Goal: Information Seeking & Learning: Learn about a topic

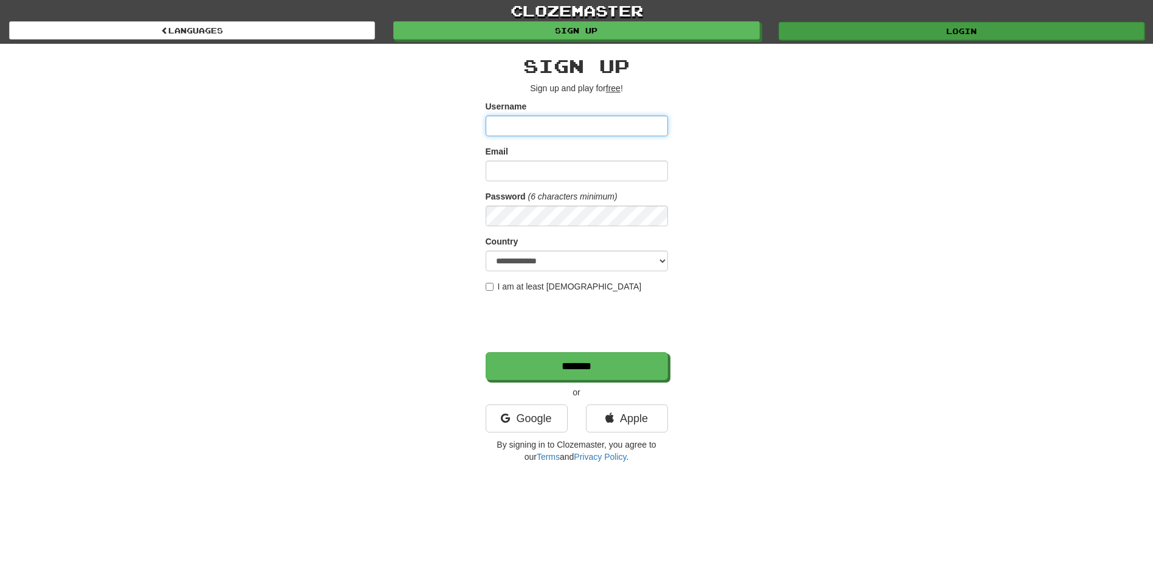
type input "*********"
click at [917, 35] on link "Login" at bounding box center [961, 31] width 366 height 18
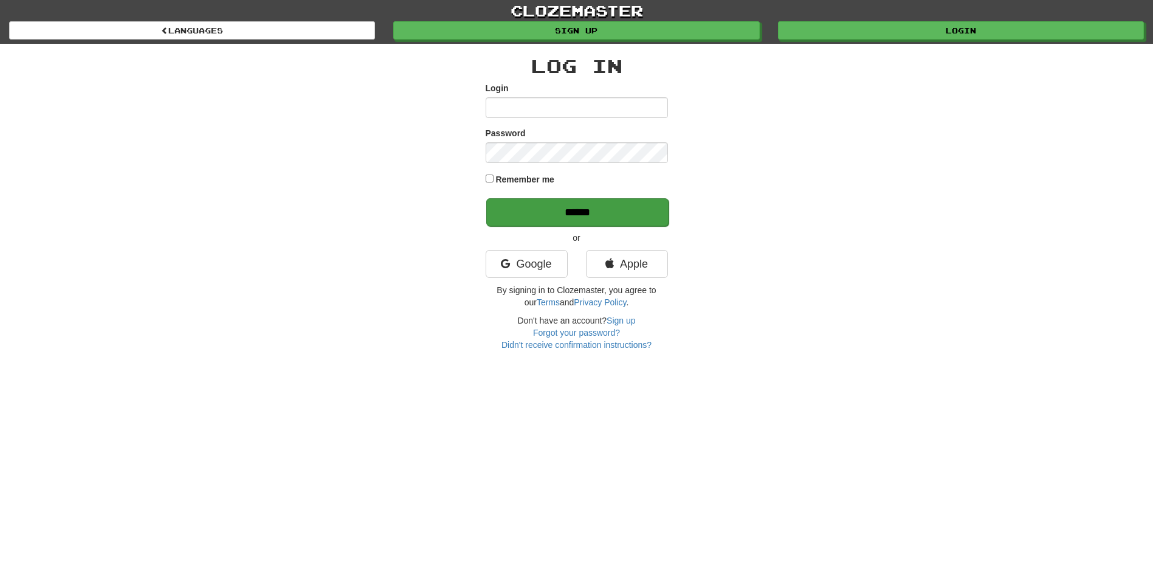
type input "*********"
click at [555, 205] on input "******" at bounding box center [577, 212] width 182 height 28
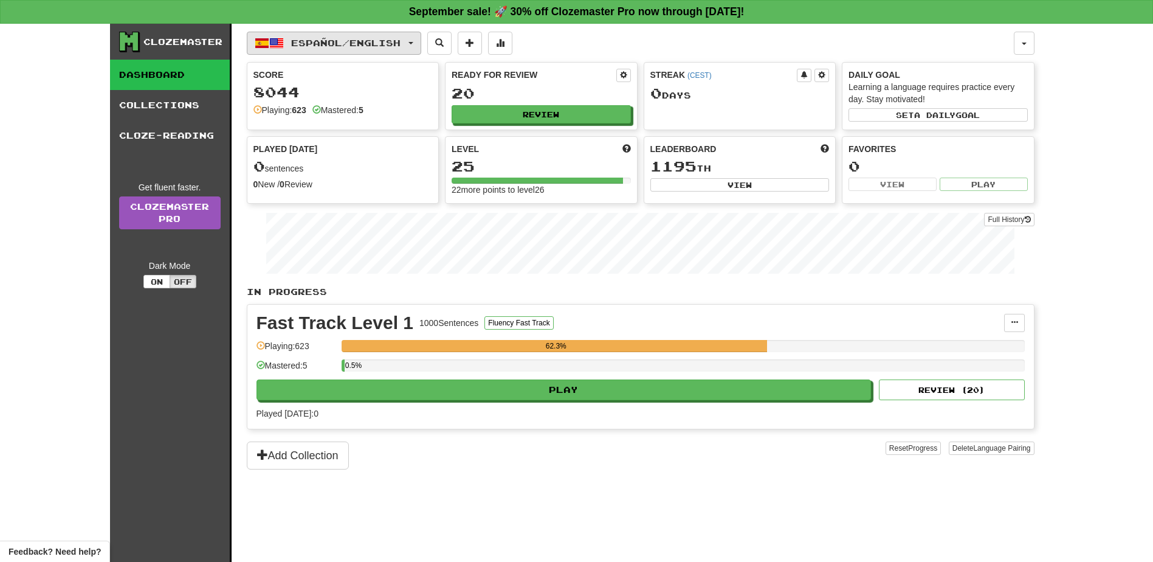
click at [413, 43] on span "button" at bounding box center [410, 43] width 5 height 2
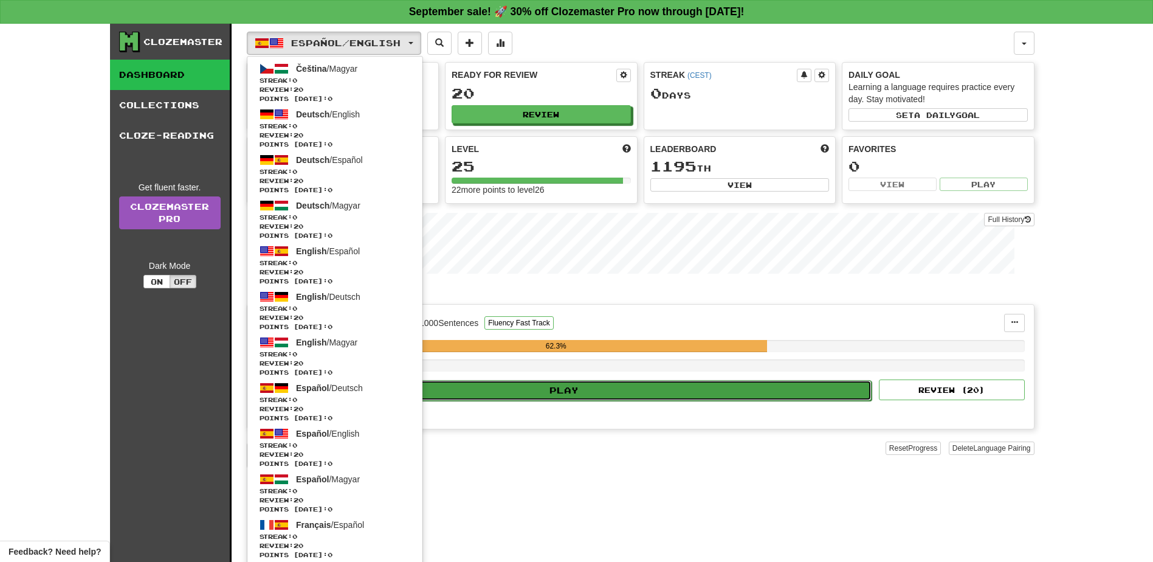
click at [590, 393] on button "Play" at bounding box center [564, 390] width 615 height 21
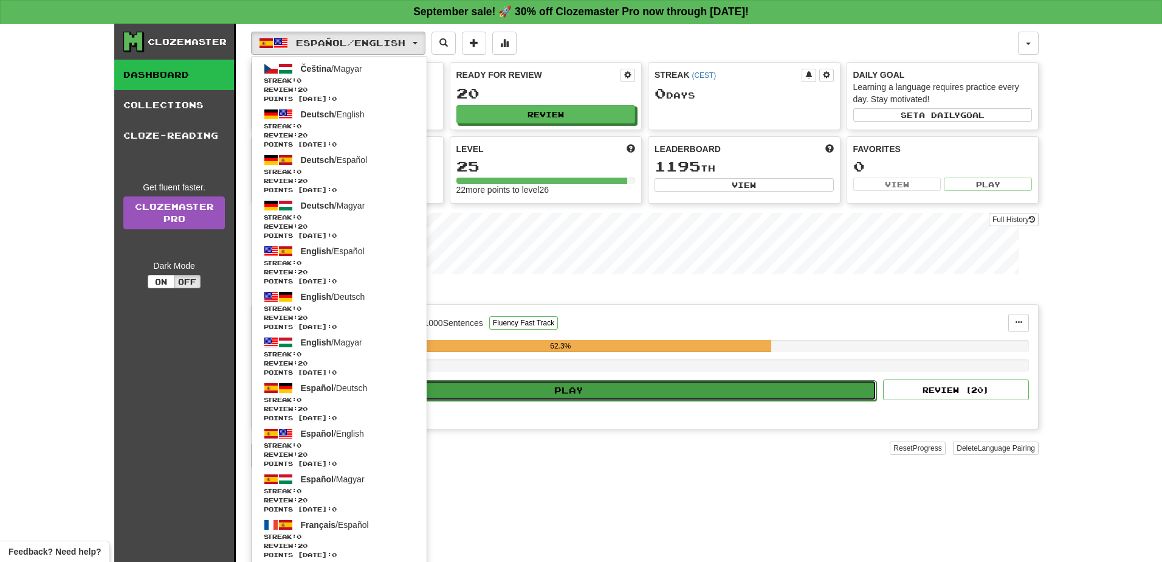
select select "**"
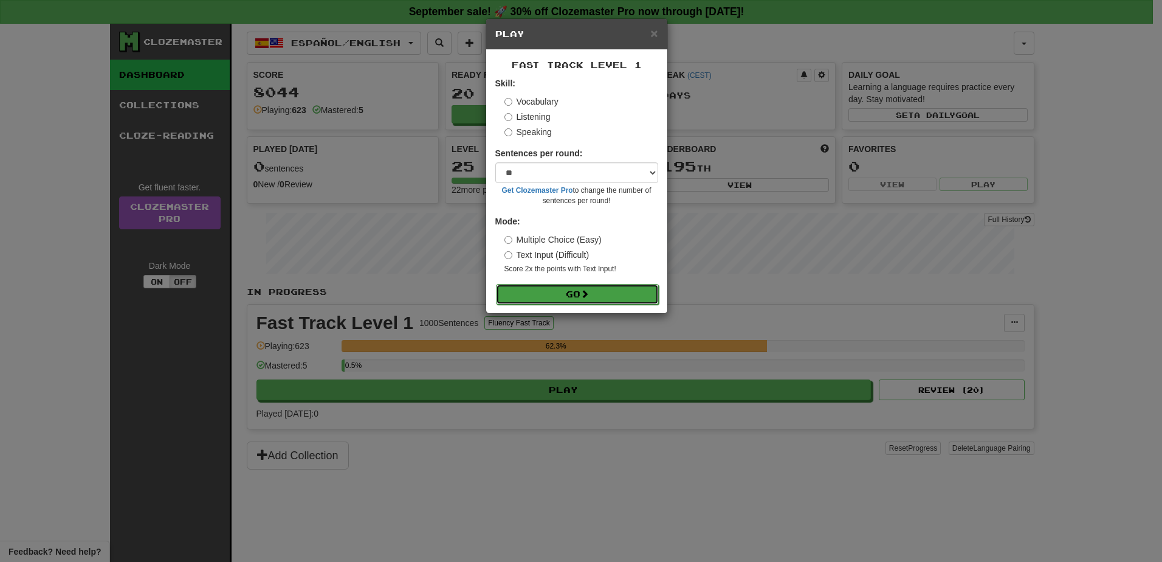
click at [568, 295] on button "Go" at bounding box center [577, 294] width 163 height 21
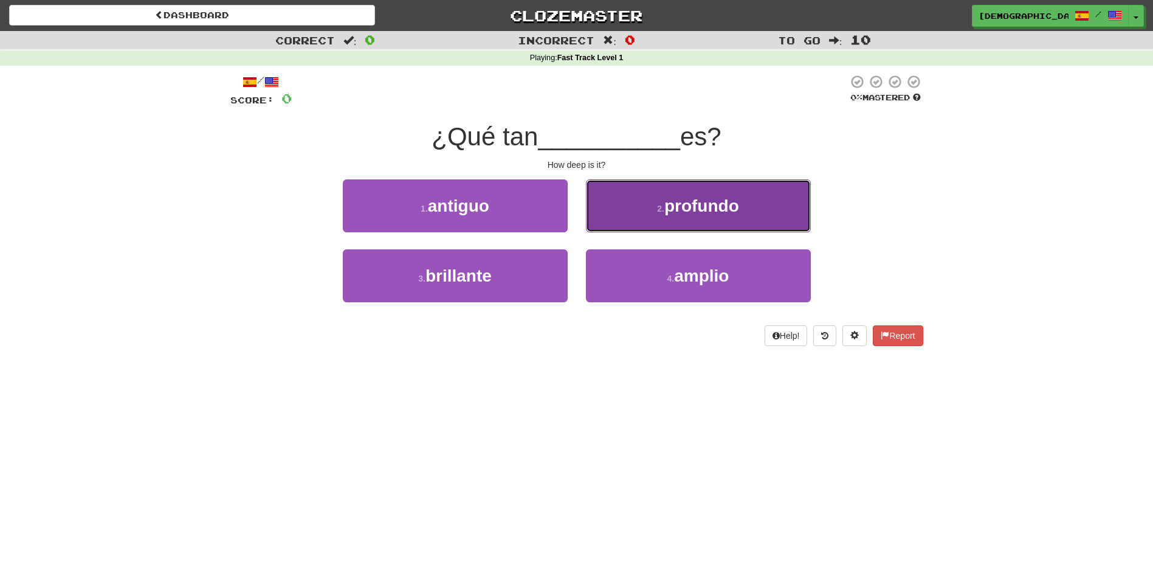
click at [697, 207] on span "profundo" at bounding box center [701, 205] width 75 height 19
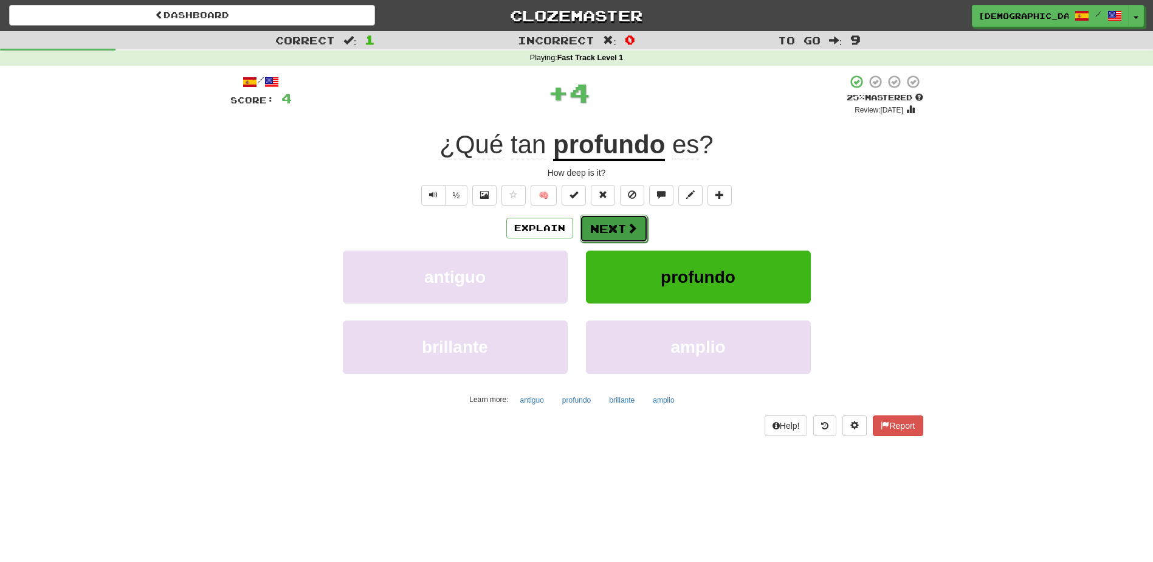
click at [614, 224] on button "Next" at bounding box center [614, 229] width 68 height 28
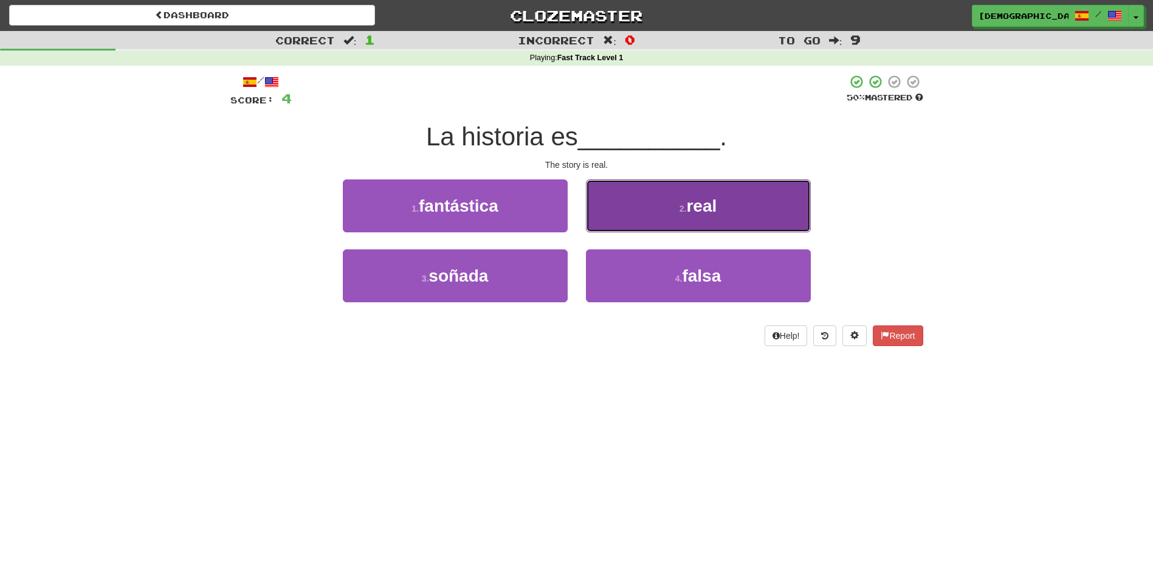
click at [693, 208] on span "real" at bounding box center [701, 205] width 30 height 19
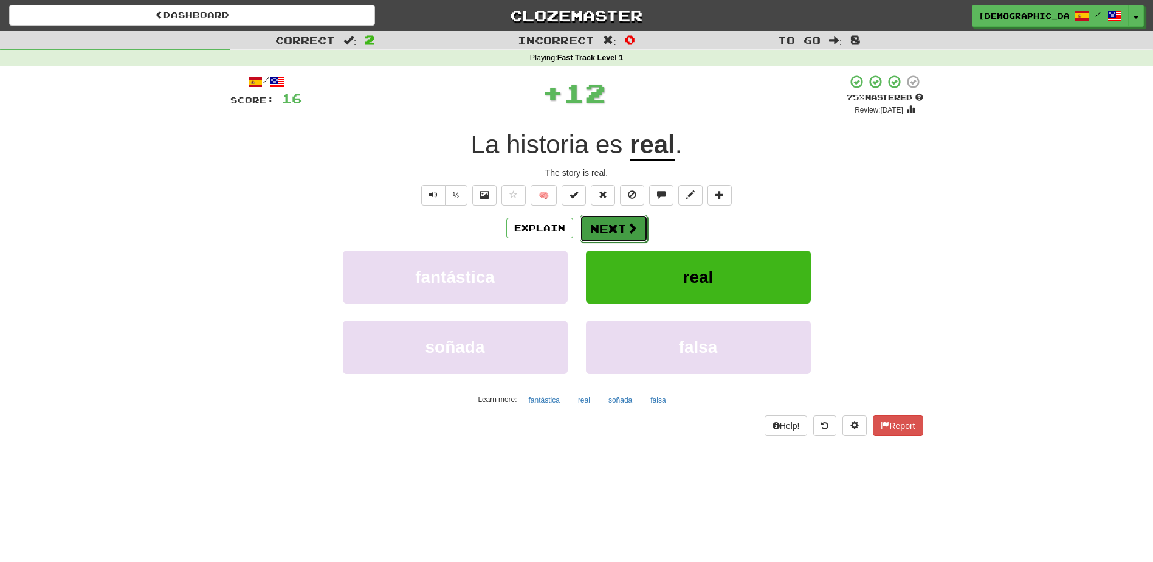
click at [619, 225] on button "Next" at bounding box center [614, 229] width 68 height 28
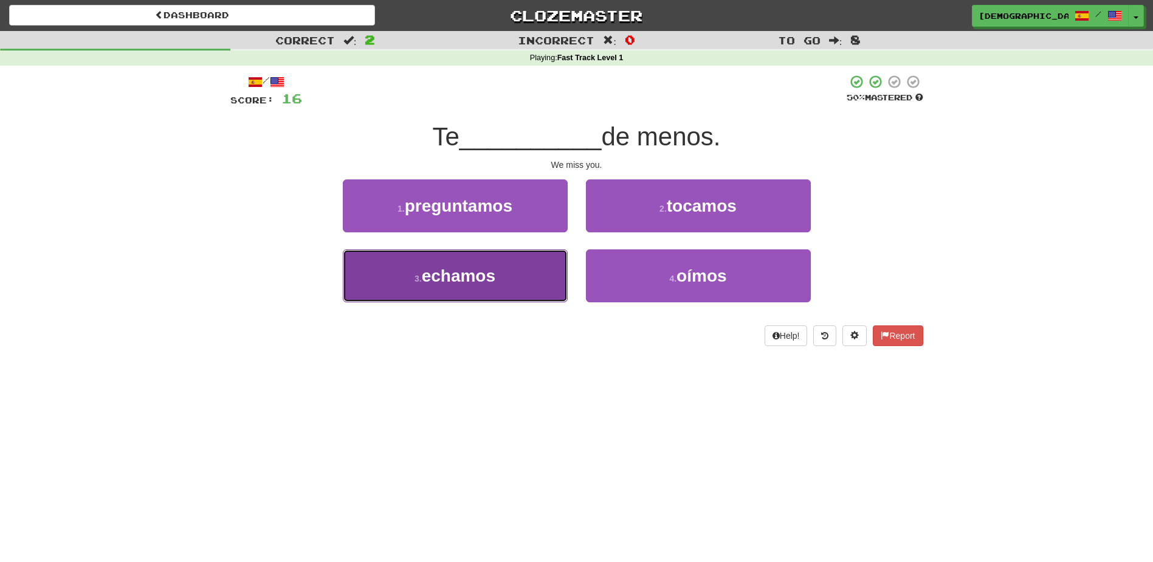
click at [504, 281] on button "3 . echamos" at bounding box center [455, 275] width 225 height 53
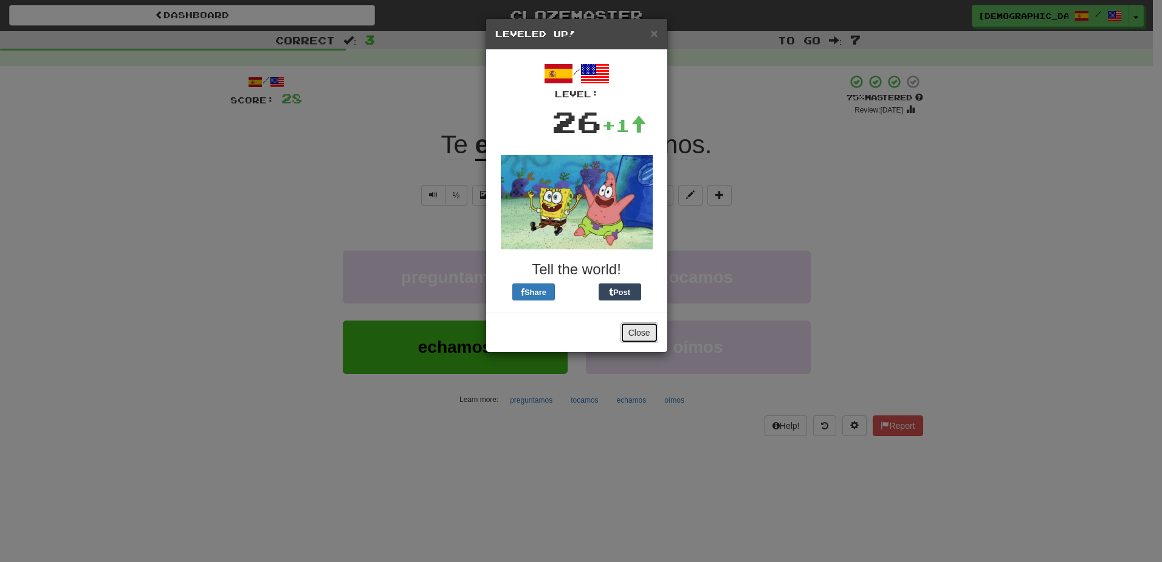
click at [636, 329] on button "Close" at bounding box center [639, 332] width 38 height 21
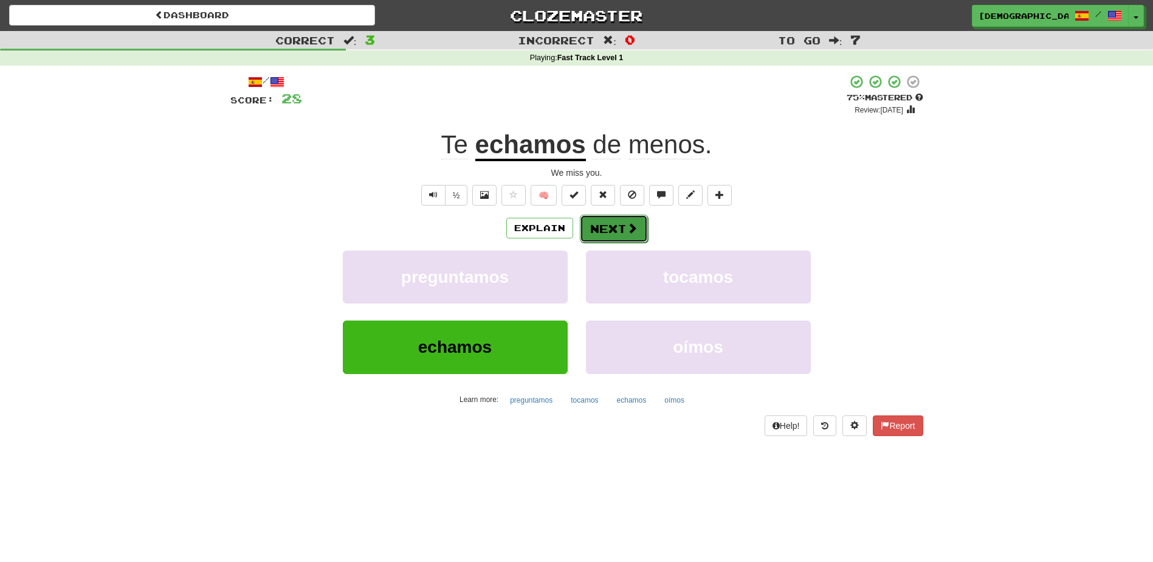
click at [610, 228] on button "Next" at bounding box center [614, 229] width 68 height 28
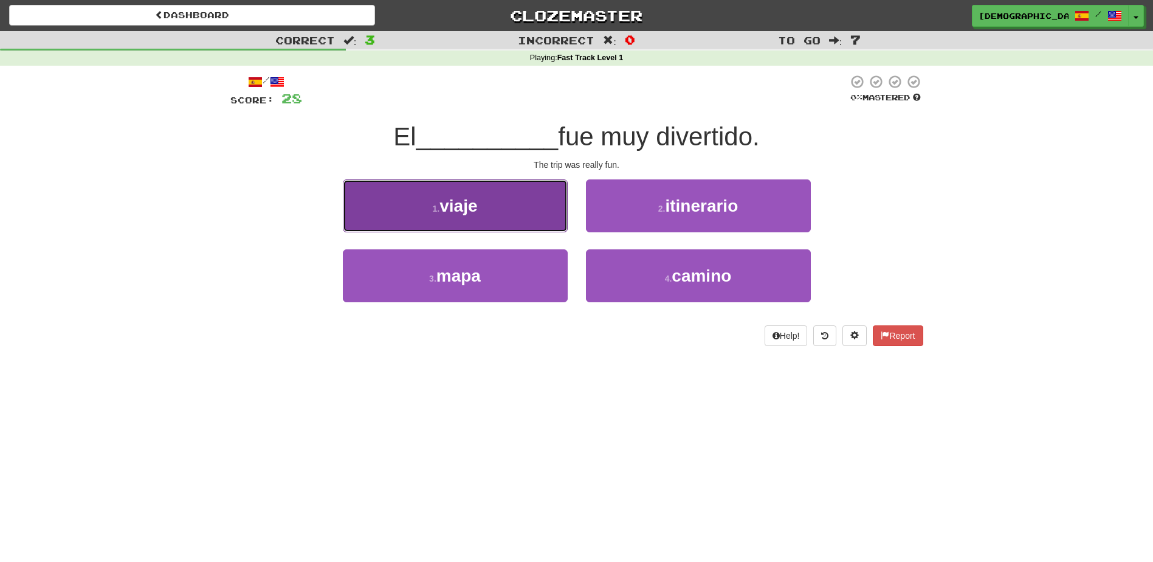
click at [519, 207] on button "1 . viaje" at bounding box center [455, 205] width 225 height 53
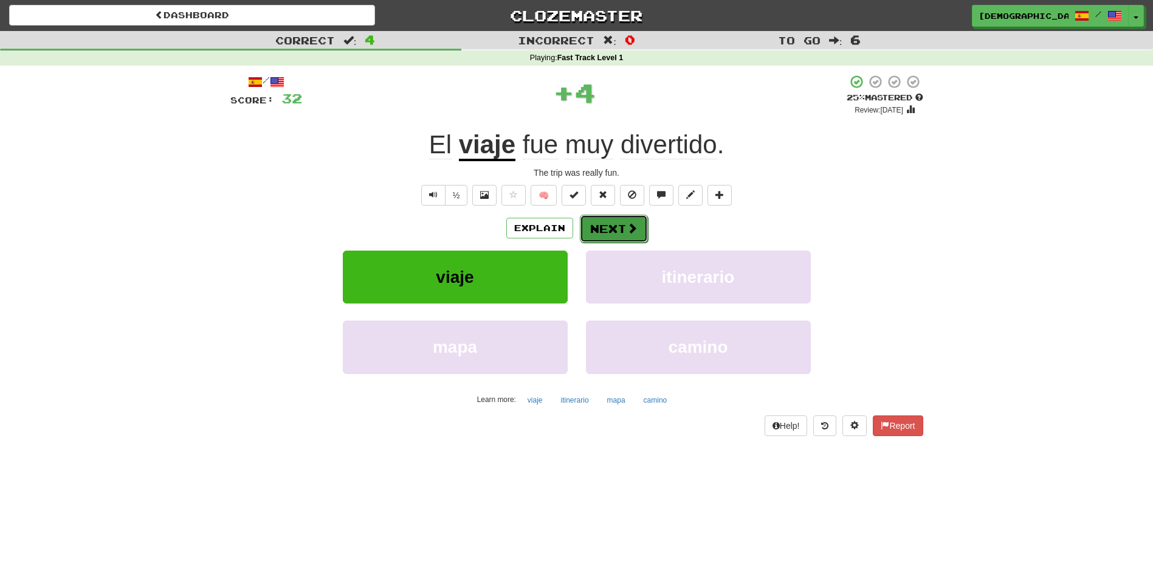
click at [614, 224] on button "Next" at bounding box center [614, 229] width 68 height 28
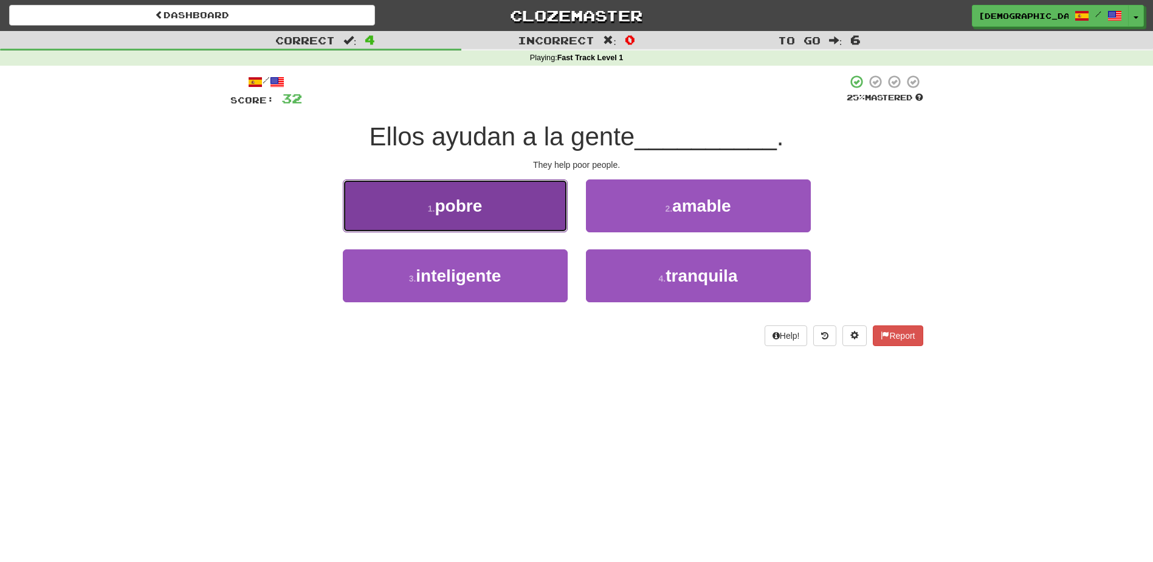
click at [523, 218] on button "1 . pobre" at bounding box center [455, 205] width 225 height 53
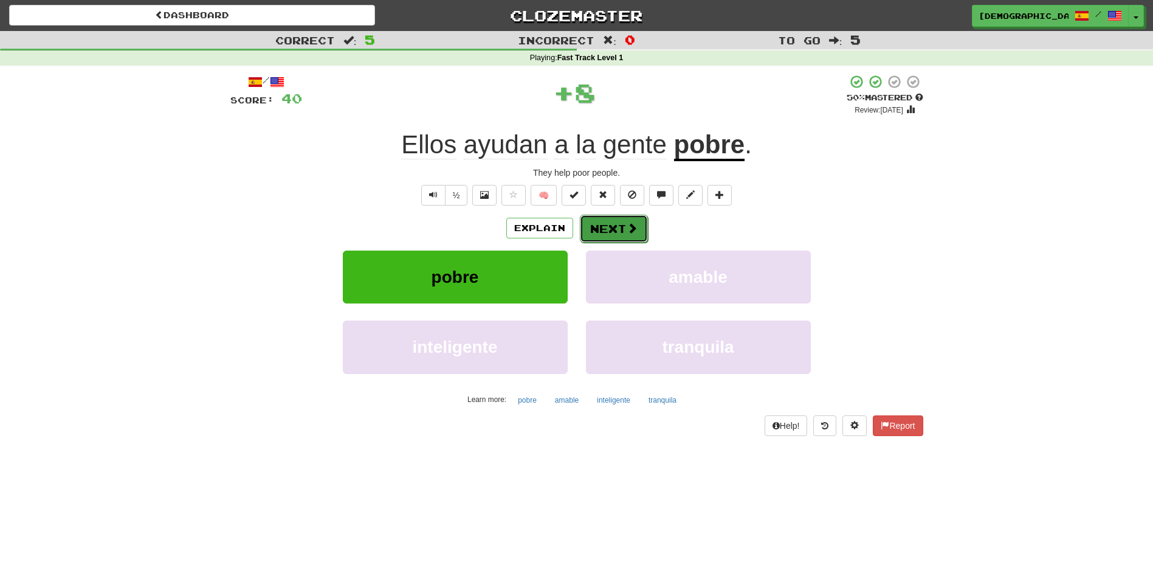
click at [608, 221] on button "Next" at bounding box center [614, 229] width 68 height 28
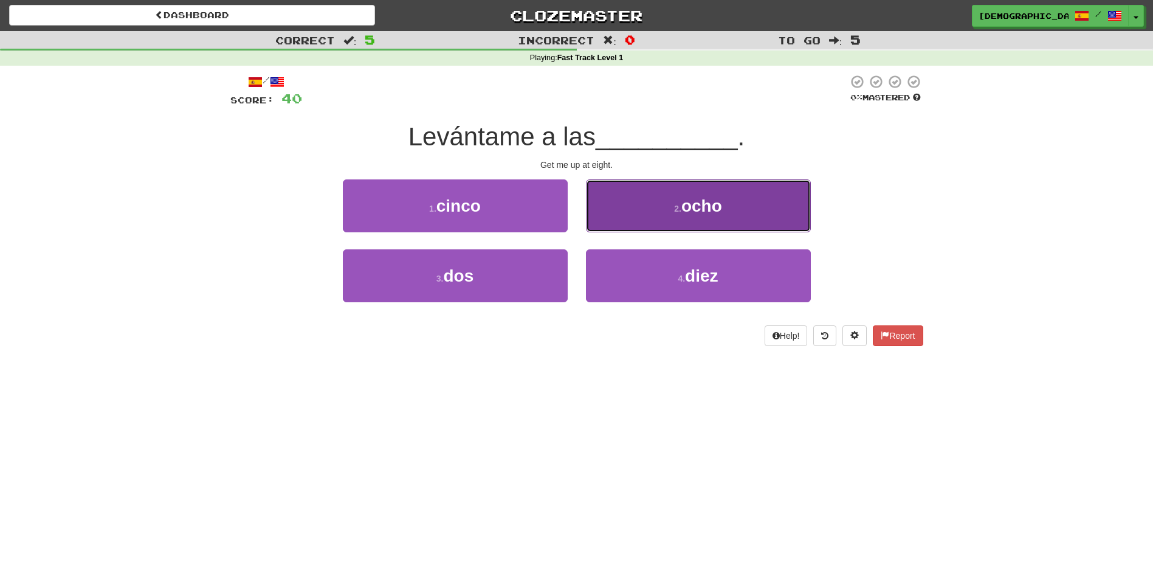
click at [672, 218] on button "2 . ocho" at bounding box center [698, 205] width 225 height 53
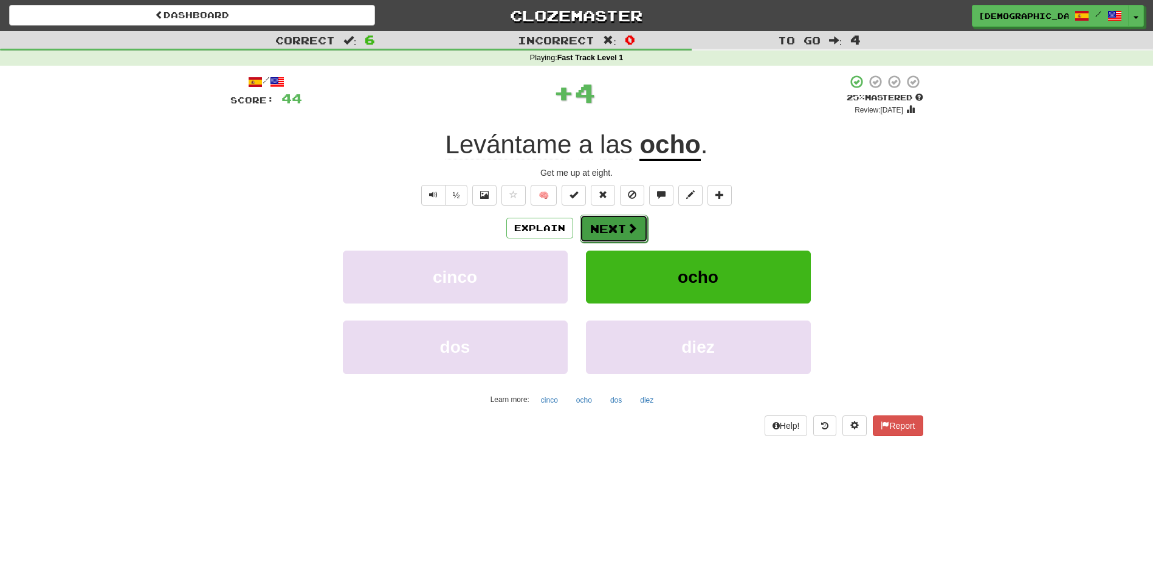
click at [618, 223] on button "Next" at bounding box center [614, 229] width 68 height 28
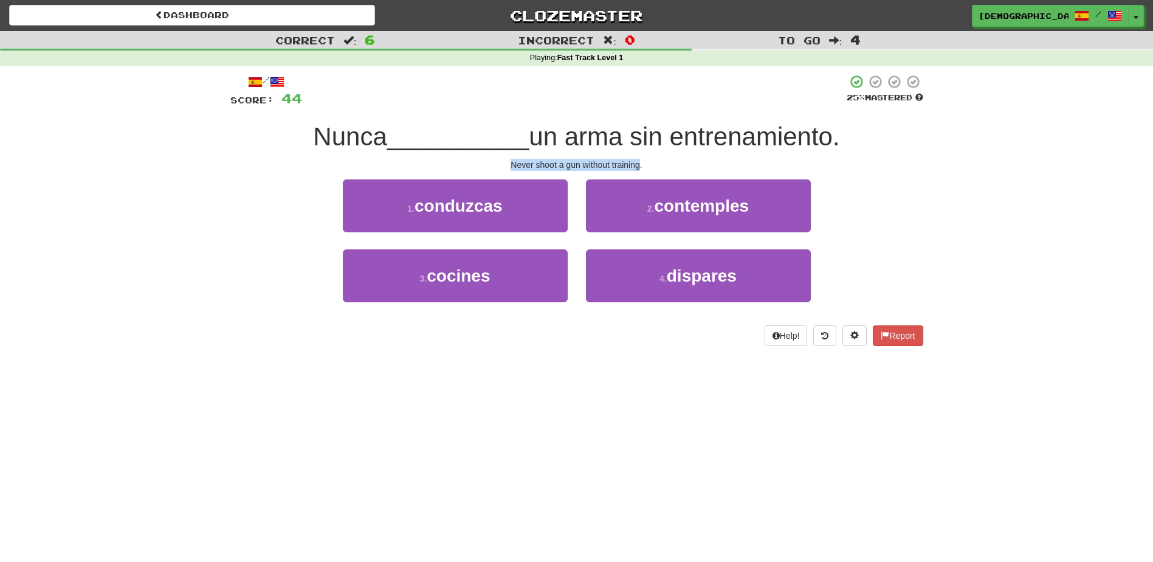
drag, startPoint x: 511, startPoint y: 163, endPoint x: 639, endPoint y: 168, distance: 127.7
click at [639, 168] on div "Never shoot a gun without training." at bounding box center [576, 165] width 693 height 12
copy div "Never shoot a gun without training"
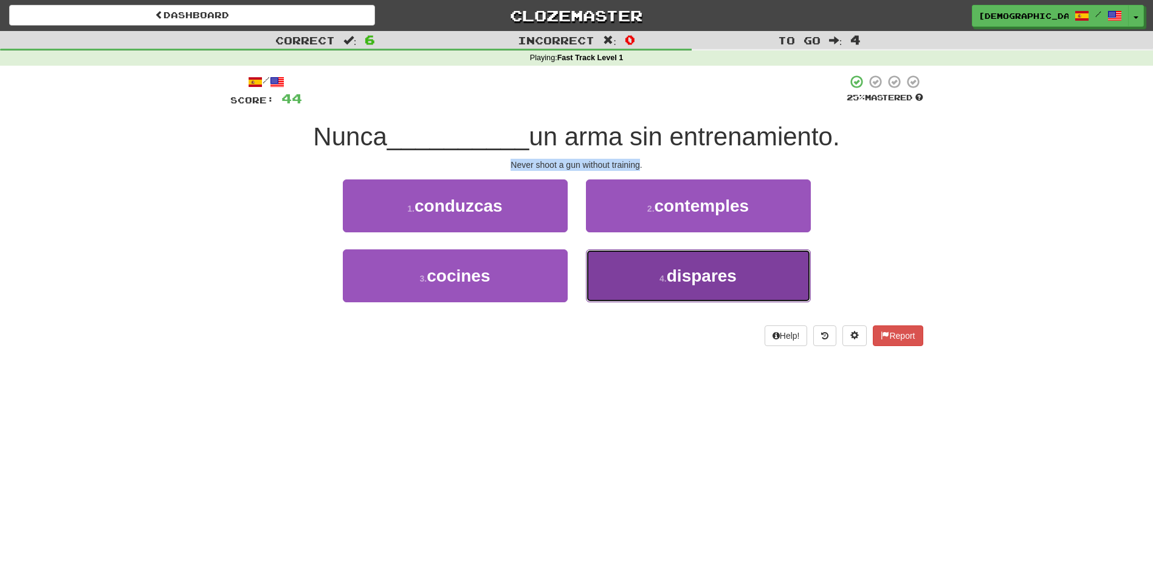
click at [666, 278] on small "4 ." at bounding box center [662, 278] width 7 height 10
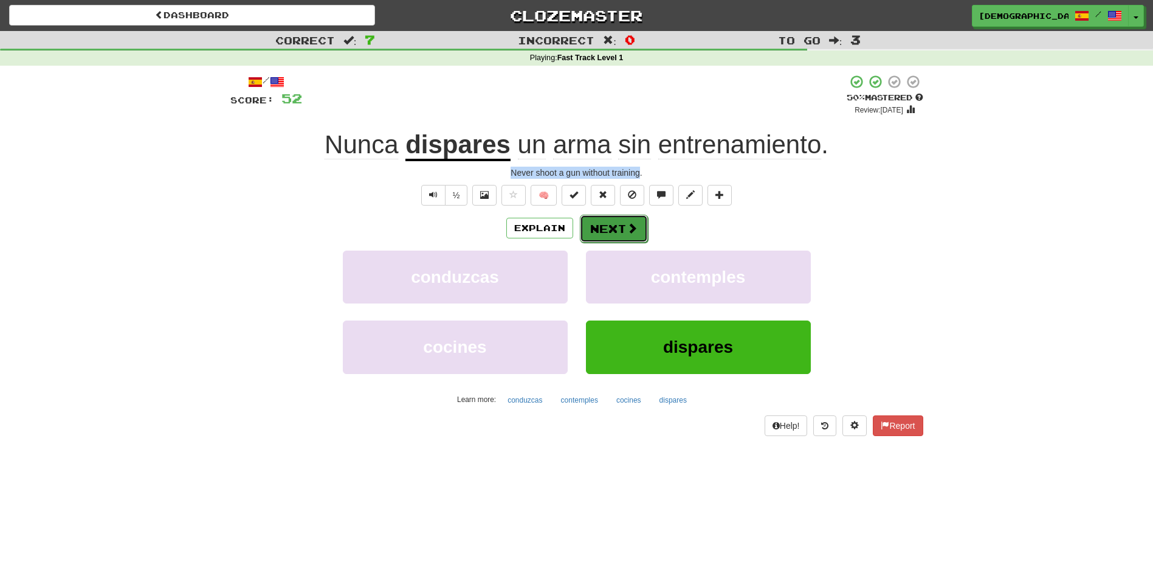
click at [610, 228] on button "Next" at bounding box center [614, 229] width 68 height 28
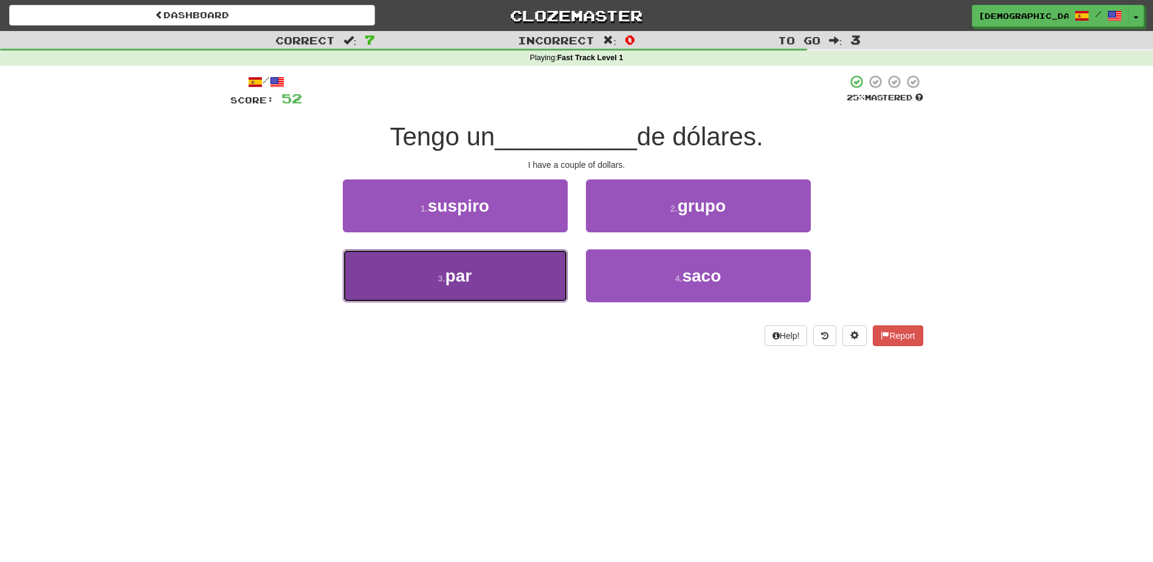
click at [497, 275] on button "3 . par" at bounding box center [455, 275] width 225 height 53
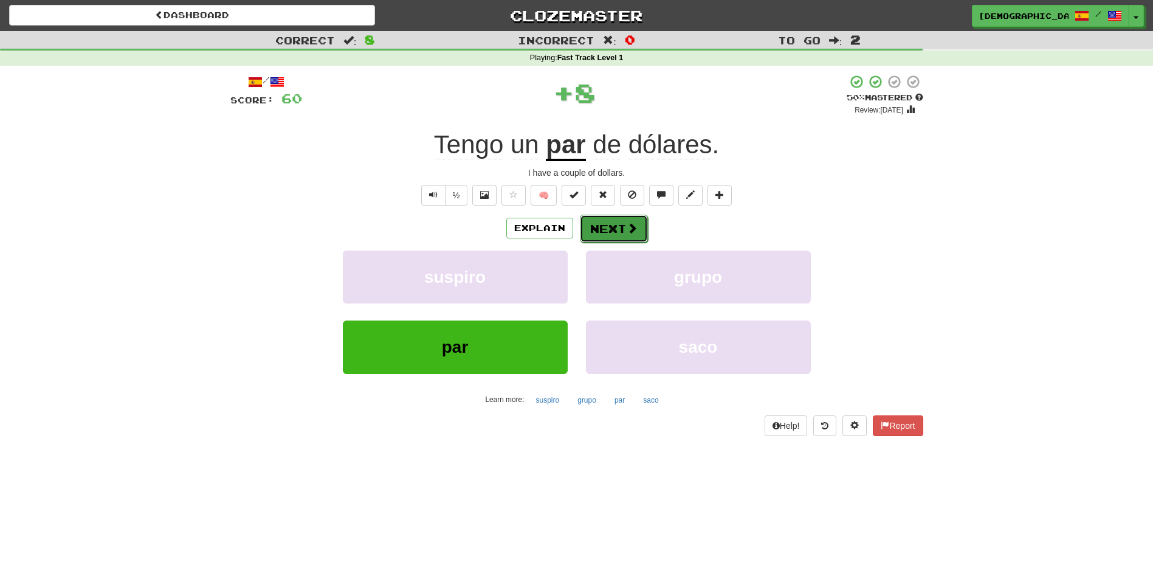
click at [618, 228] on button "Next" at bounding box center [614, 229] width 68 height 28
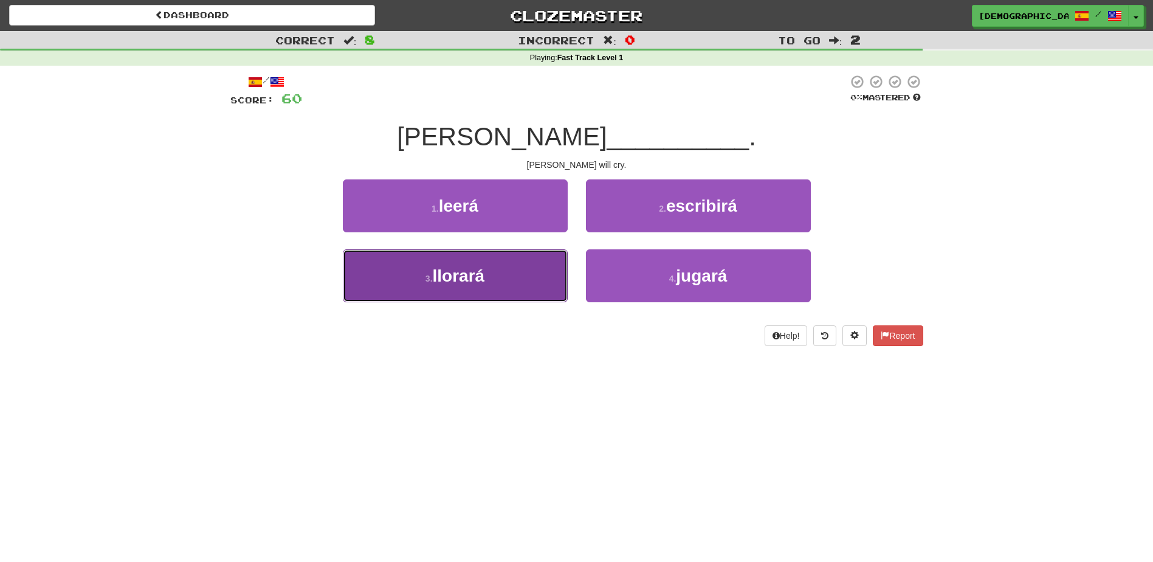
click at [515, 276] on button "3 . llorará" at bounding box center [455, 275] width 225 height 53
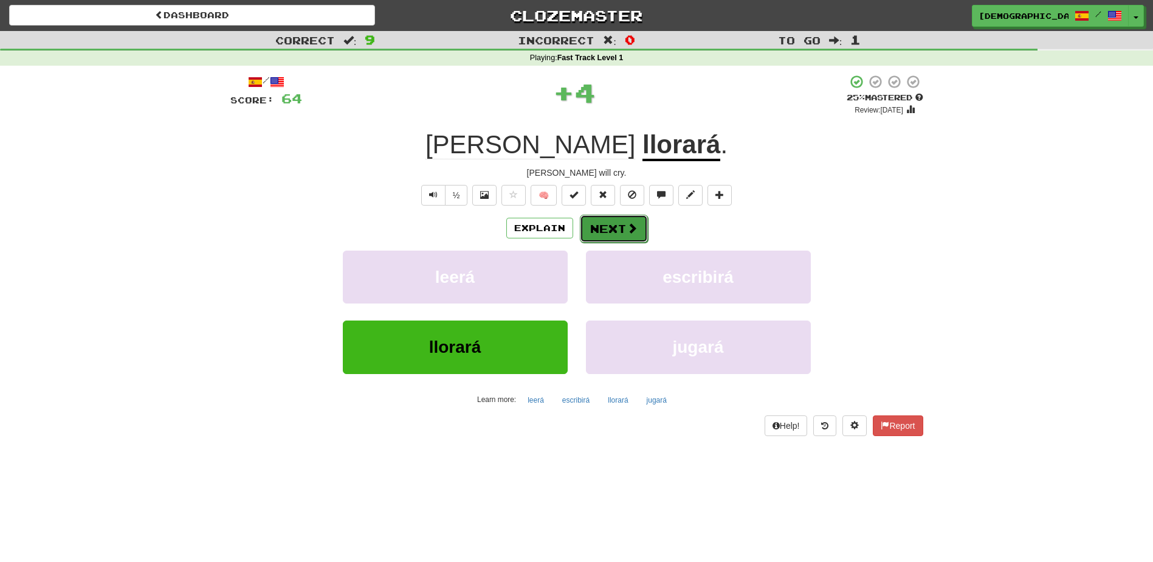
click at [622, 224] on button "Next" at bounding box center [614, 229] width 68 height 28
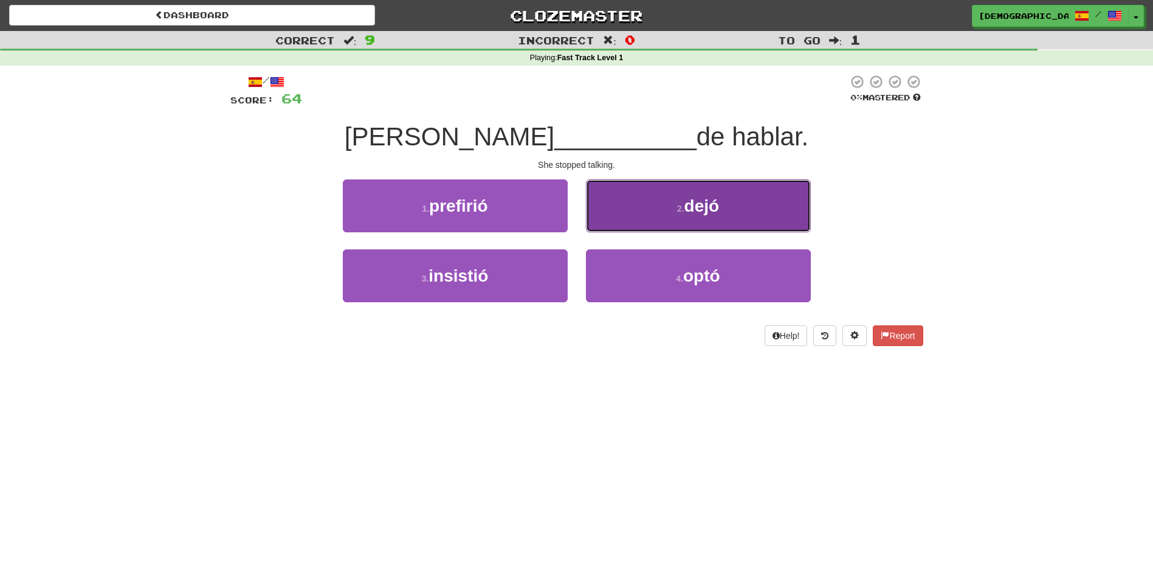
click at [665, 221] on button "2 . dejó" at bounding box center [698, 205] width 225 height 53
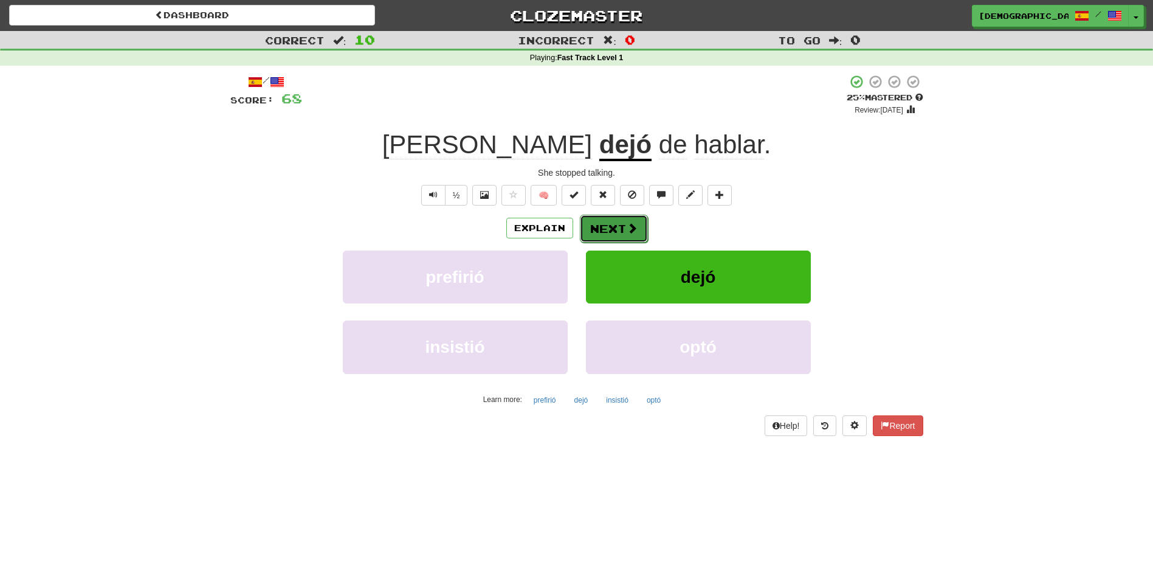
click at [618, 225] on button "Next" at bounding box center [614, 229] width 68 height 28
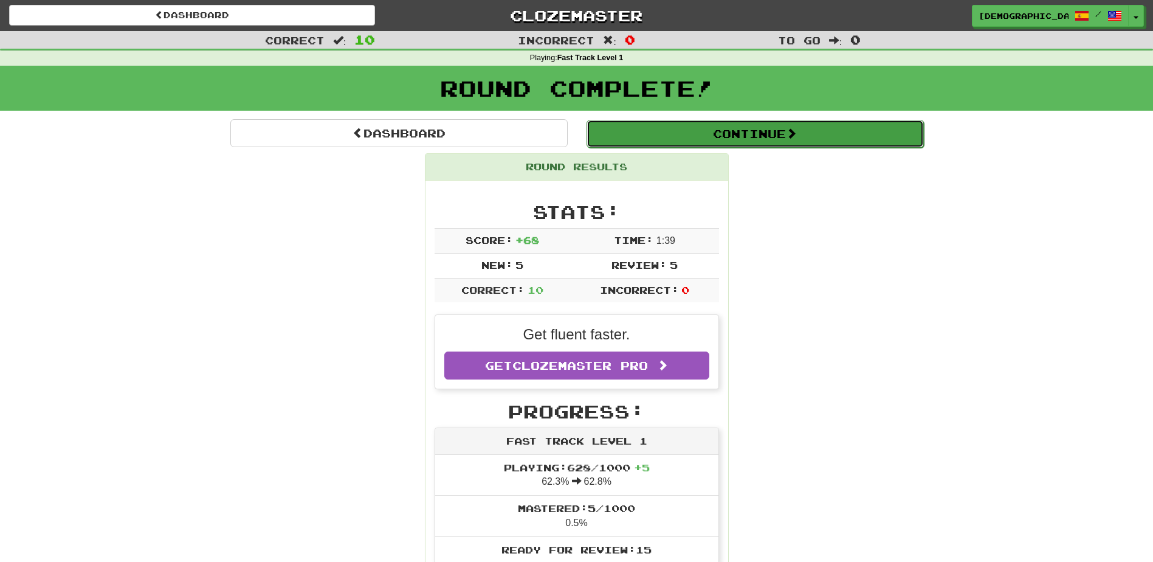
click at [644, 133] on button "Continue" at bounding box center [754, 134] width 337 height 28
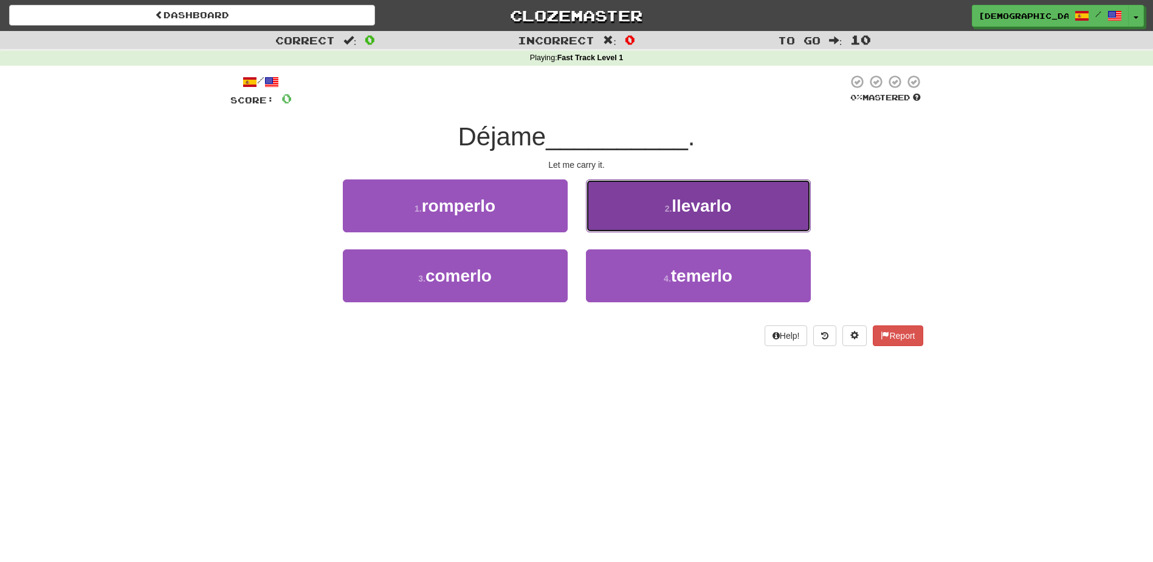
click at [704, 220] on button "2 . llevarlo" at bounding box center [698, 205] width 225 height 53
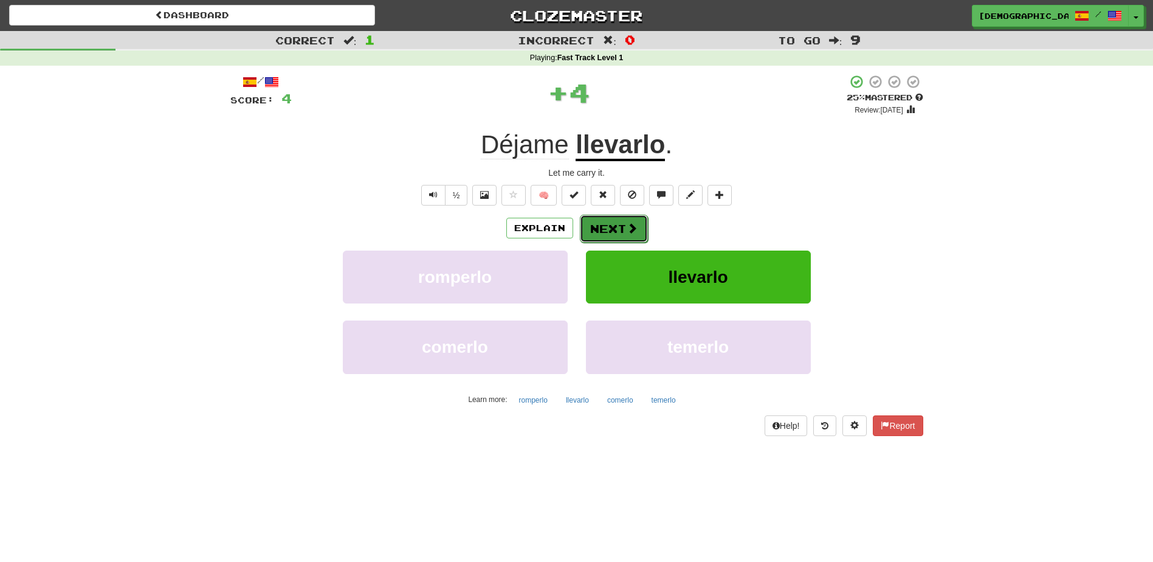
click at [616, 225] on button "Next" at bounding box center [614, 229] width 68 height 28
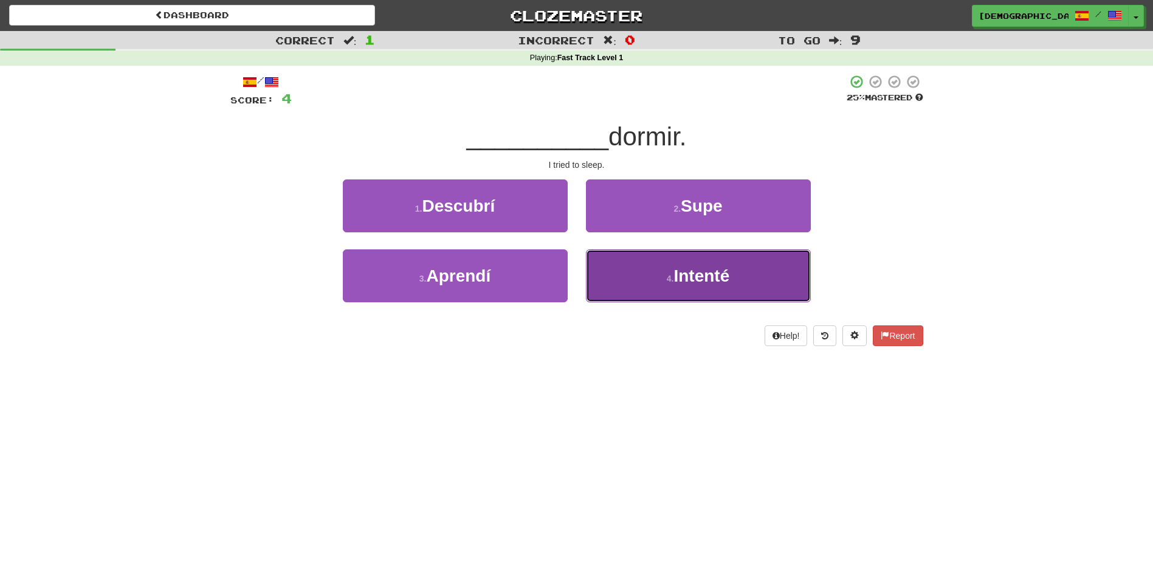
click at [716, 273] on span "Intenté" at bounding box center [701, 275] width 56 height 19
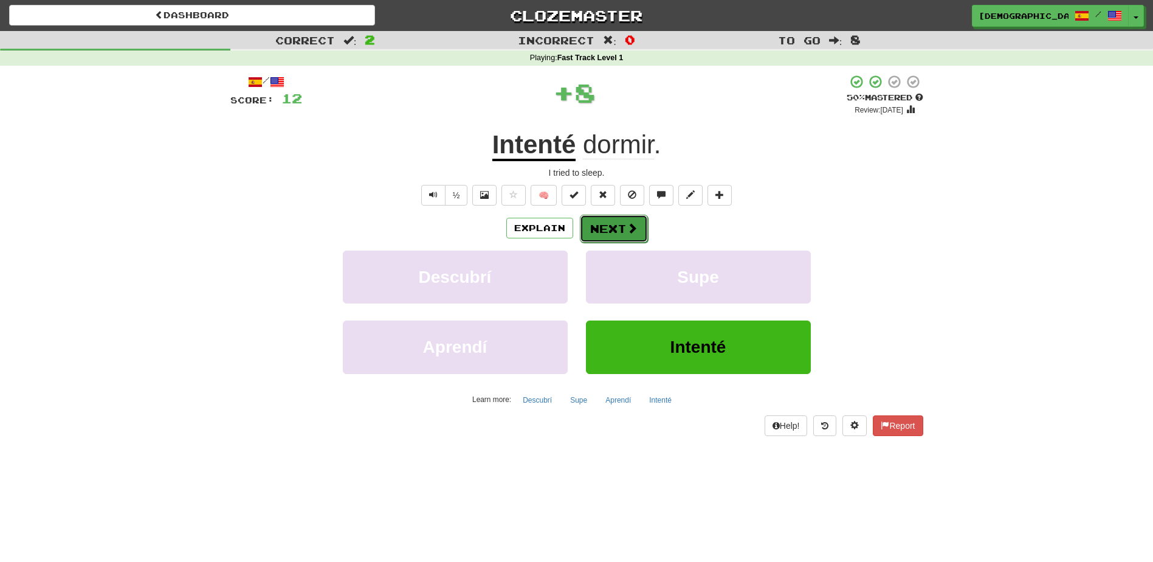
click at [622, 231] on button "Next" at bounding box center [614, 229] width 68 height 28
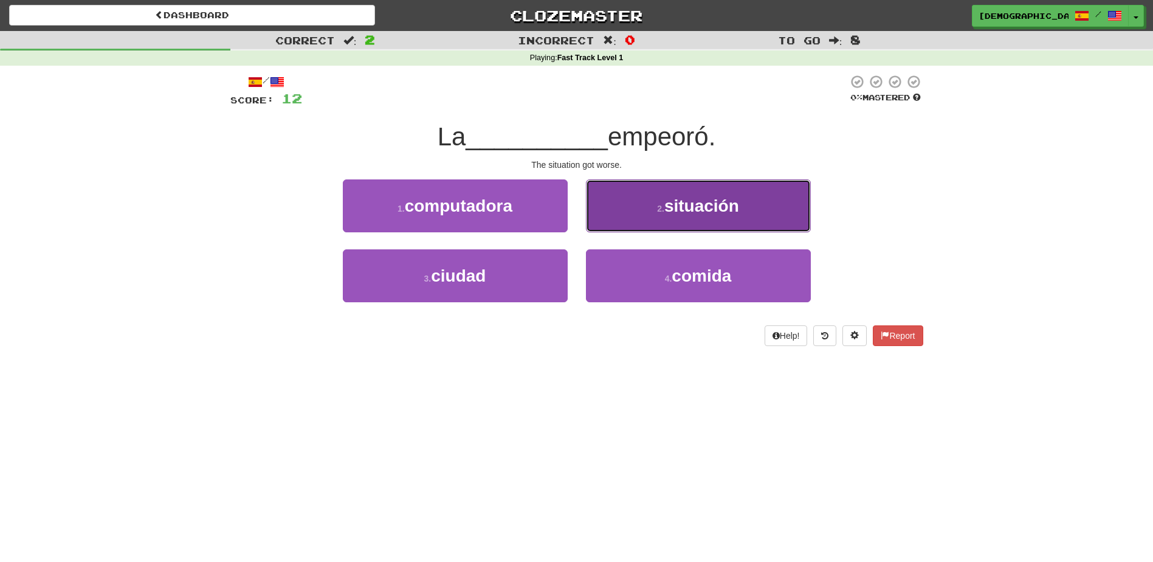
click at [690, 219] on button "2 . situación" at bounding box center [698, 205] width 225 height 53
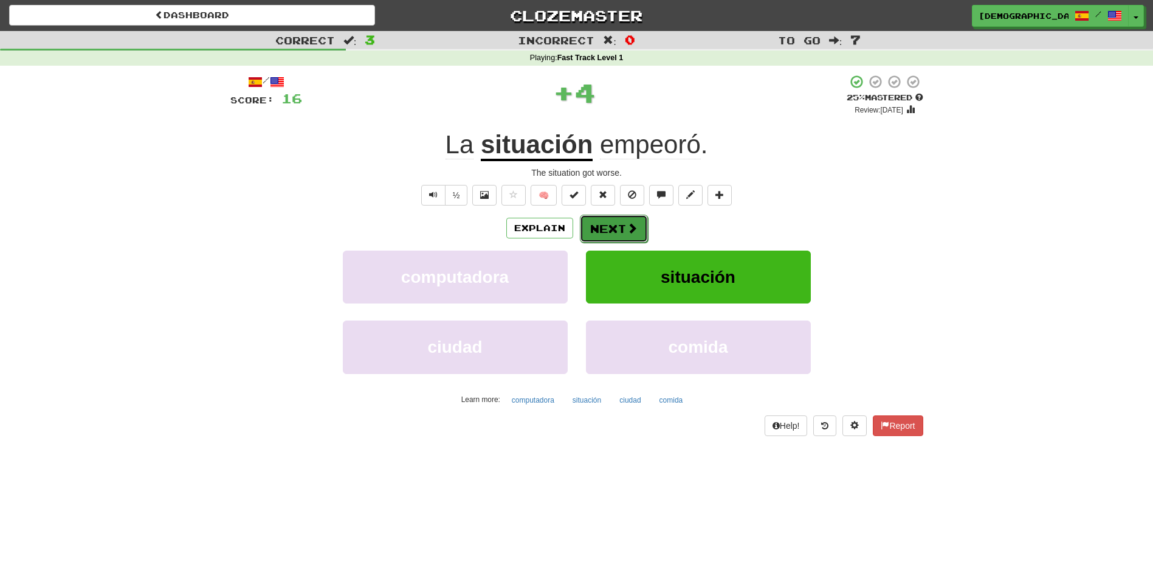
click at [616, 225] on button "Next" at bounding box center [614, 229] width 68 height 28
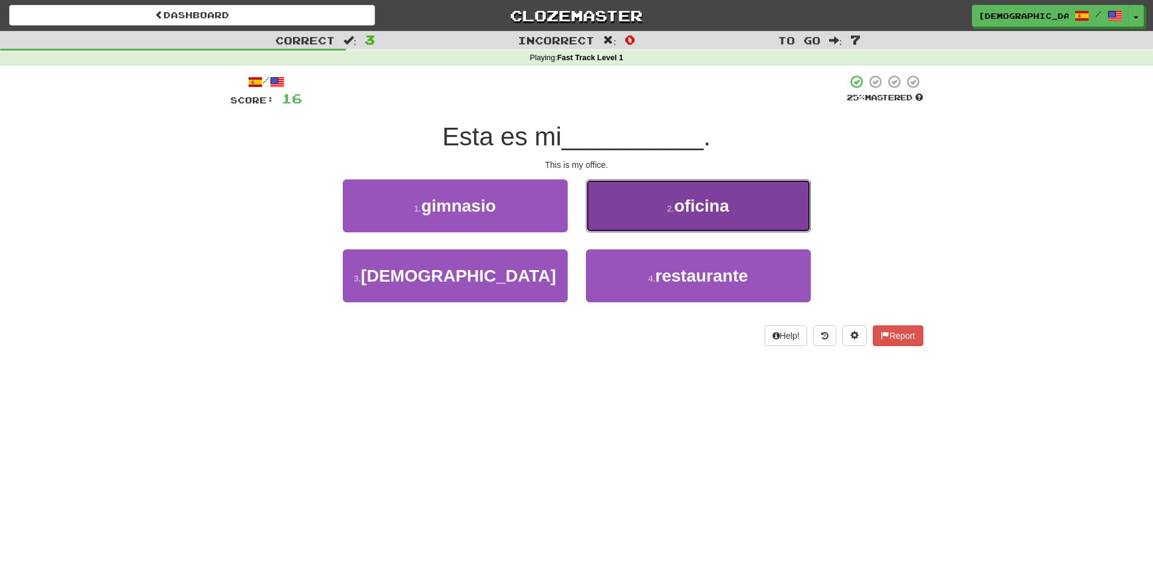
click at [676, 218] on button "2 . oficina" at bounding box center [698, 205] width 225 height 53
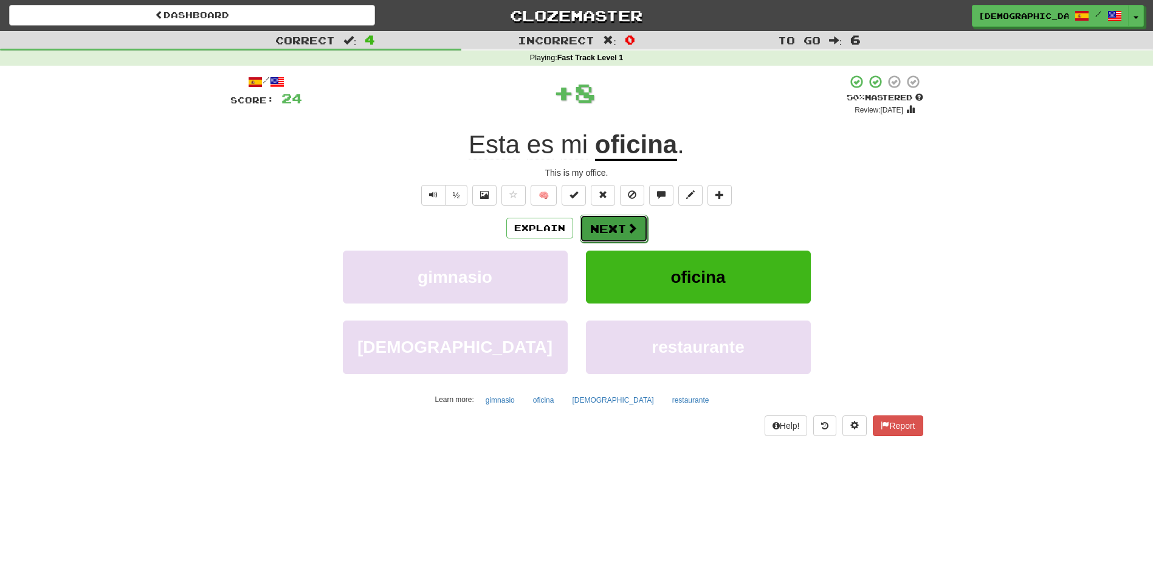
click at [627, 227] on span at bounding box center [632, 227] width 11 height 11
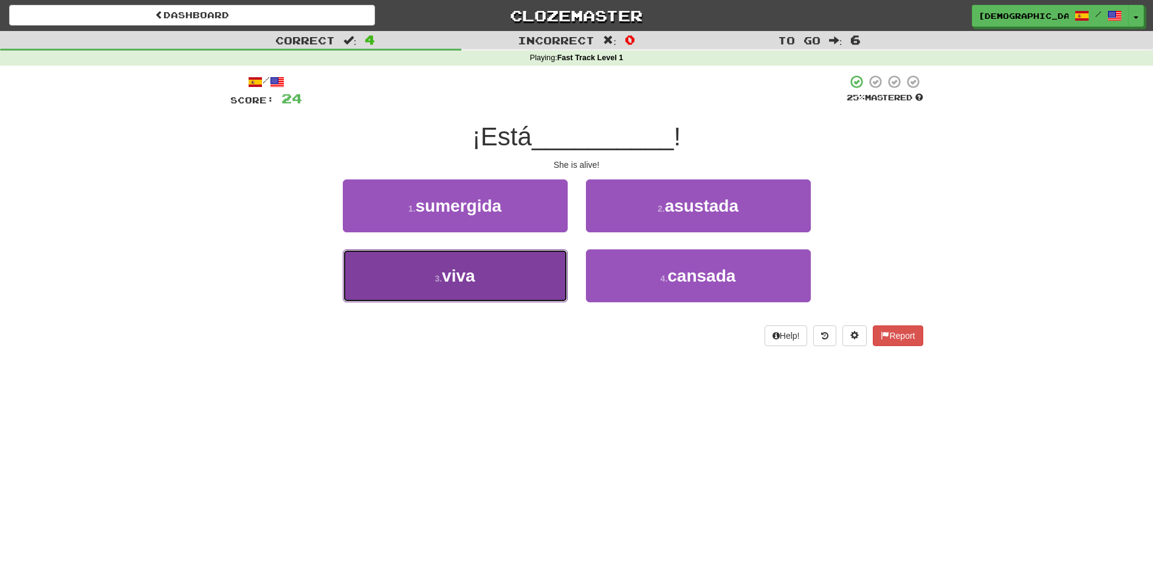
click at [529, 275] on button "3 . viva" at bounding box center [455, 275] width 225 height 53
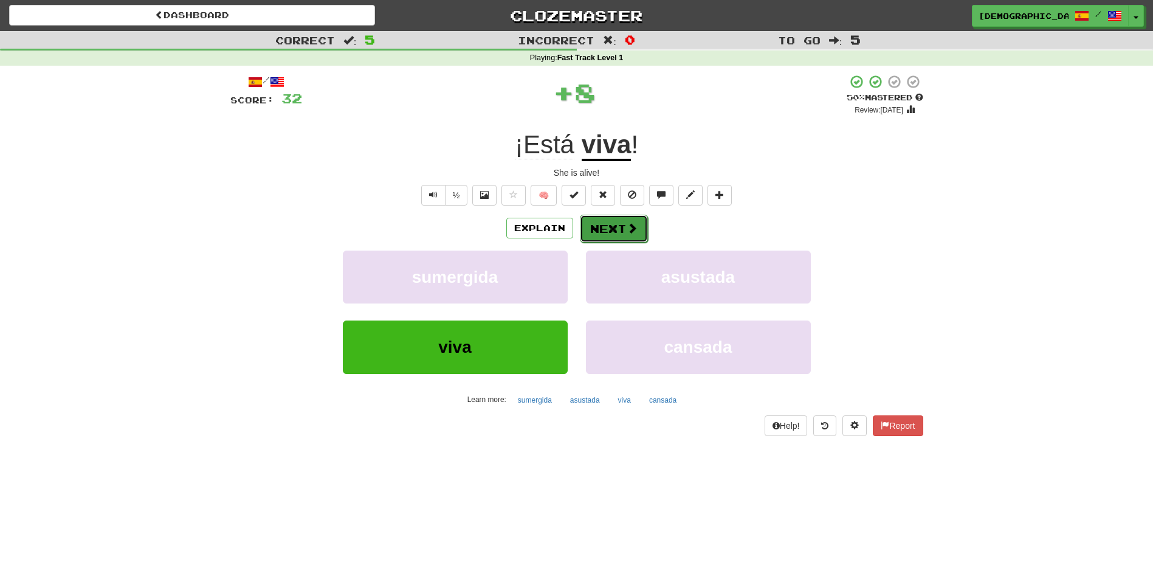
click at [617, 222] on button "Next" at bounding box center [614, 229] width 68 height 28
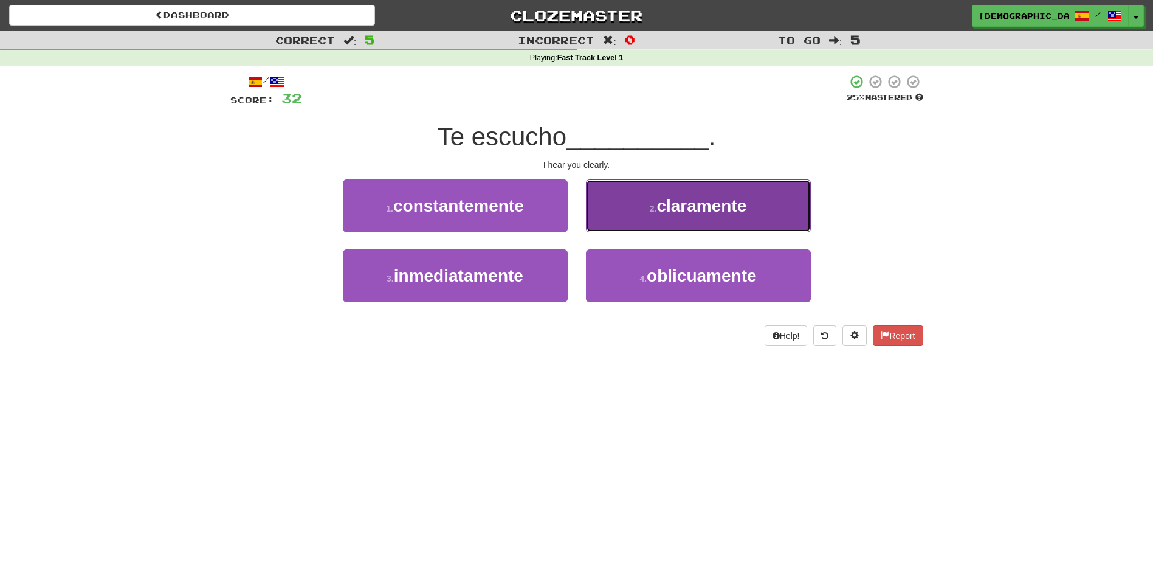
click at [644, 221] on button "2 . claramente" at bounding box center [698, 205] width 225 height 53
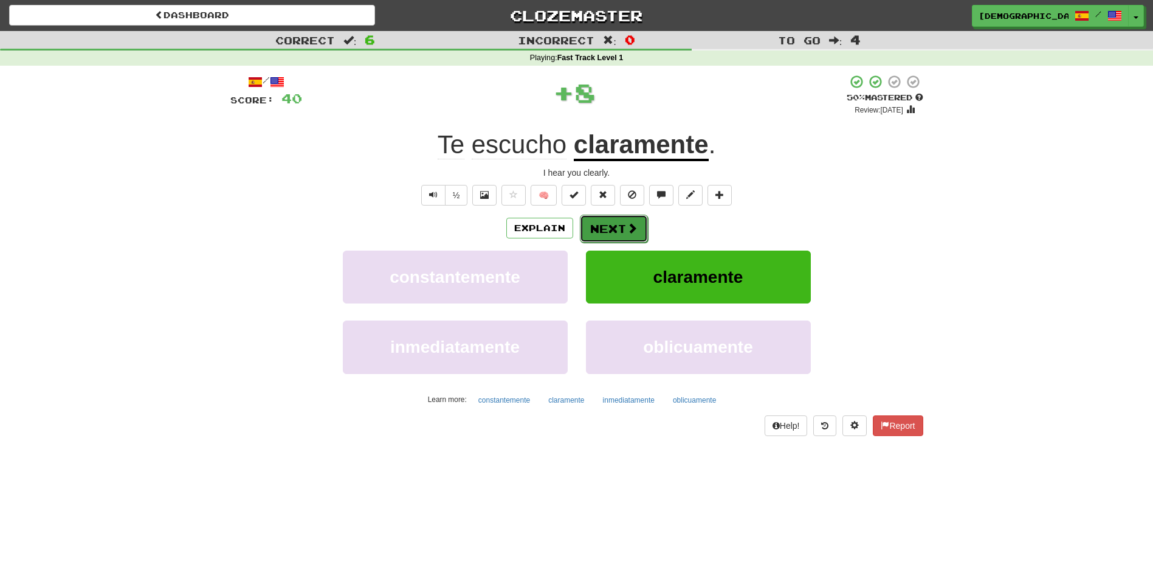
click at [619, 226] on button "Next" at bounding box center [614, 229] width 68 height 28
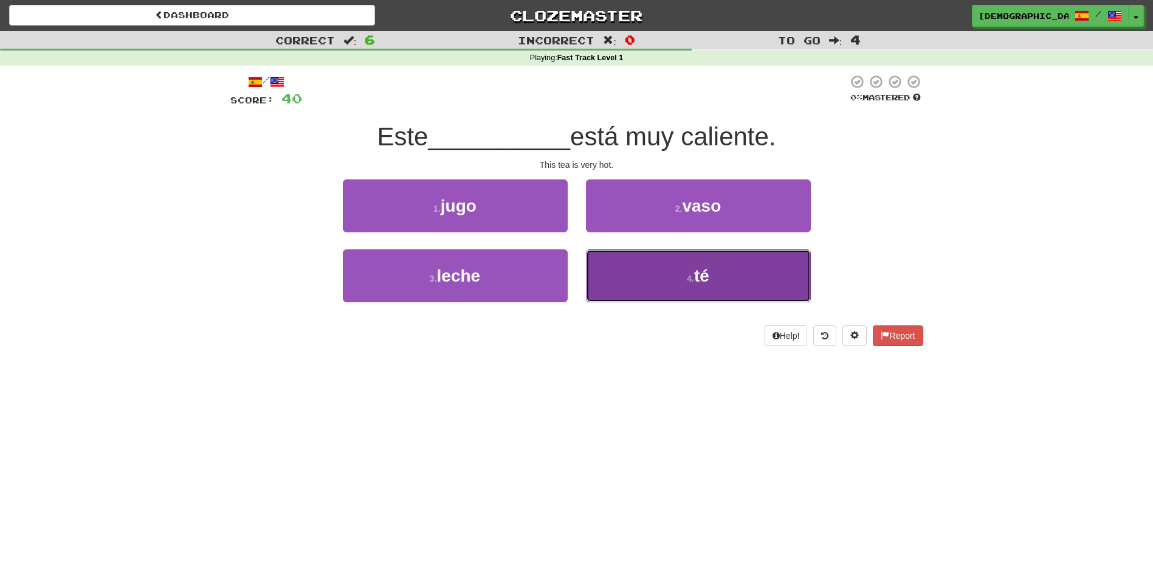
click at [685, 272] on button "4 . té" at bounding box center [698, 275] width 225 height 53
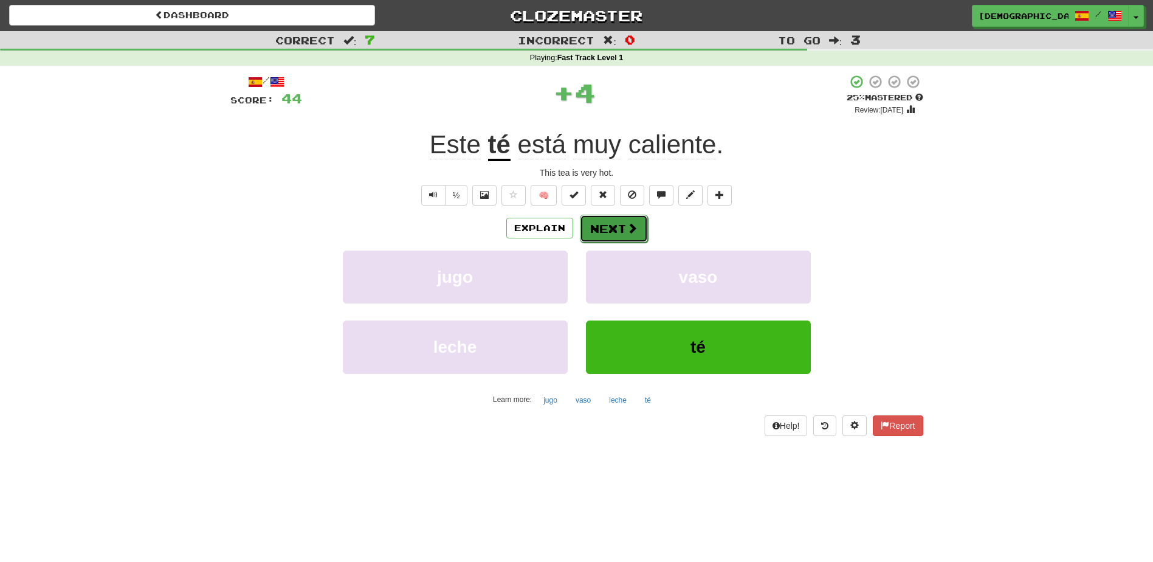
click at [628, 225] on span at bounding box center [632, 227] width 11 height 11
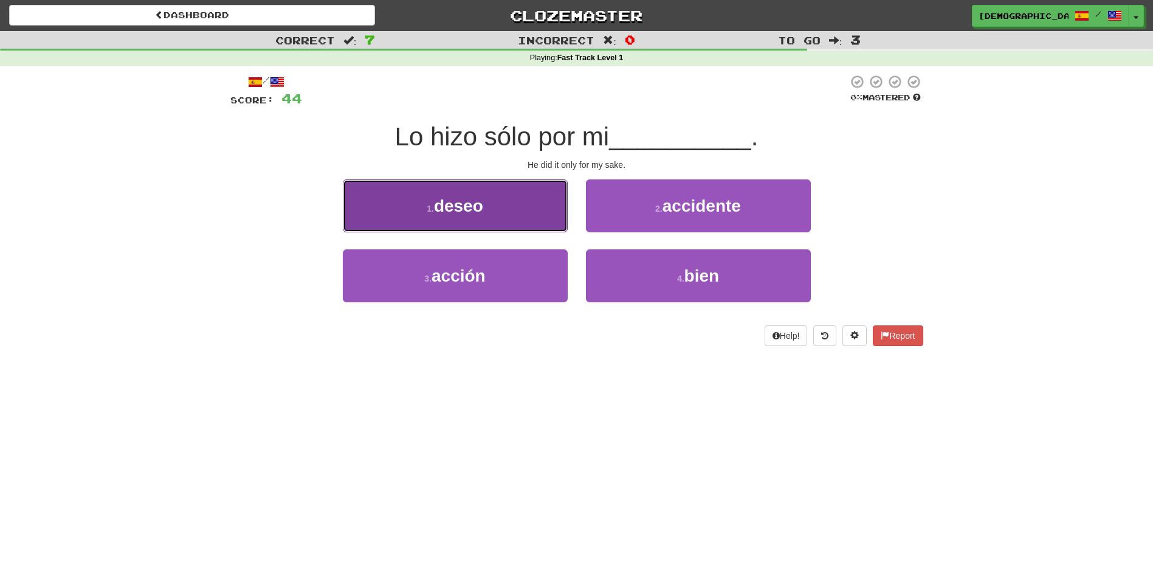
click at [535, 213] on button "1 . deseo" at bounding box center [455, 205] width 225 height 53
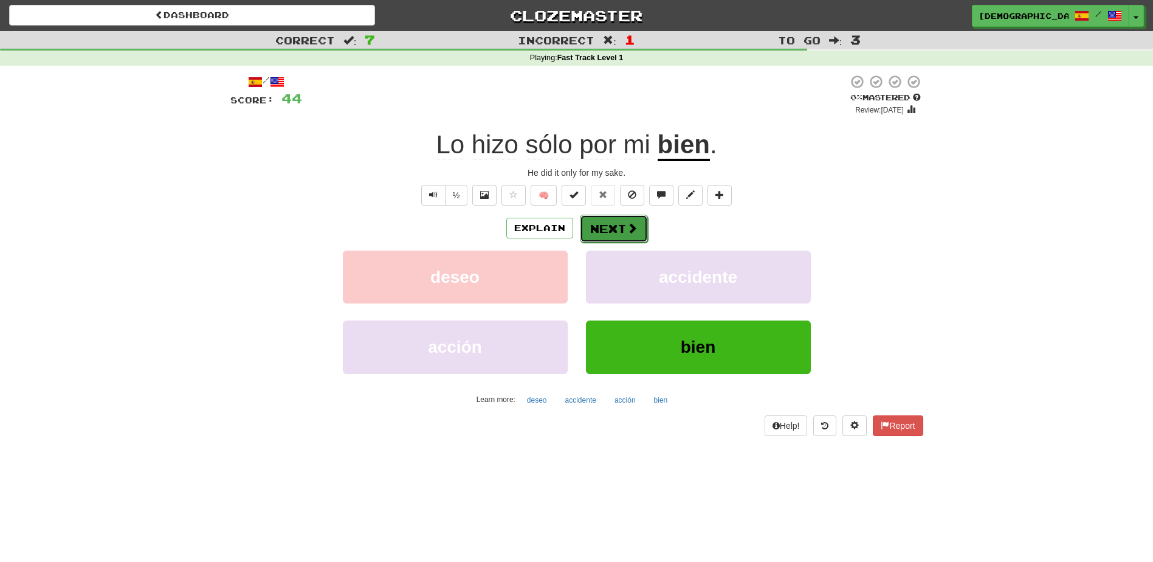
click at [613, 219] on button "Next" at bounding box center [614, 229] width 68 height 28
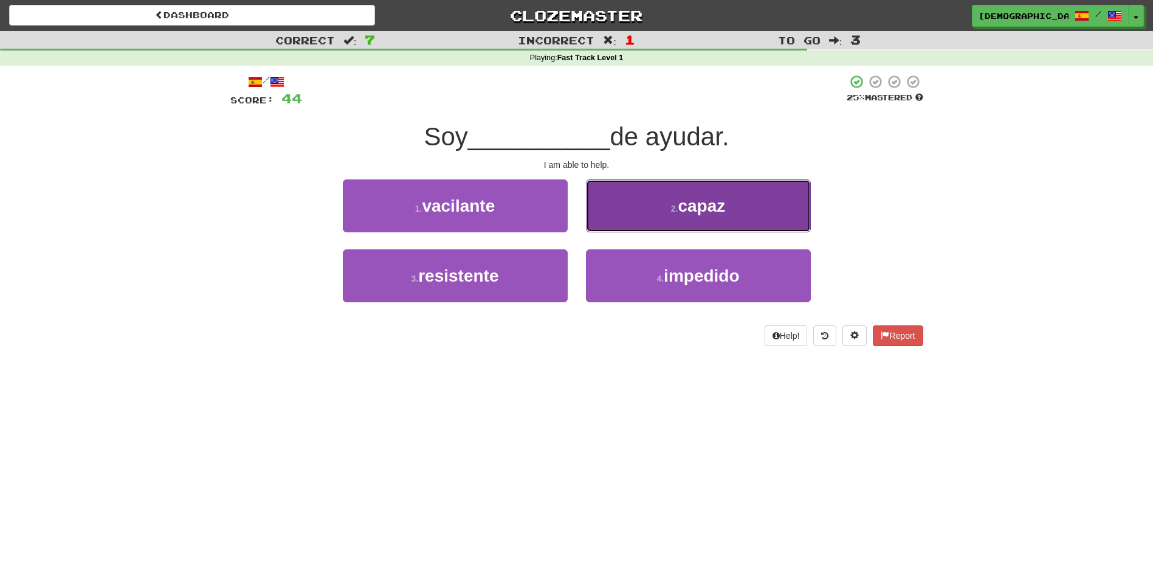
click at [682, 221] on button "2 . capaz" at bounding box center [698, 205] width 225 height 53
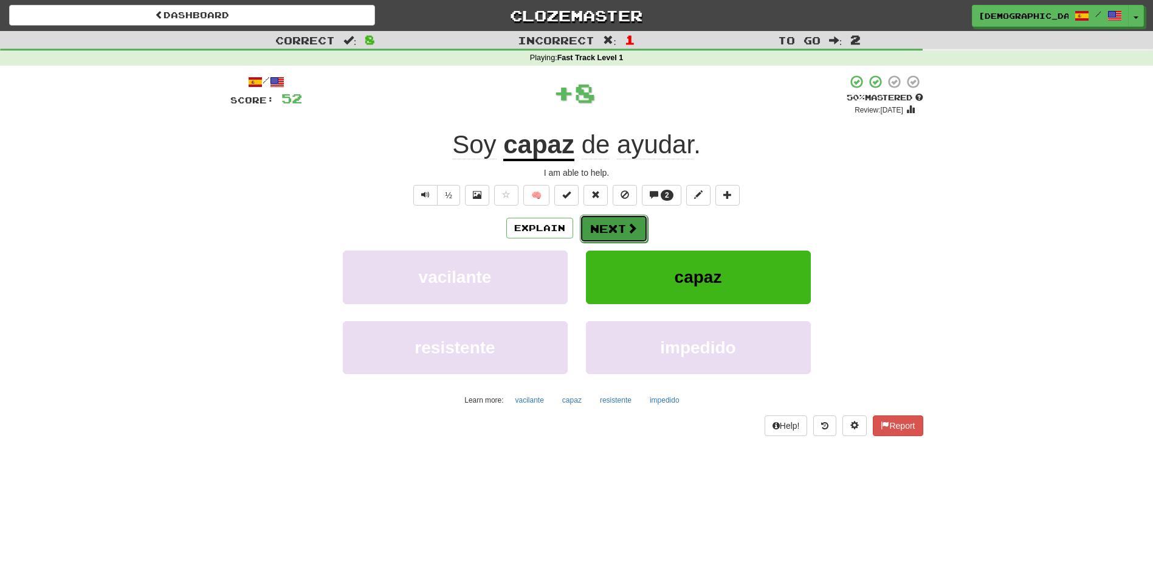
click at [618, 227] on button "Next" at bounding box center [614, 229] width 68 height 28
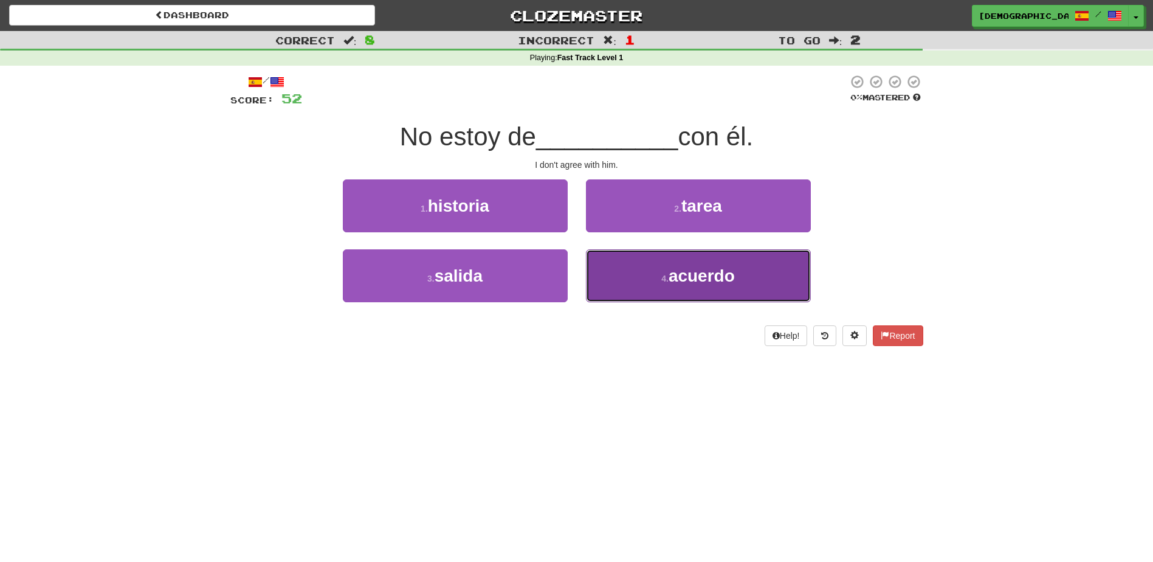
click at [690, 271] on span "acuerdo" at bounding box center [701, 275] width 66 height 19
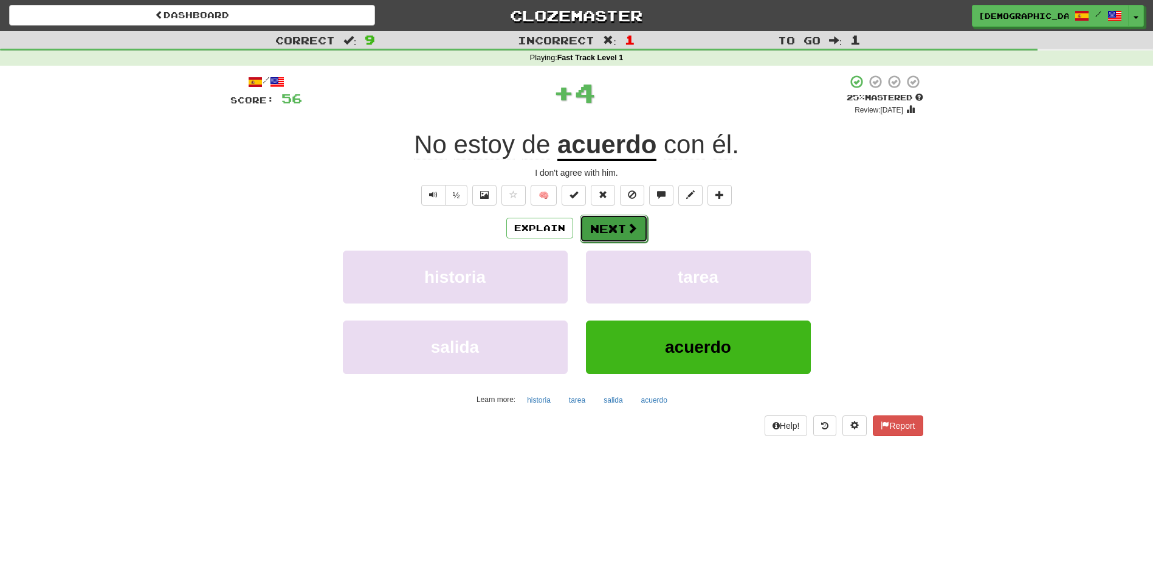
click at [619, 236] on button "Next" at bounding box center [614, 229] width 68 height 28
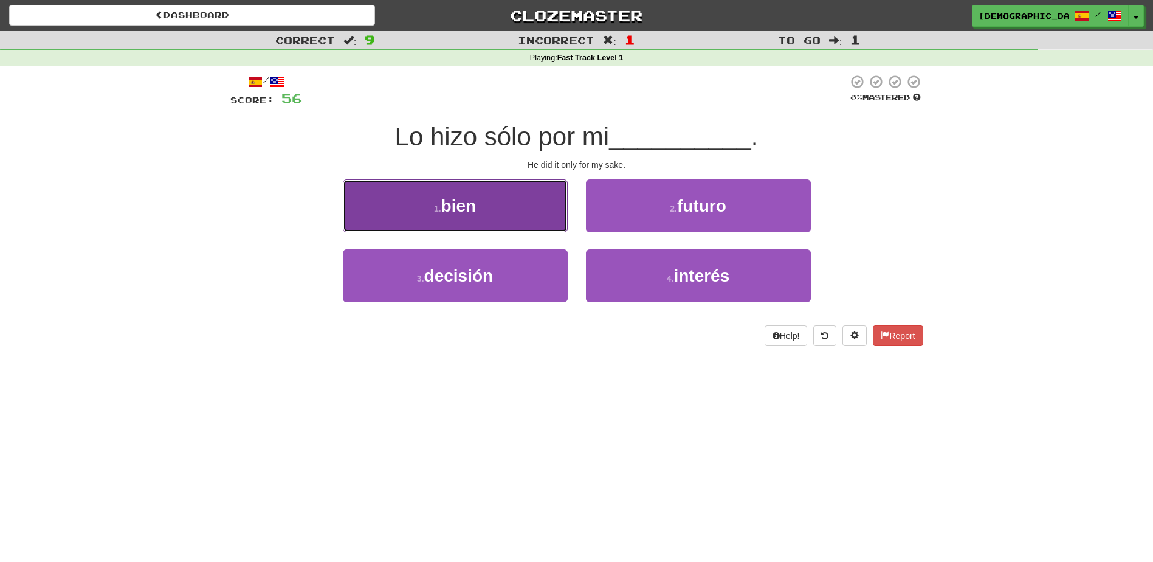
click at [541, 219] on button "1 . bien" at bounding box center [455, 205] width 225 height 53
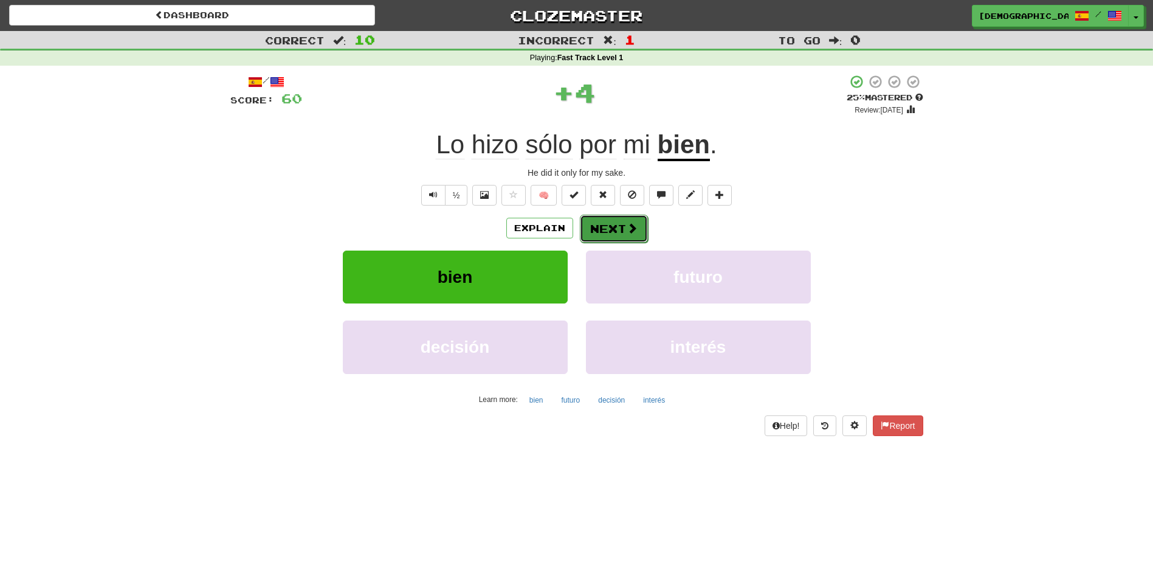
click at [628, 220] on button "Next" at bounding box center [614, 229] width 68 height 28
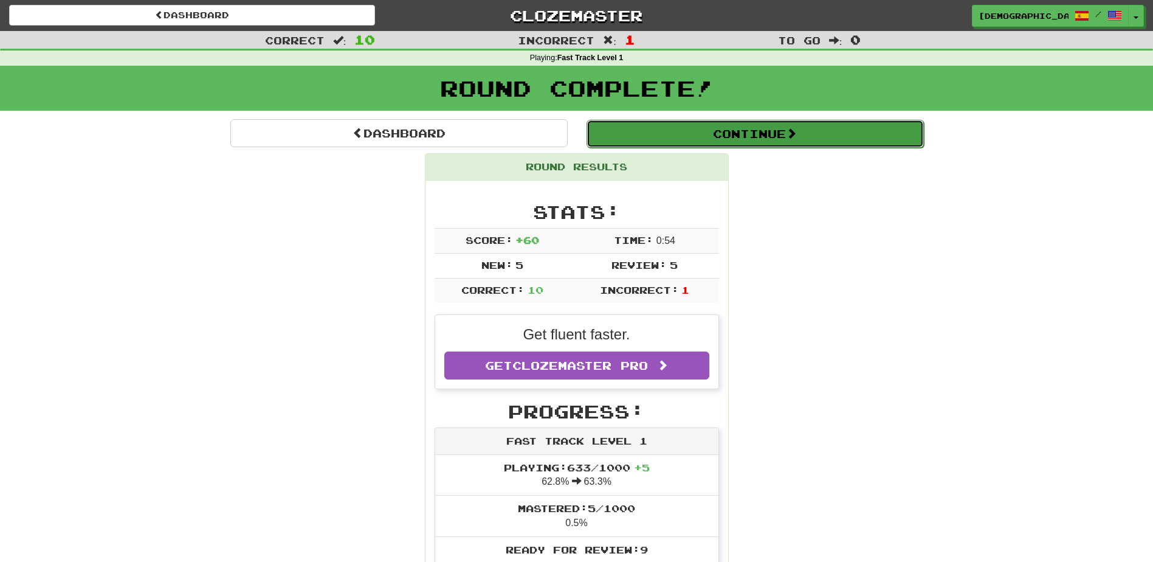
click at [678, 127] on button "Continue" at bounding box center [754, 134] width 337 height 28
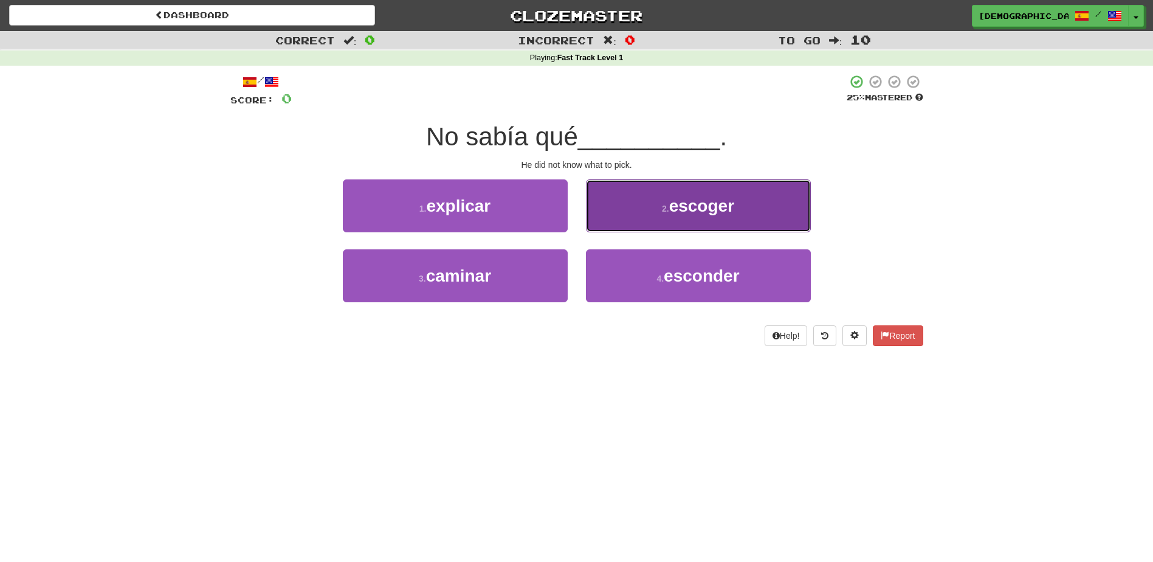
click at [754, 212] on button "2 . escoger" at bounding box center [698, 205] width 225 height 53
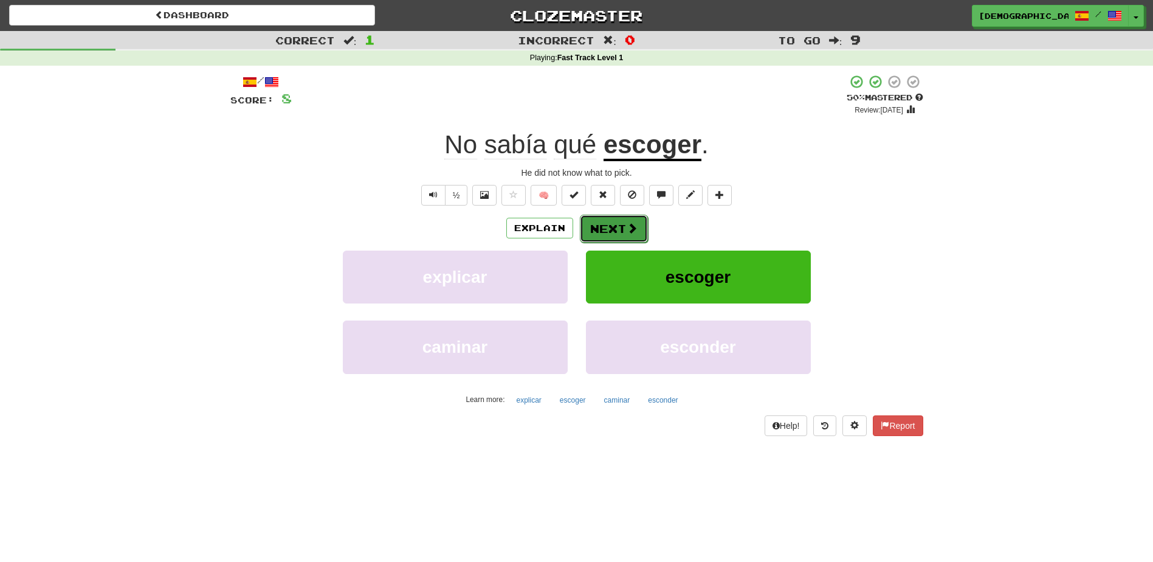
click at [618, 226] on button "Next" at bounding box center [614, 229] width 68 height 28
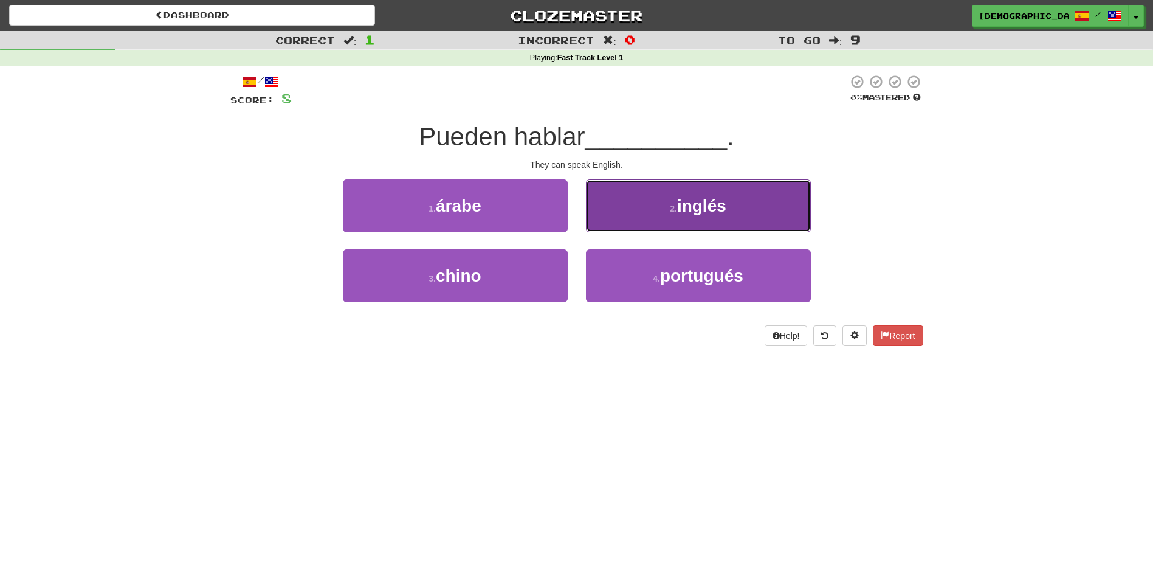
click at [686, 213] on span "inglés" at bounding box center [701, 205] width 49 height 19
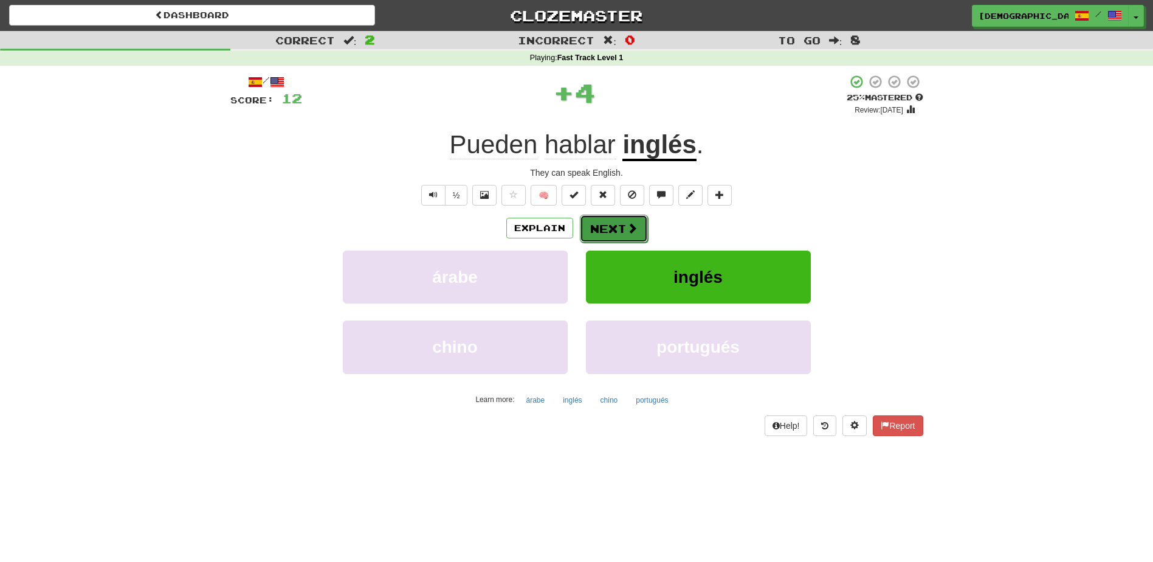
click at [617, 222] on button "Next" at bounding box center [614, 229] width 68 height 28
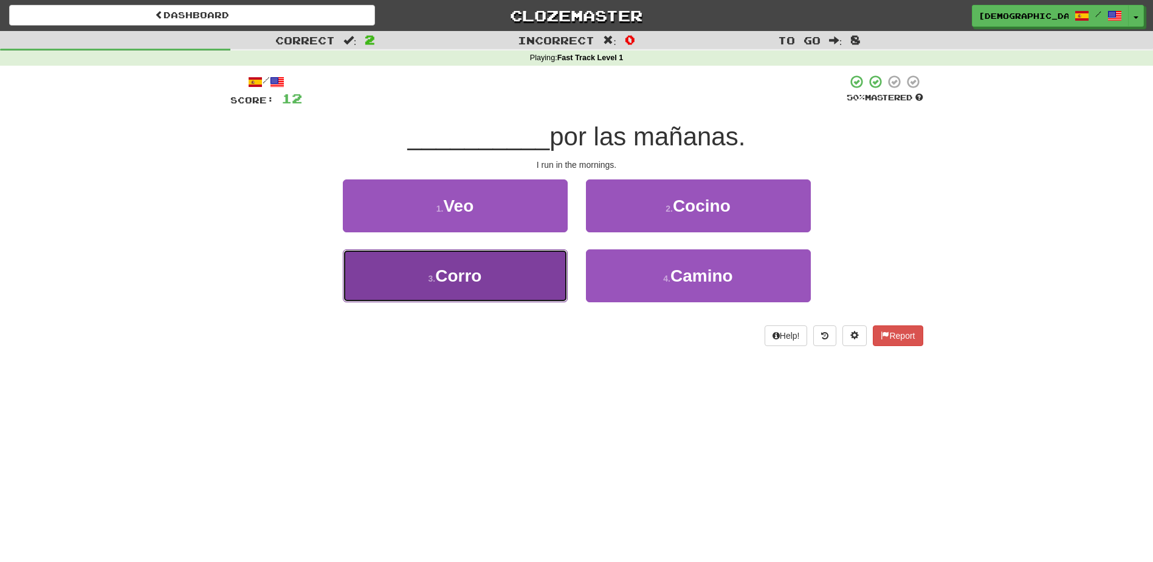
click at [538, 266] on button "3 . Corro" at bounding box center [455, 275] width 225 height 53
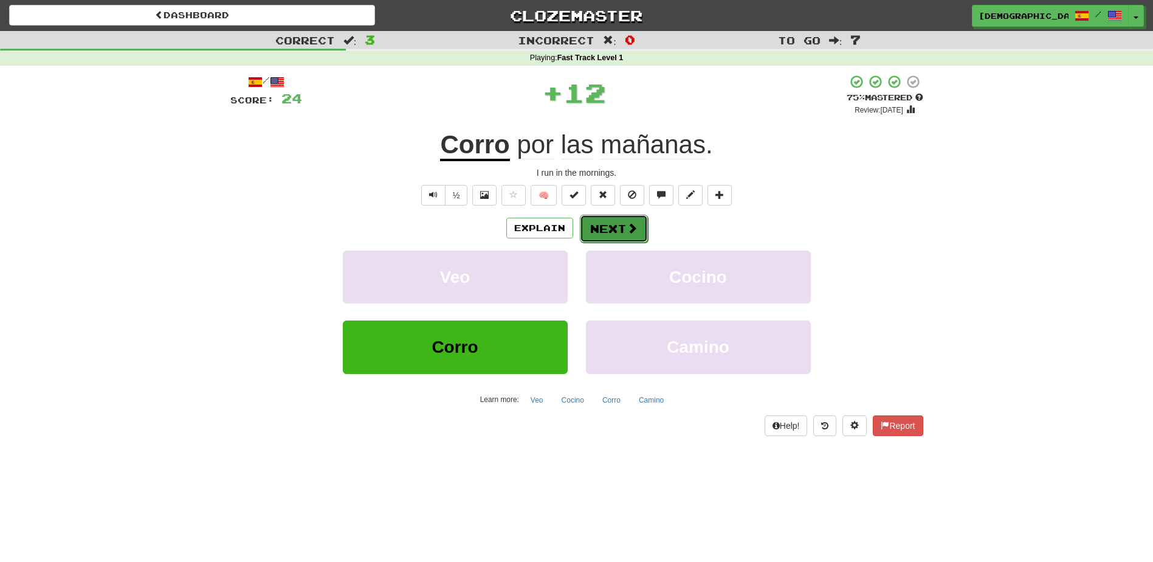
click at [611, 230] on button "Next" at bounding box center [614, 229] width 68 height 28
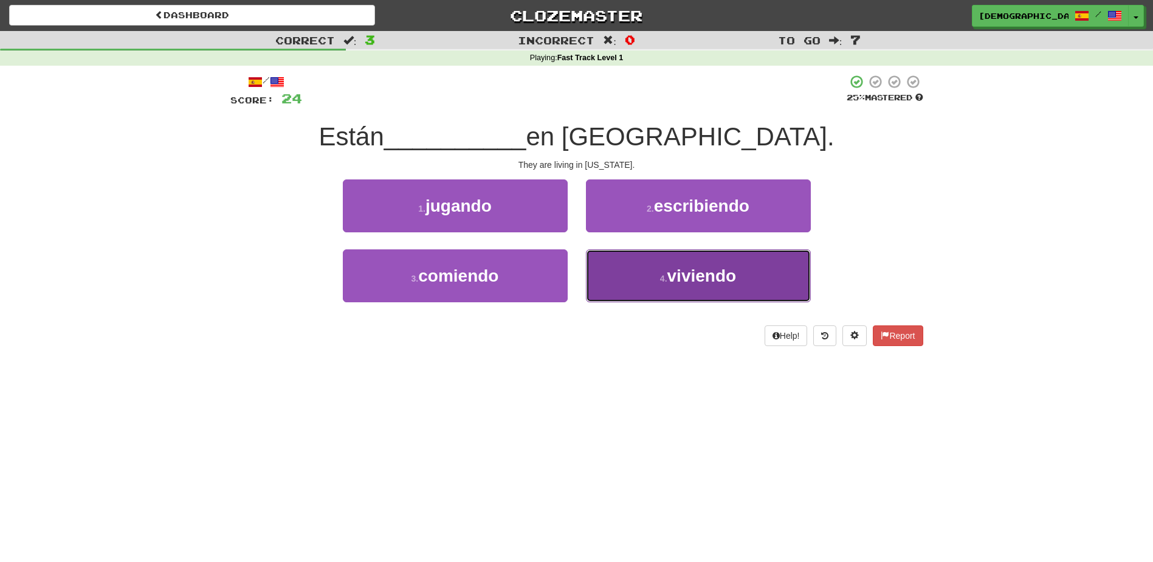
click at [685, 268] on span "viviendo" at bounding box center [701, 275] width 69 height 19
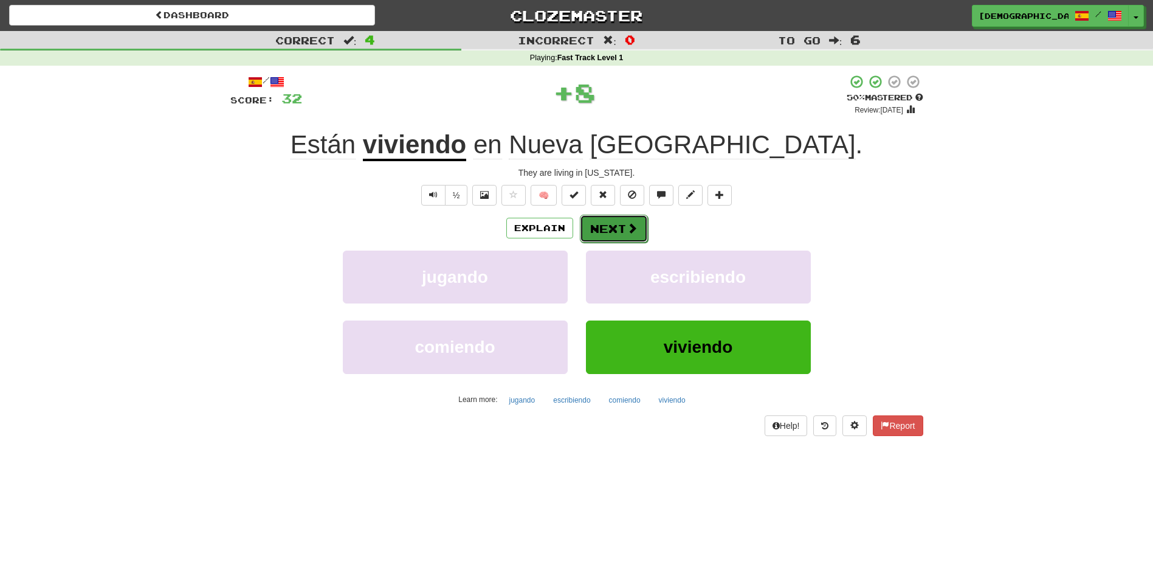
click at [623, 230] on button "Next" at bounding box center [614, 229] width 68 height 28
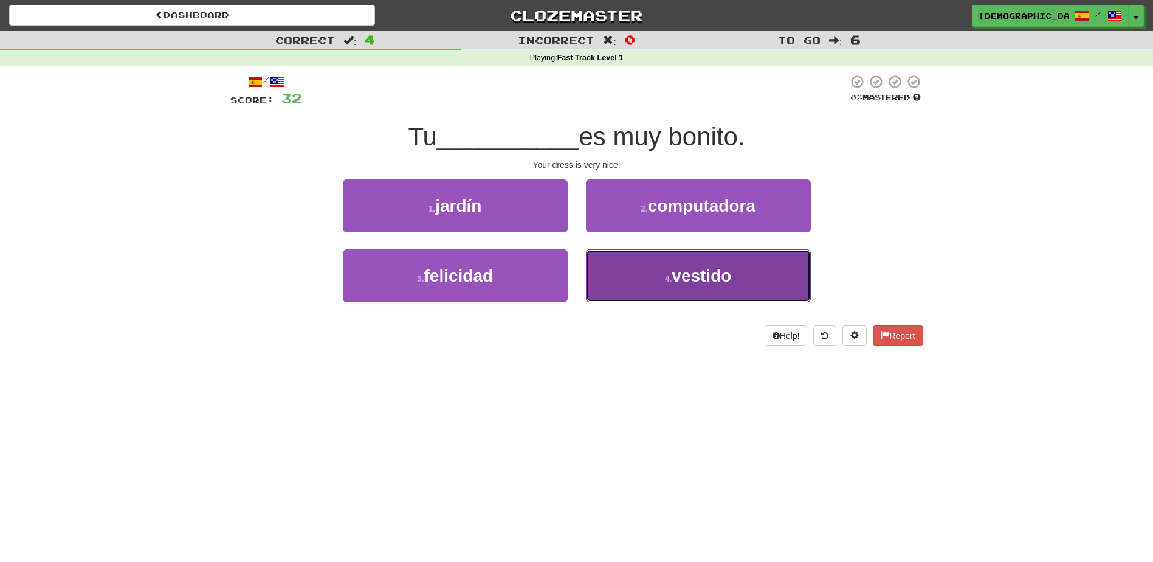
click at [703, 271] on span "vestido" at bounding box center [702, 275] width 60 height 19
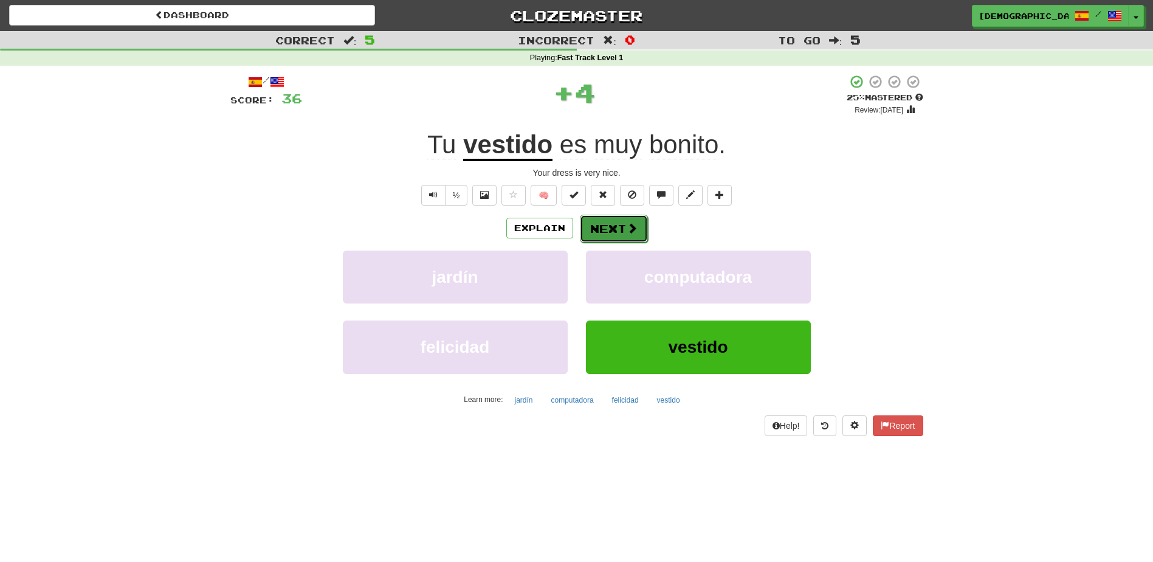
click at [619, 230] on button "Next" at bounding box center [614, 229] width 68 height 28
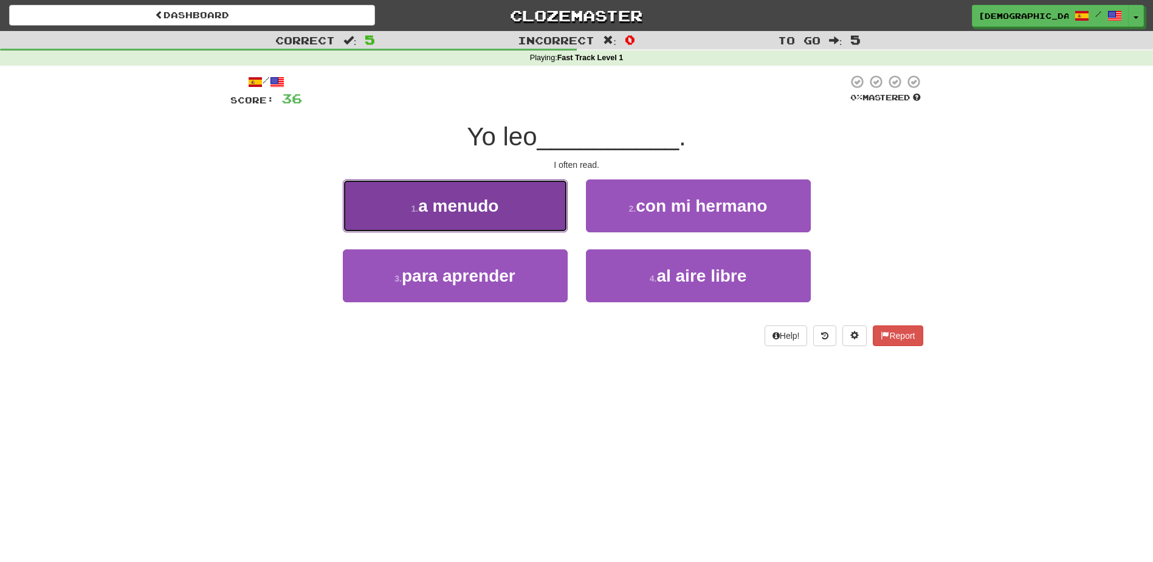
click at [537, 222] on button "1 . a menudo" at bounding box center [455, 205] width 225 height 53
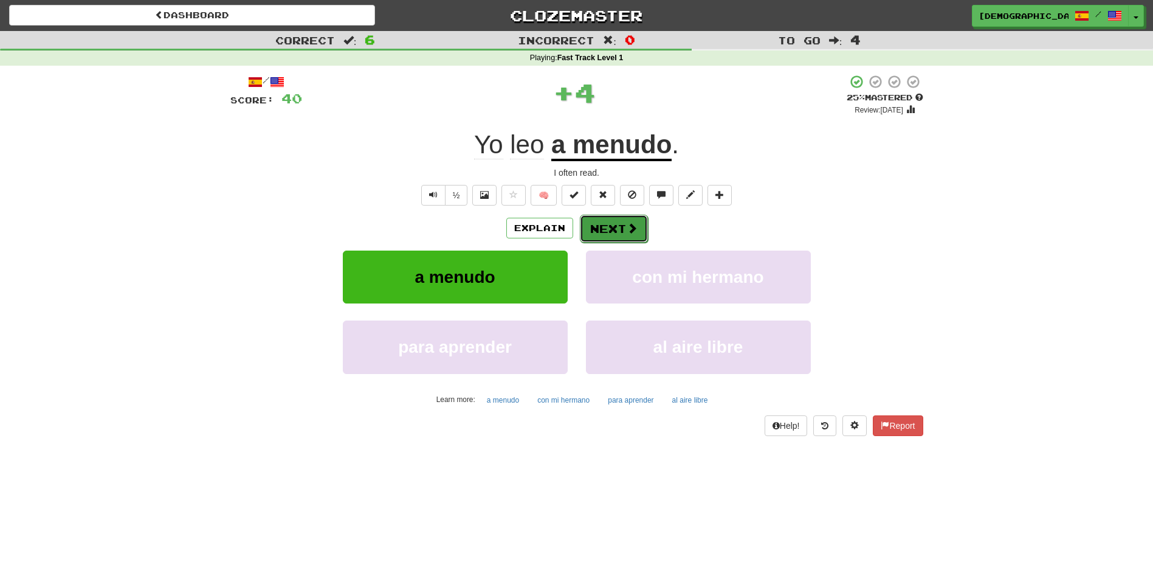
click at [609, 228] on button "Next" at bounding box center [614, 229] width 68 height 28
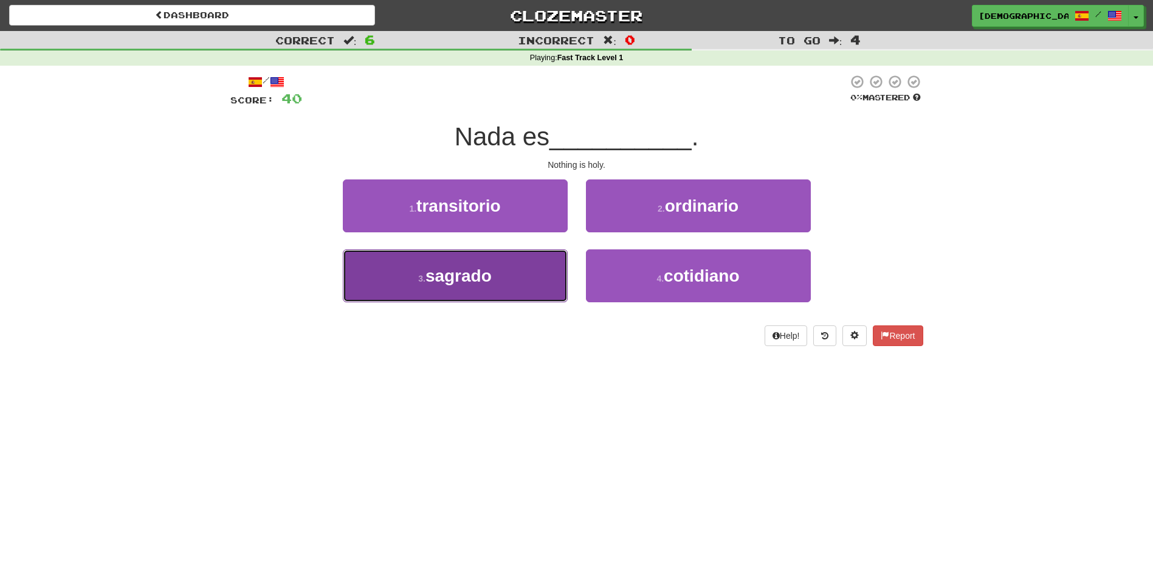
click at [520, 267] on button "3 . sagrado" at bounding box center [455, 275] width 225 height 53
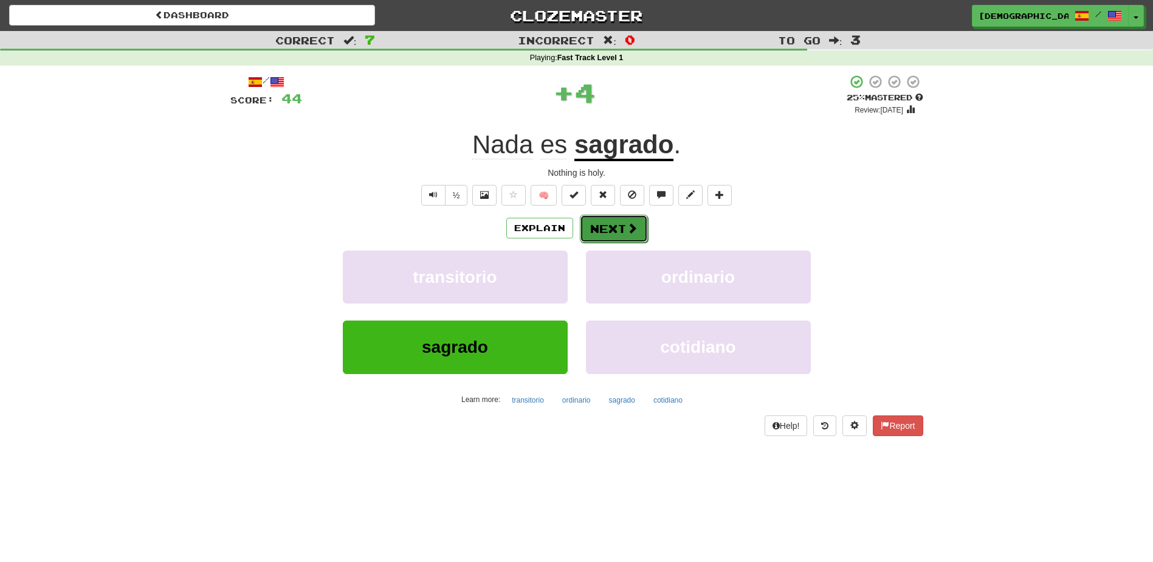
click at [624, 228] on button "Next" at bounding box center [614, 229] width 68 height 28
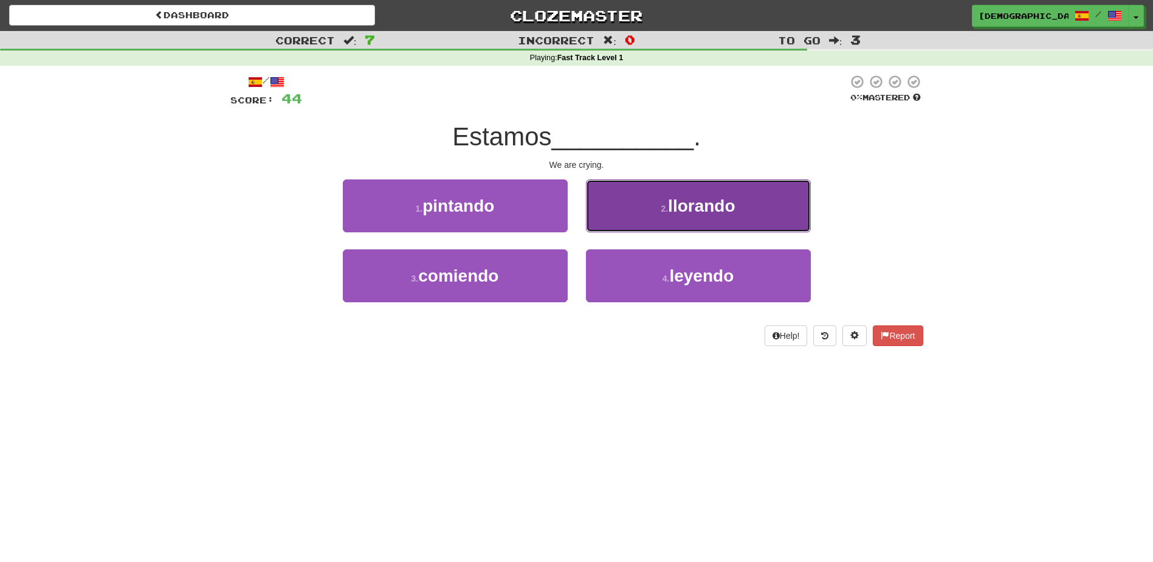
click at [651, 224] on button "2 . llorando" at bounding box center [698, 205] width 225 height 53
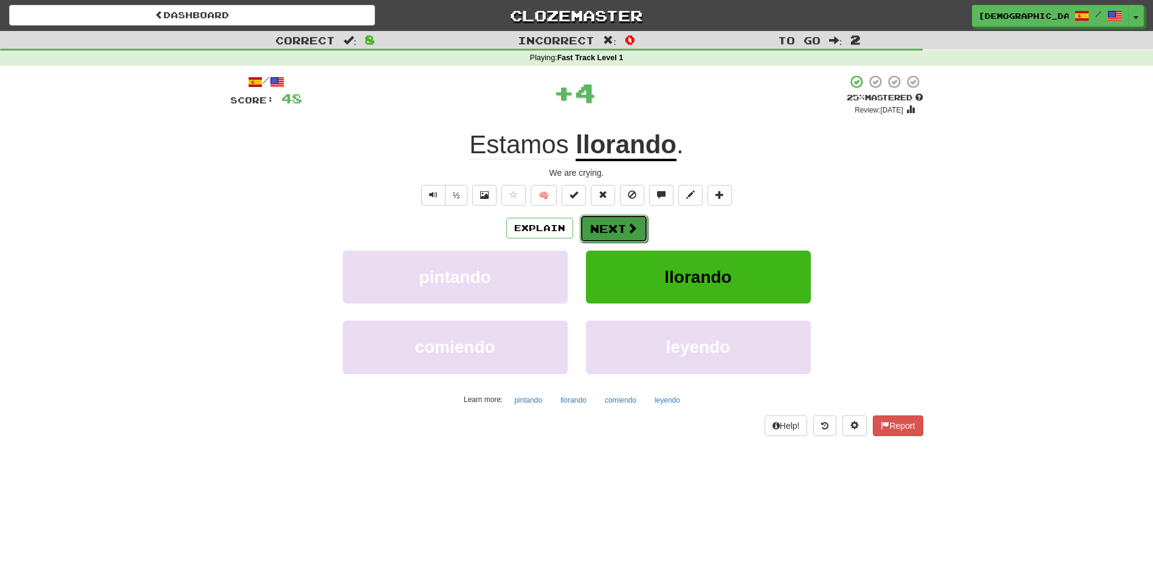
click at [611, 224] on button "Next" at bounding box center [614, 229] width 68 height 28
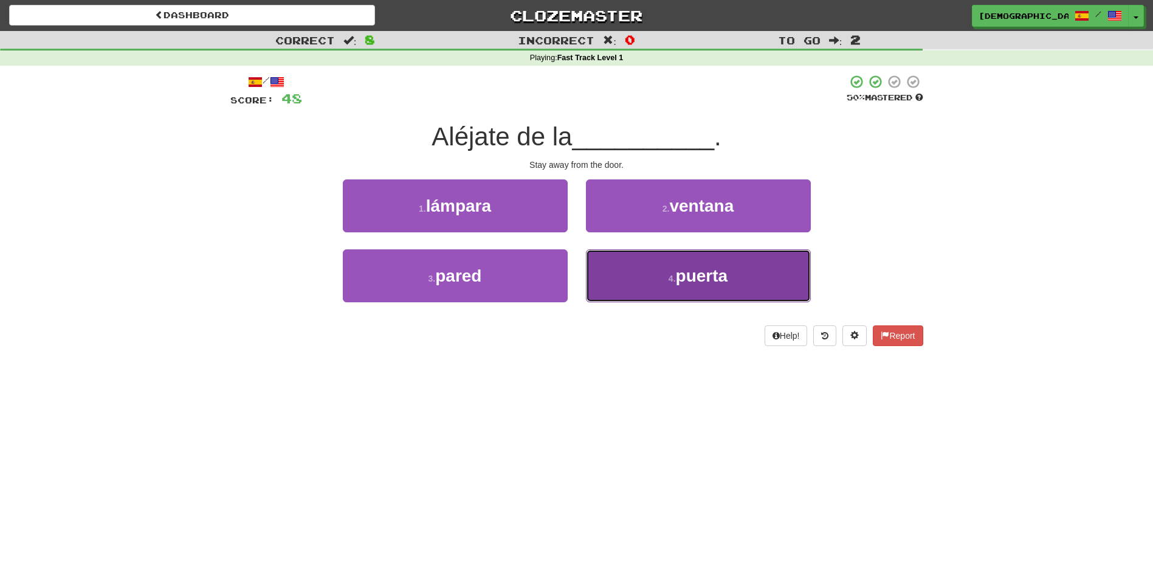
click at [690, 269] on span "puerta" at bounding box center [702, 275] width 52 height 19
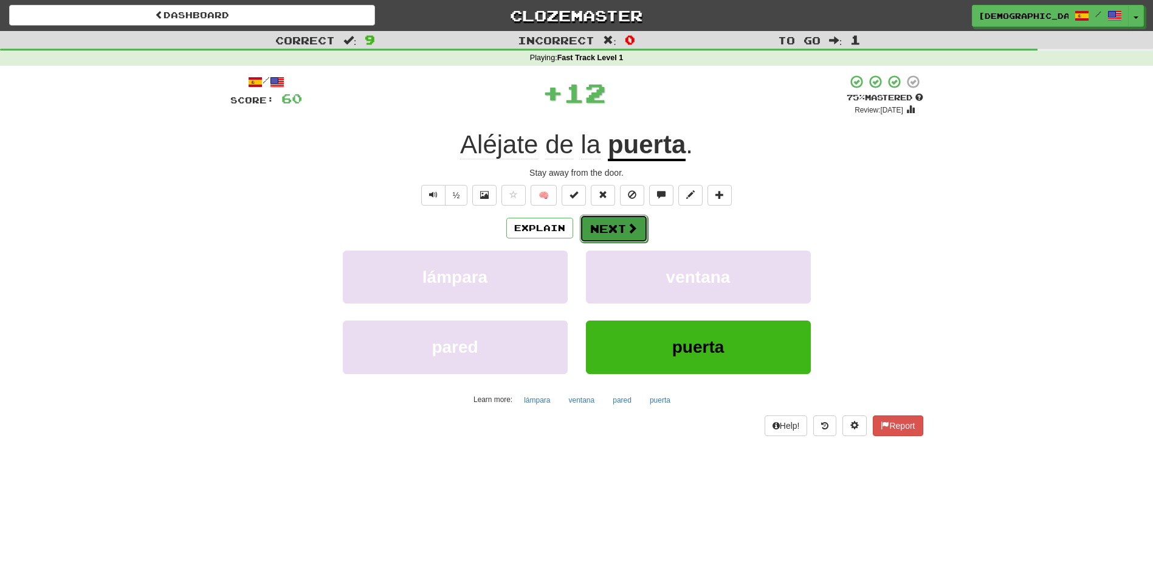
click at [621, 228] on button "Next" at bounding box center [614, 229] width 68 height 28
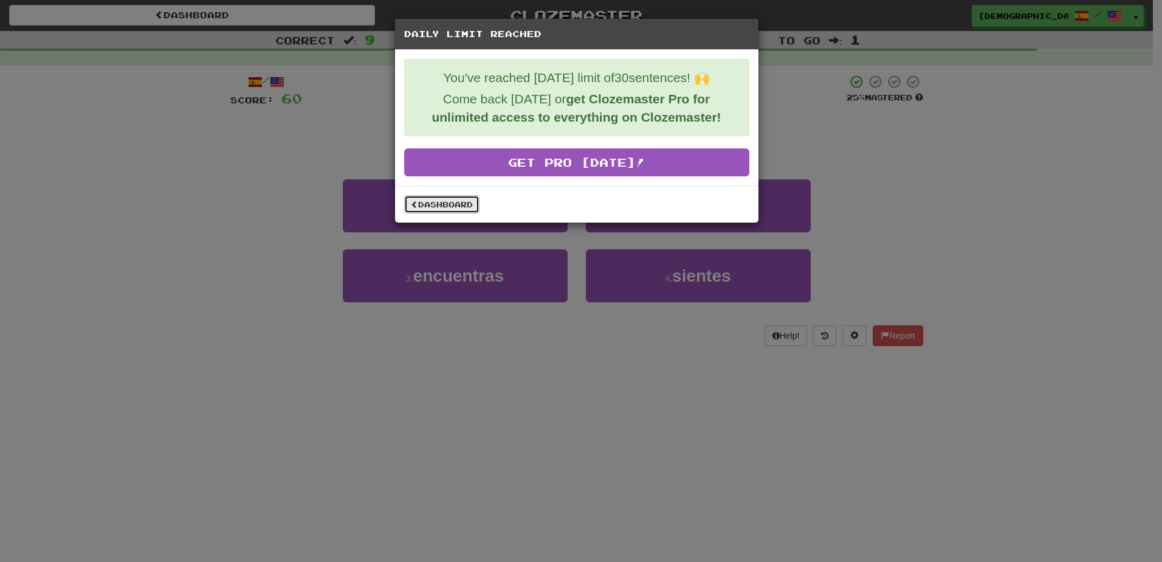
click at [457, 207] on link "Dashboard" at bounding box center [441, 204] width 75 height 18
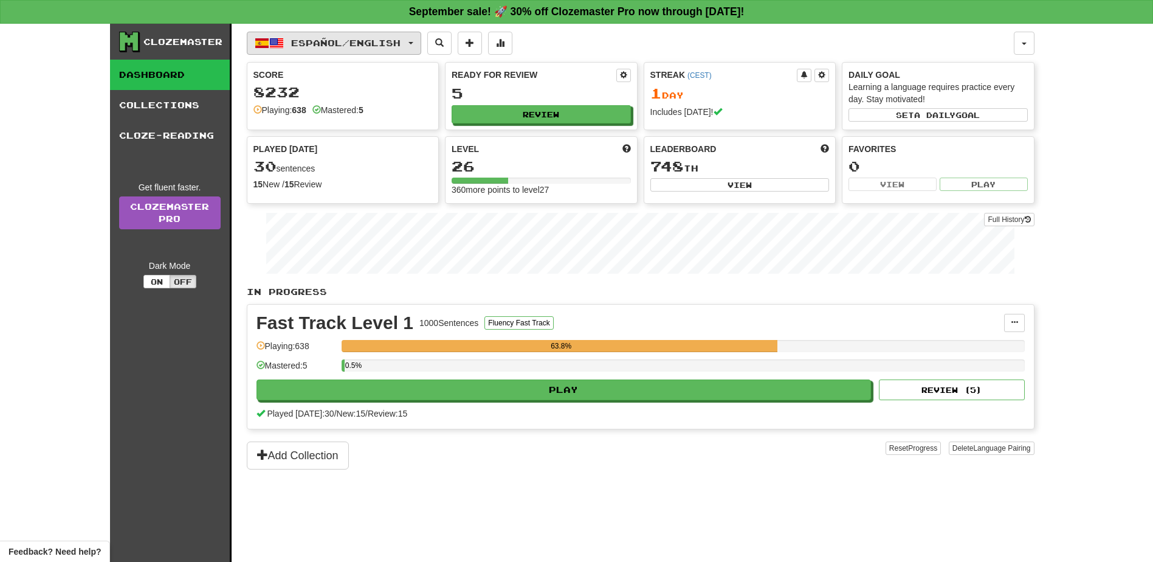
click at [421, 45] on button "Español / English" at bounding box center [334, 43] width 174 height 23
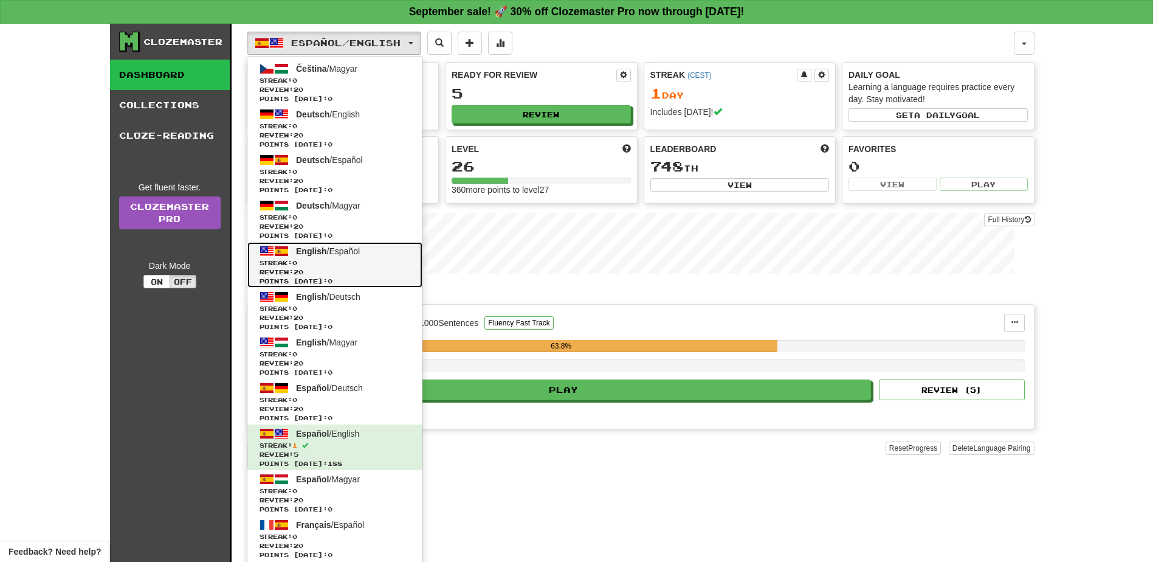
click at [369, 262] on span "Streak: 0" at bounding box center [334, 262] width 151 height 9
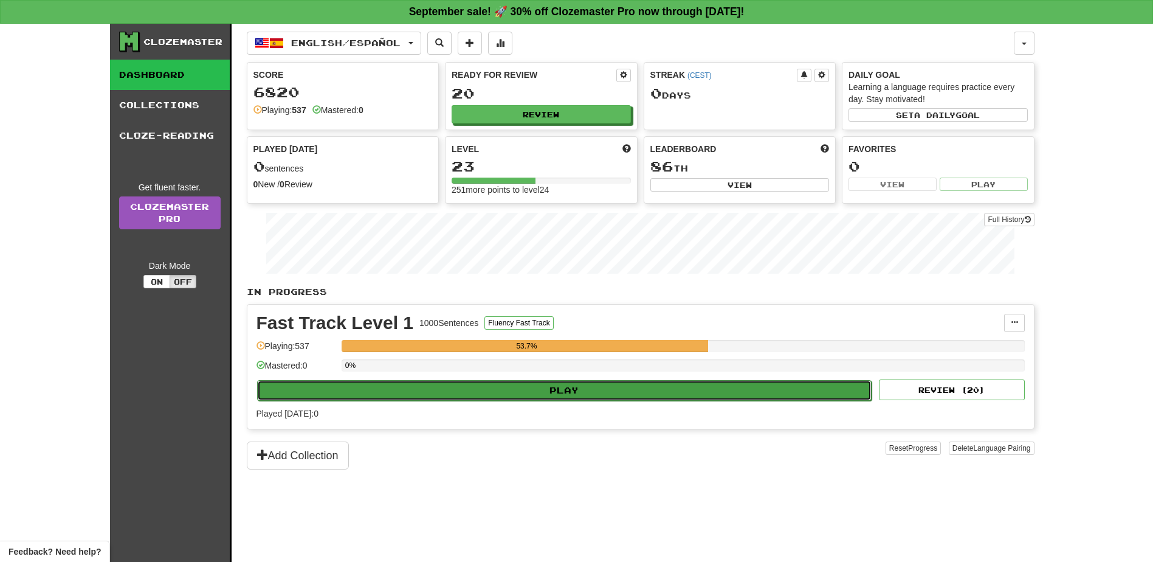
click at [508, 384] on button "Play" at bounding box center [564, 390] width 615 height 21
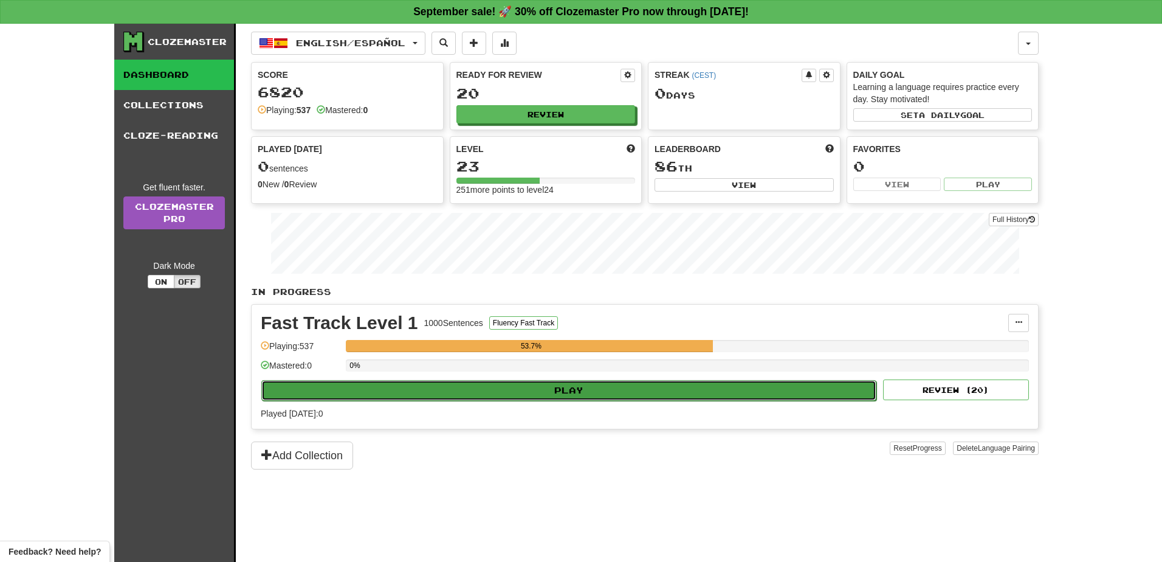
select select "**"
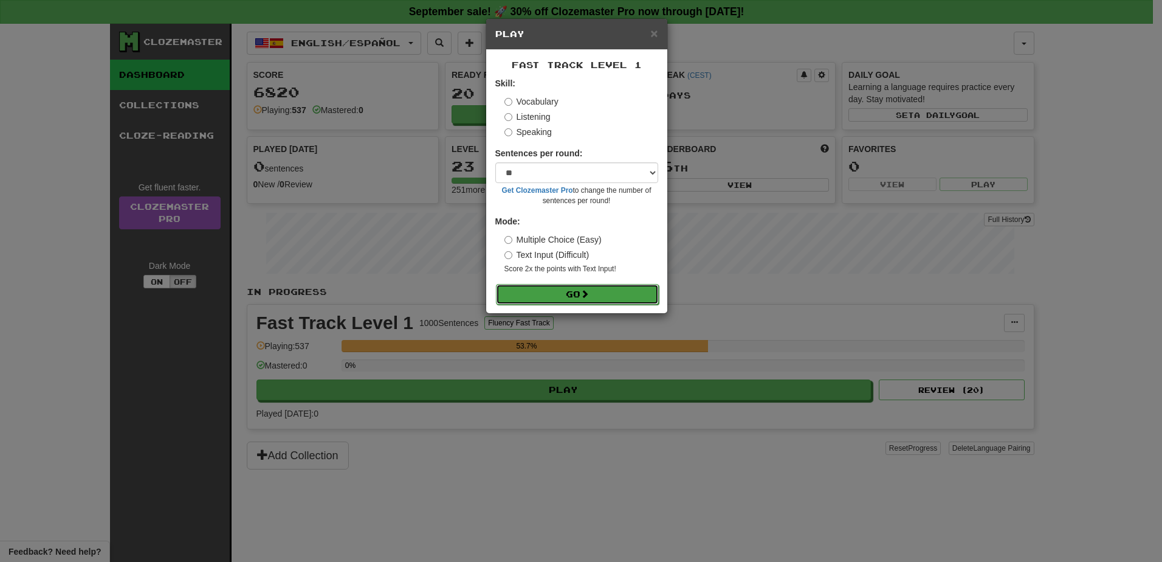
click at [549, 299] on button "Go" at bounding box center [577, 294] width 163 height 21
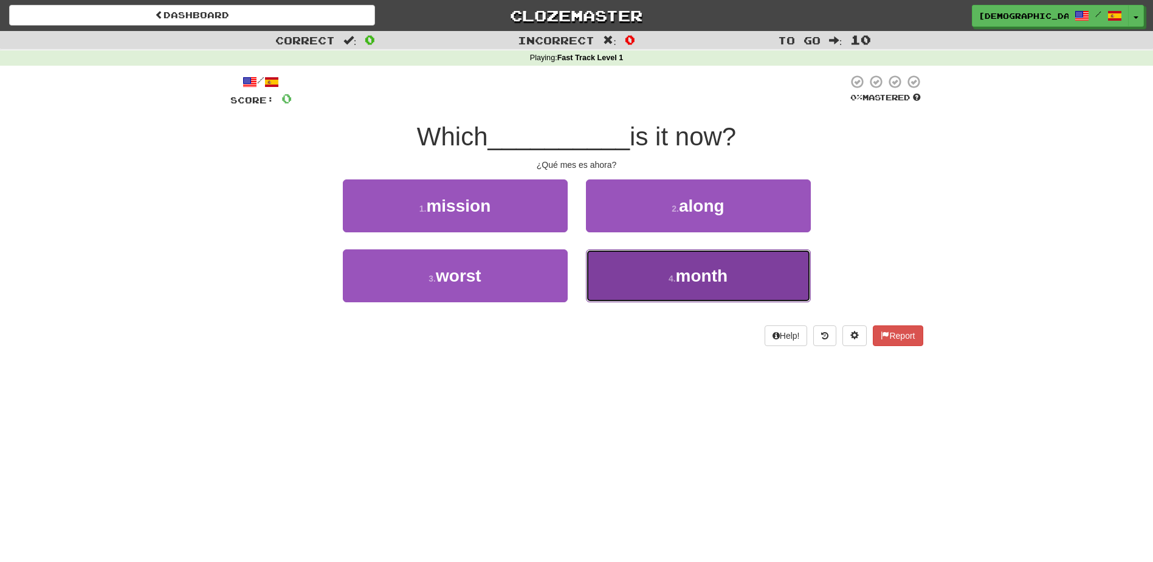
click at [665, 272] on button "4 . month" at bounding box center [698, 275] width 225 height 53
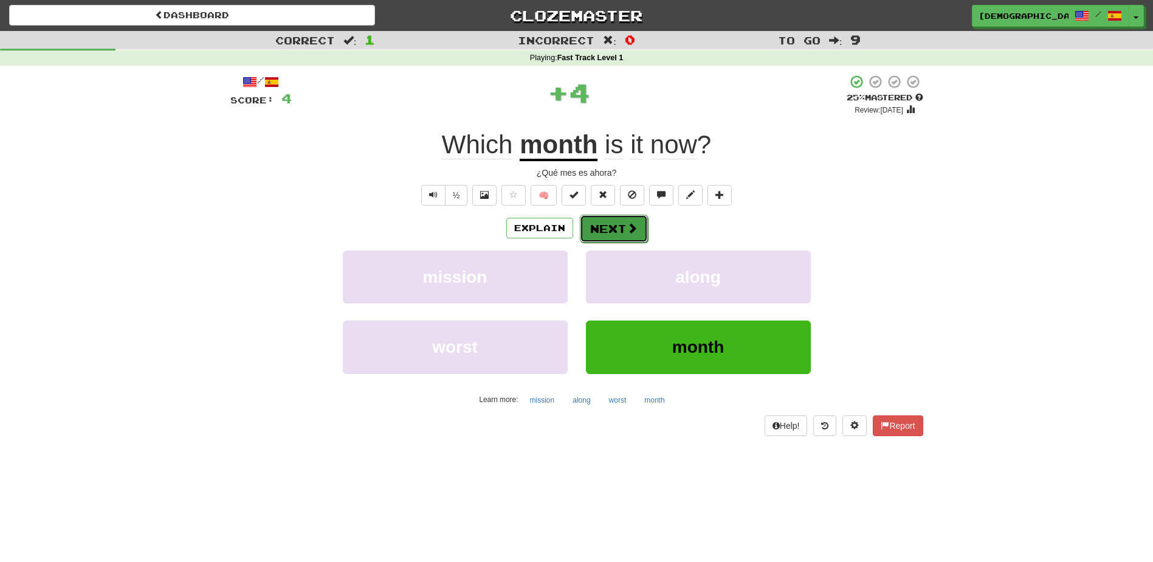
click at [607, 222] on button "Next" at bounding box center [614, 229] width 68 height 28
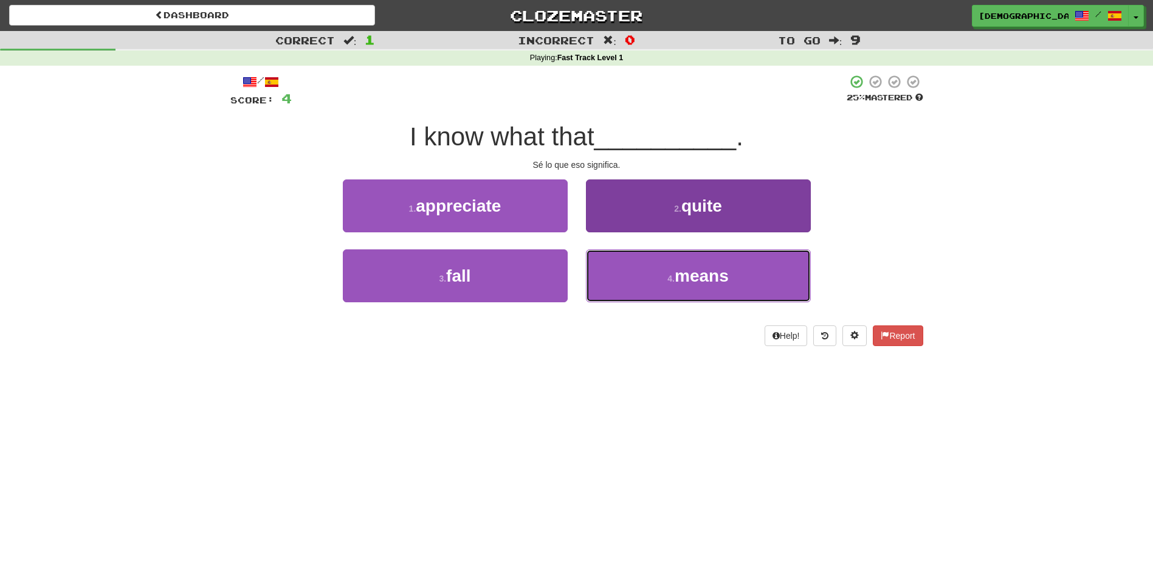
click at [699, 274] on span "means" at bounding box center [702, 275] width 54 height 19
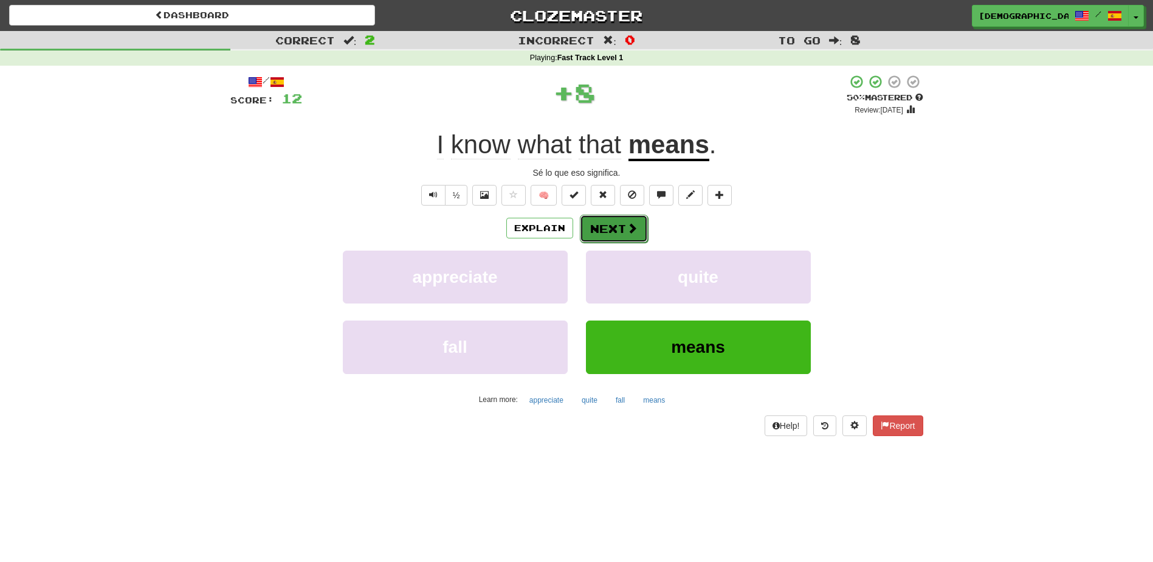
click at [620, 224] on button "Next" at bounding box center [614, 229] width 68 height 28
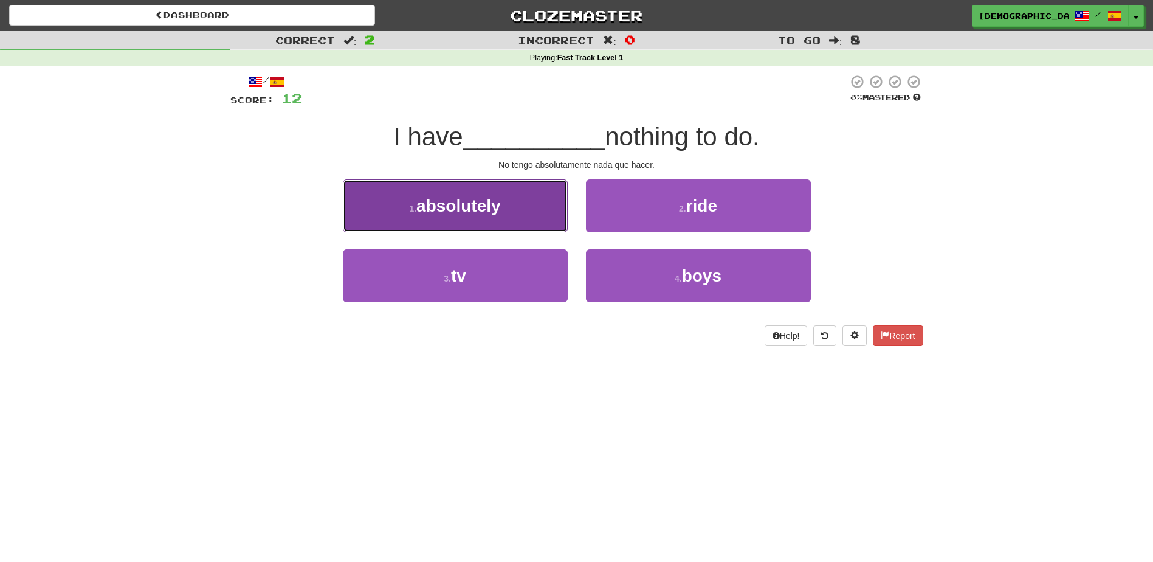
click at [541, 221] on button "1 . absolutely" at bounding box center [455, 205] width 225 height 53
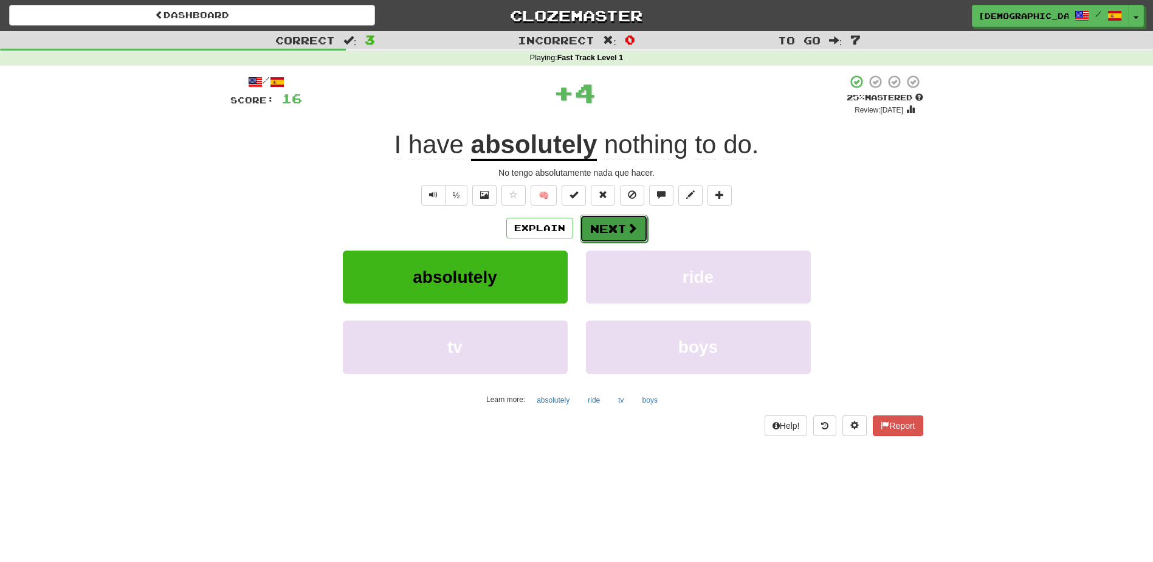
click at [611, 232] on button "Next" at bounding box center [614, 229] width 68 height 28
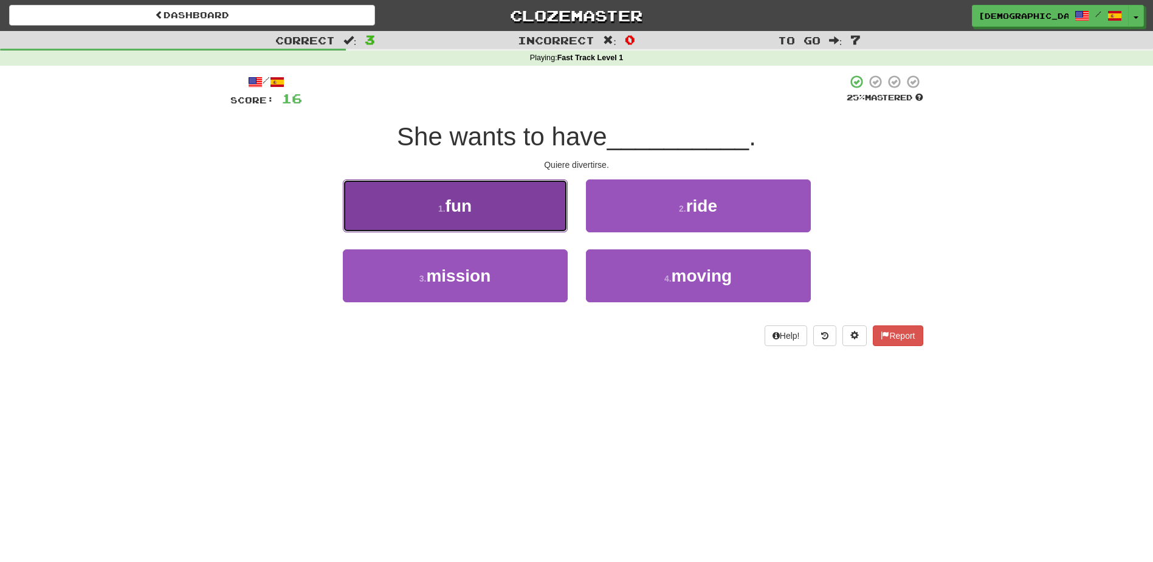
click at [548, 219] on button "1 . fun" at bounding box center [455, 205] width 225 height 53
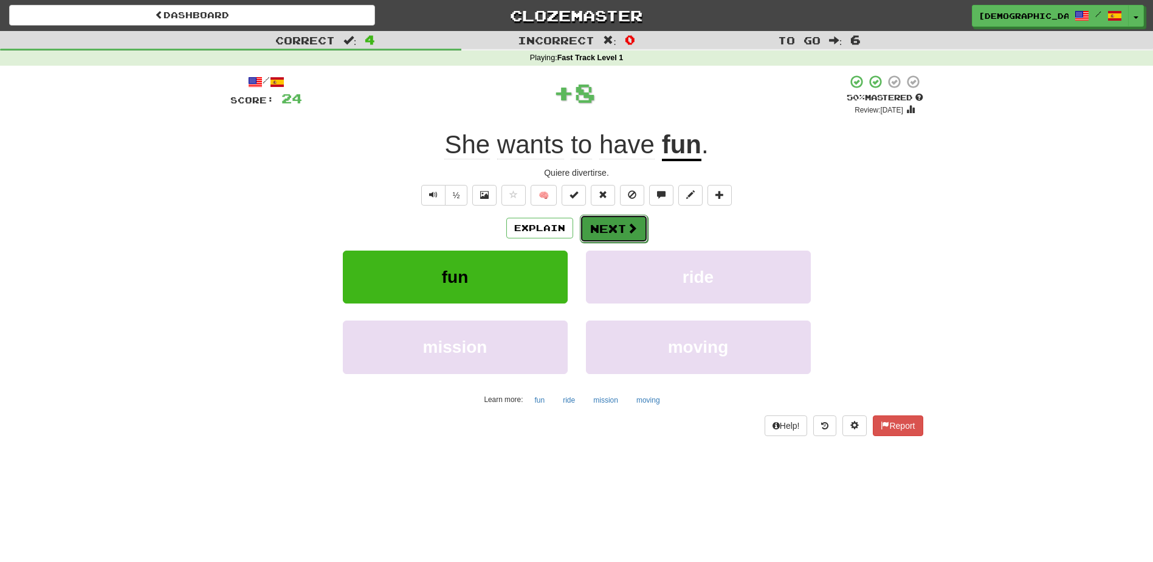
click at [597, 220] on button "Next" at bounding box center [614, 229] width 68 height 28
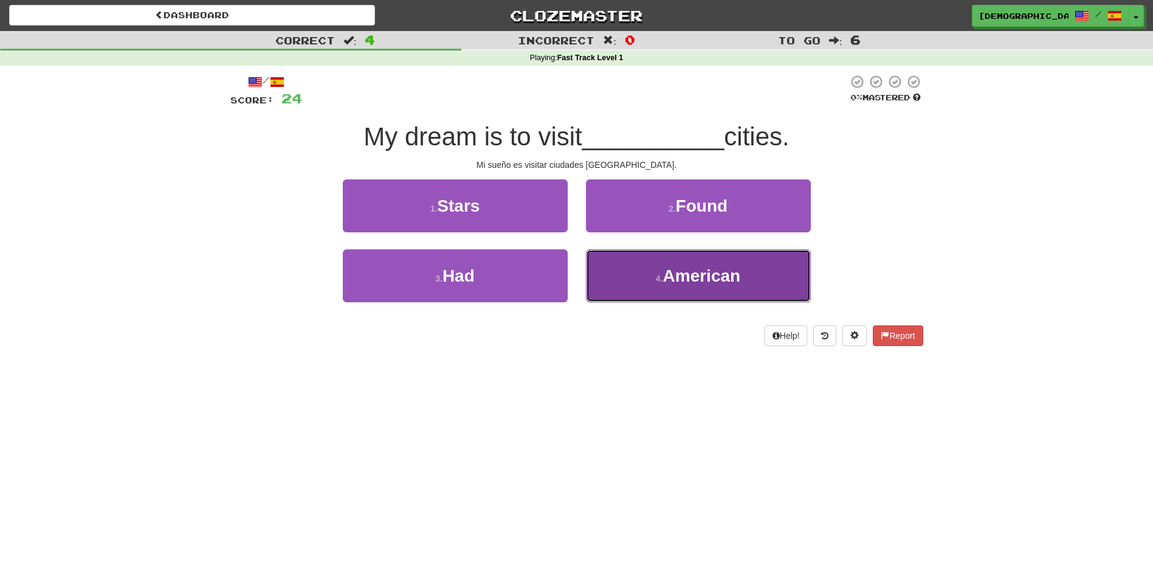
click at [691, 270] on span "American" at bounding box center [702, 275] width 78 height 19
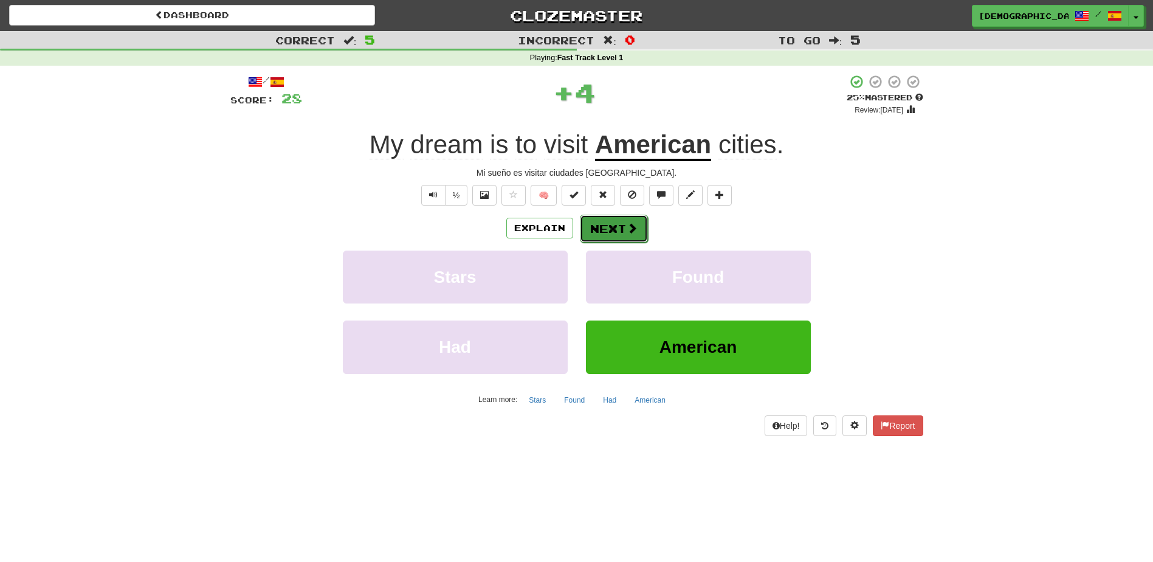
click at [616, 231] on button "Next" at bounding box center [614, 229] width 68 height 28
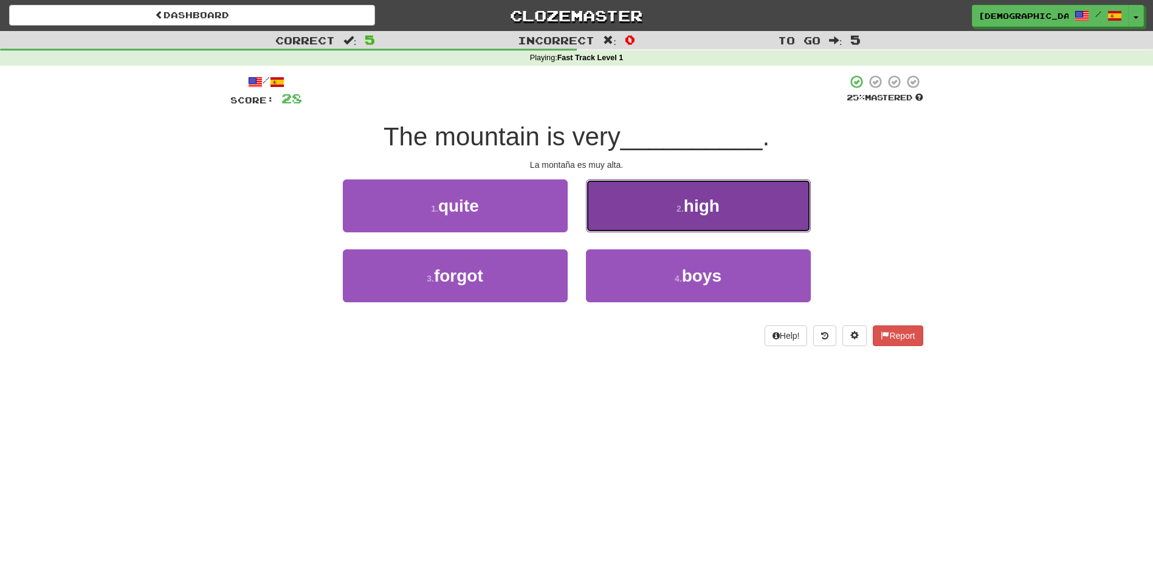
click at [646, 220] on button "2 . high" at bounding box center [698, 205] width 225 height 53
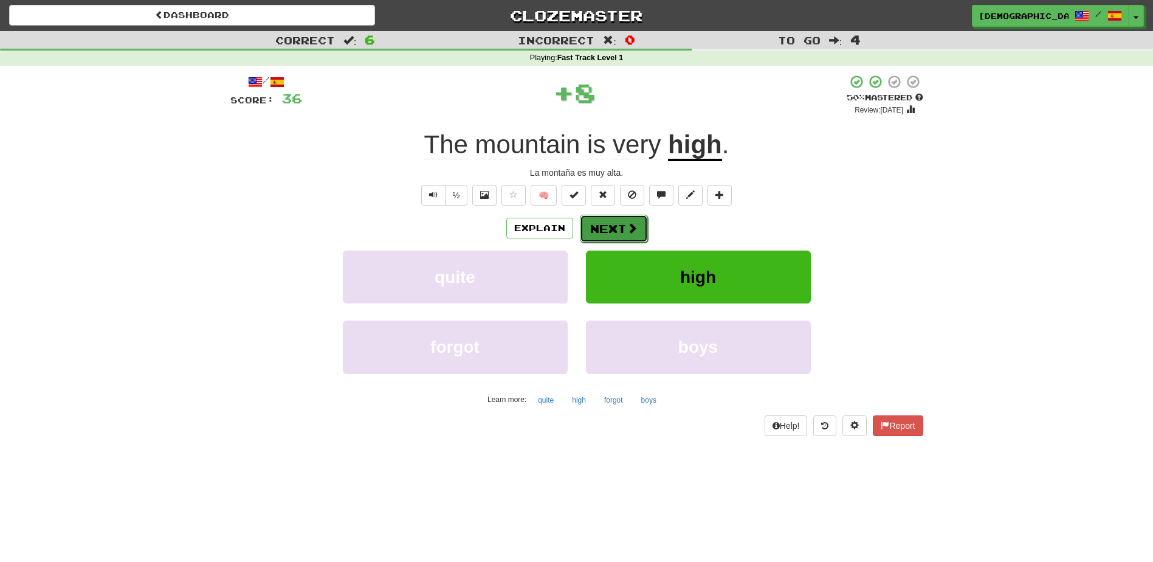
click at [602, 225] on button "Next" at bounding box center [614, 229] width 68 height 28
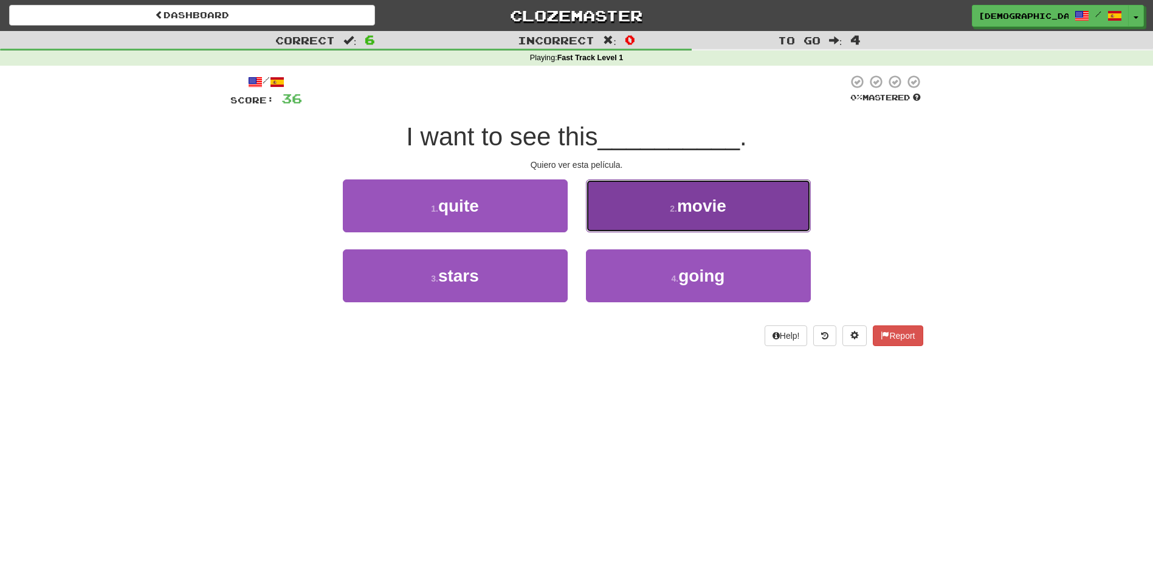
click at [670, 226] on button "2 . movie" at bounding box center [698, 205] width 225 height 53
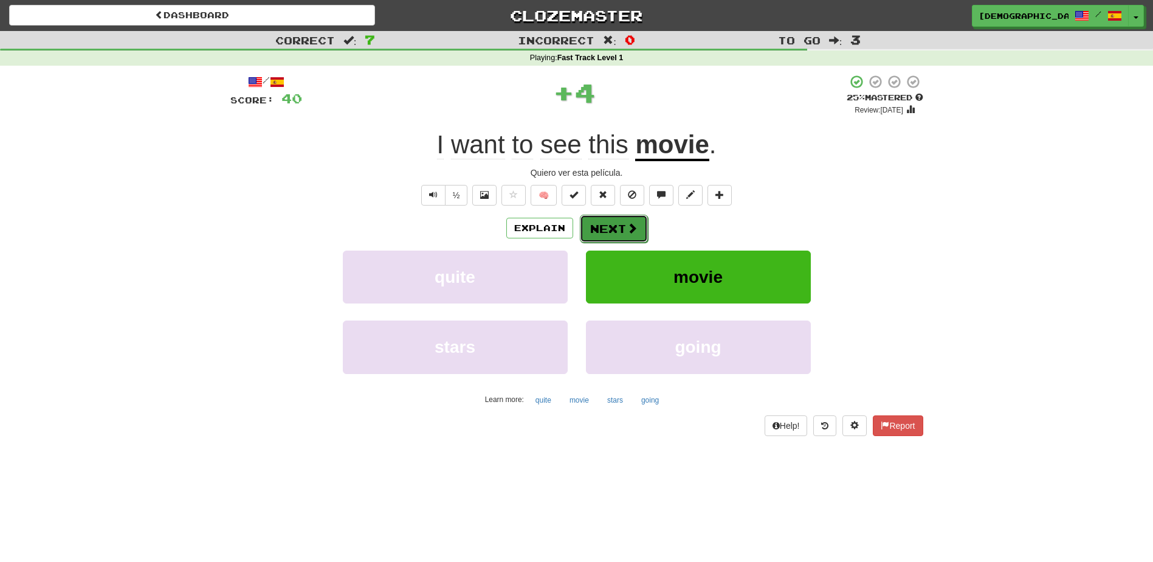
click at [628, 226] on span at bounding box center [632, 227] width 11 height 11
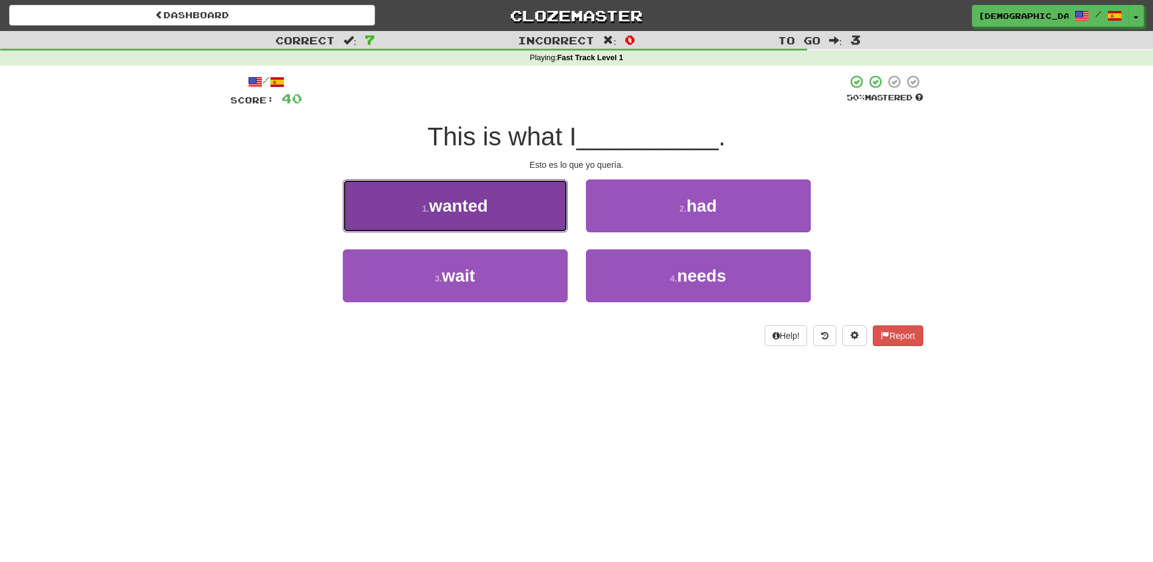
click at [552, 224] on button "1 . wanted" at bounding box center [455, 205] width 225 height 53
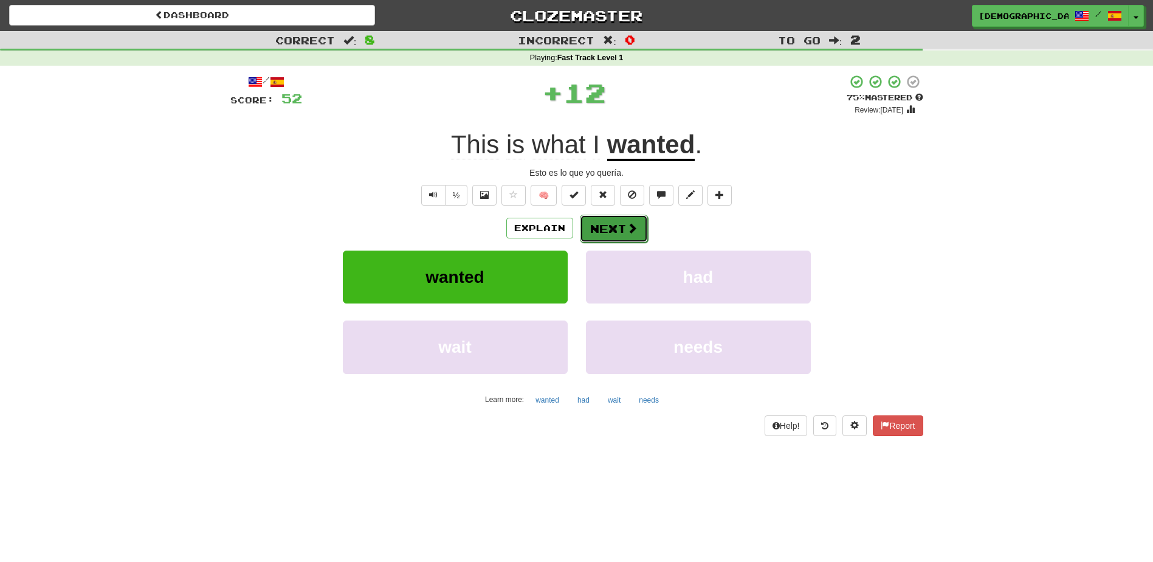
click at [608, 226] on button "Next" at bounding box center [614, 229] width 68 height 28
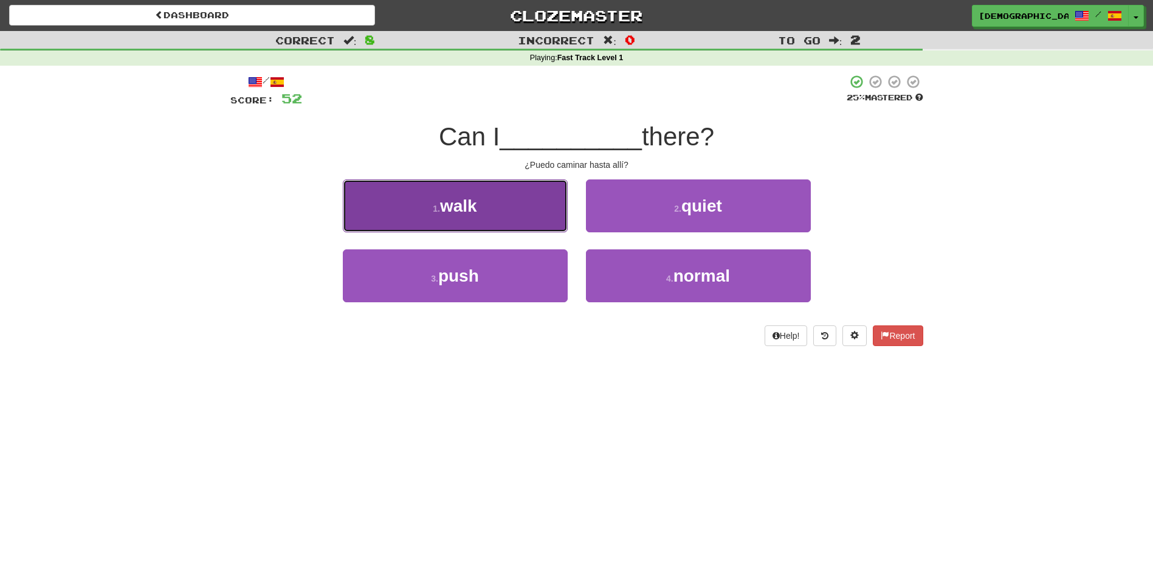
click at [552, 226] on button "1 . walk" at bounding box center [455, 205] width 225 height 53
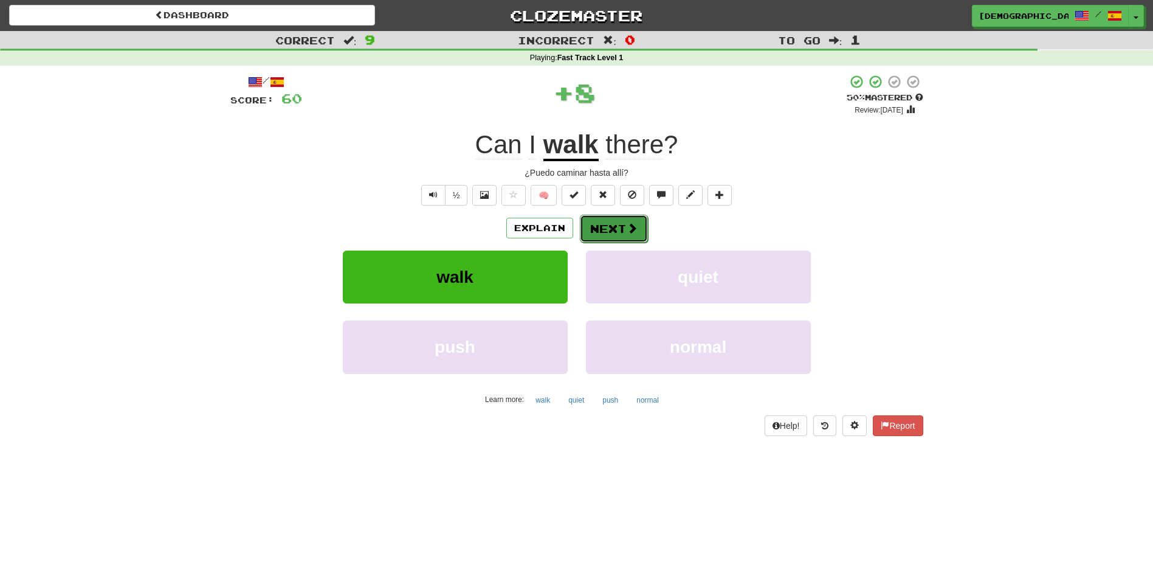
click at [597, 226] on button "Next" at bounding box center [614, 229] width 68 height 28
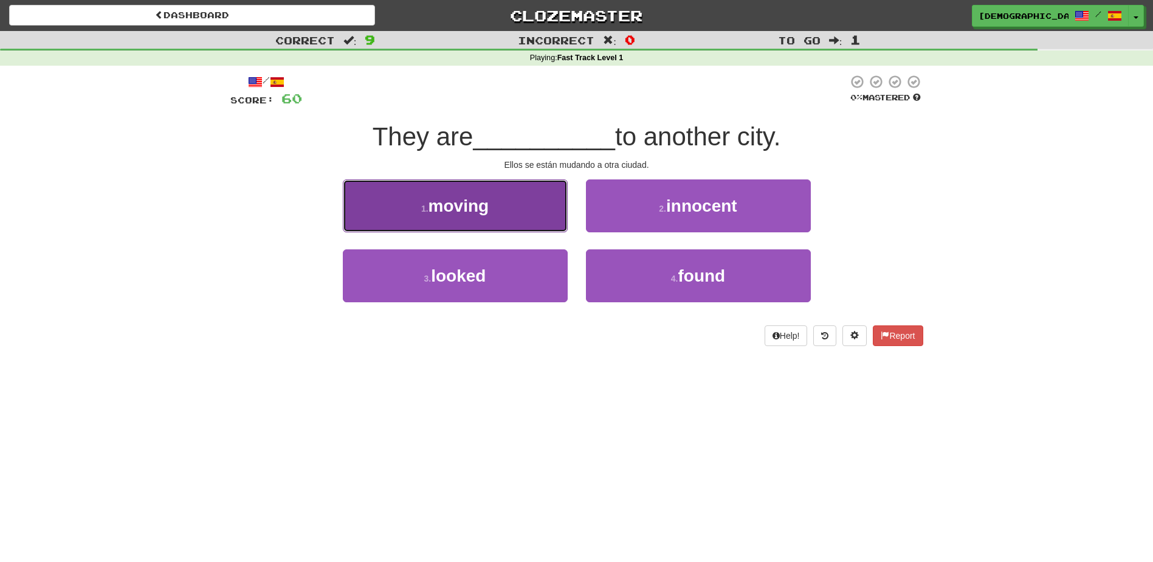
click at [557, 225] on button "1 . moving" at bounding box center [455, 205] width 225 height 53
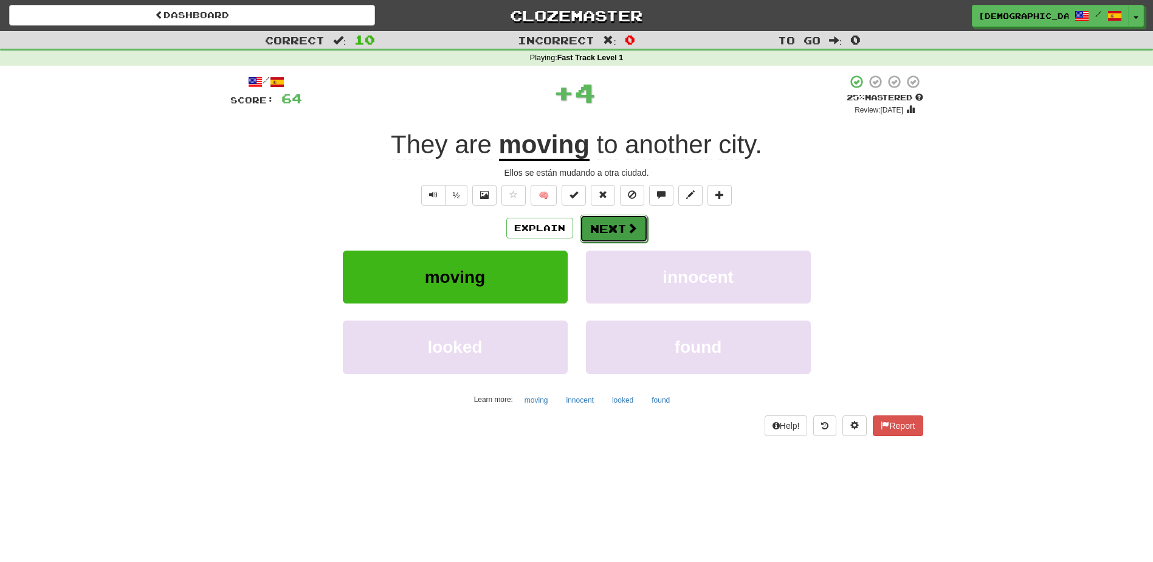
click at [608, 226] on button "Next" at bounding box center [614, 229] width 68 height 28
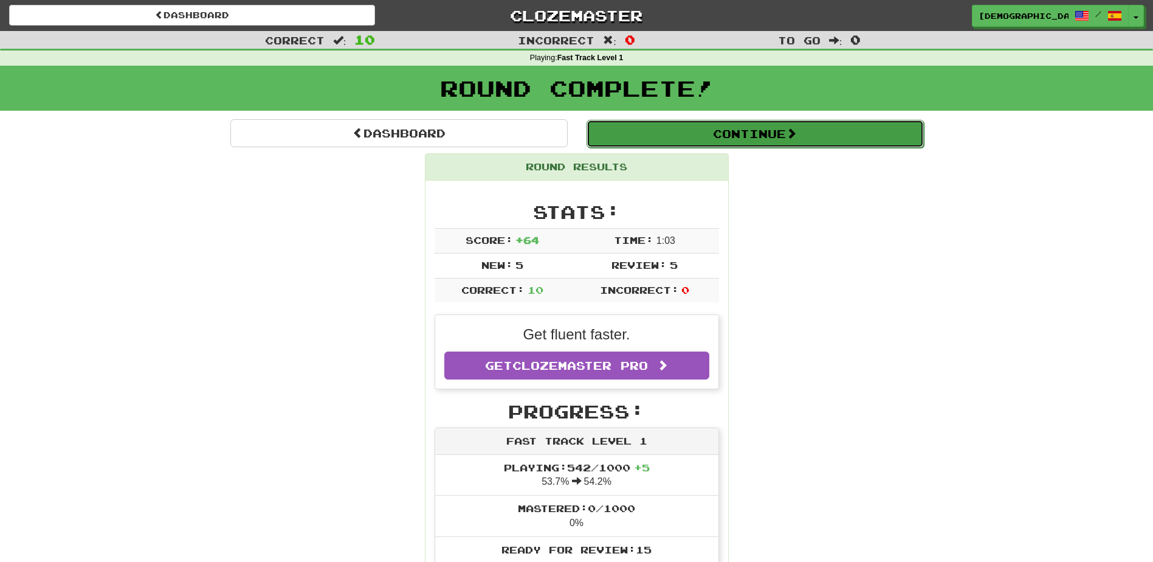
click at [667, 146] on button "Continue" at bounding box center [754, 134] width 337 height 28
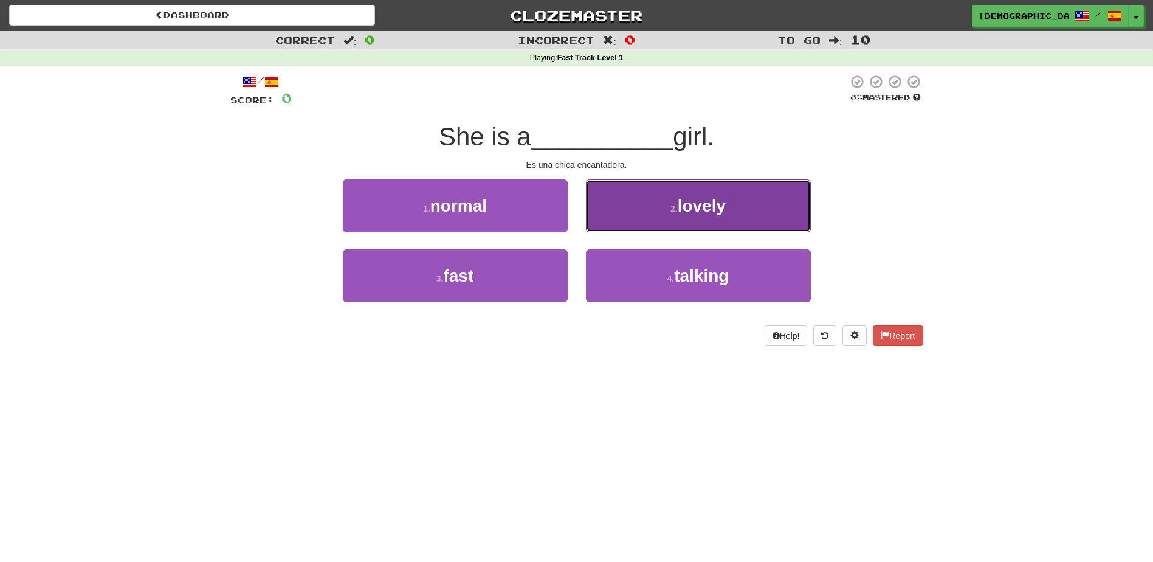
click at [648, 209] on button "2 . lovely" at bounding box center [698, 205] width 225 height 53
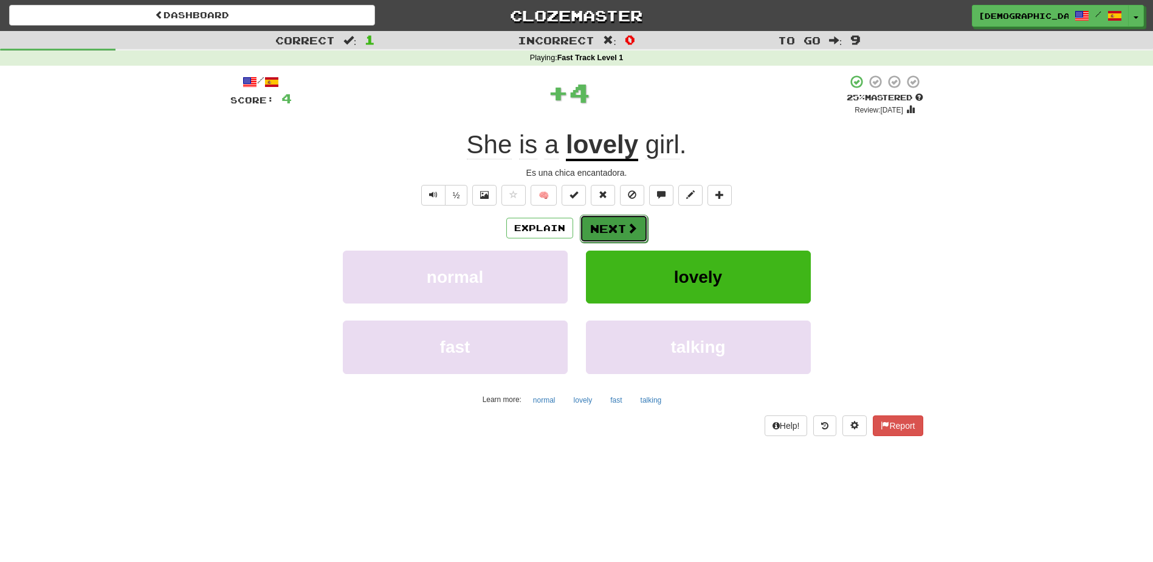
click at [611, 228] on button "Next" at bounding box center [614, 229] width 68 height 28
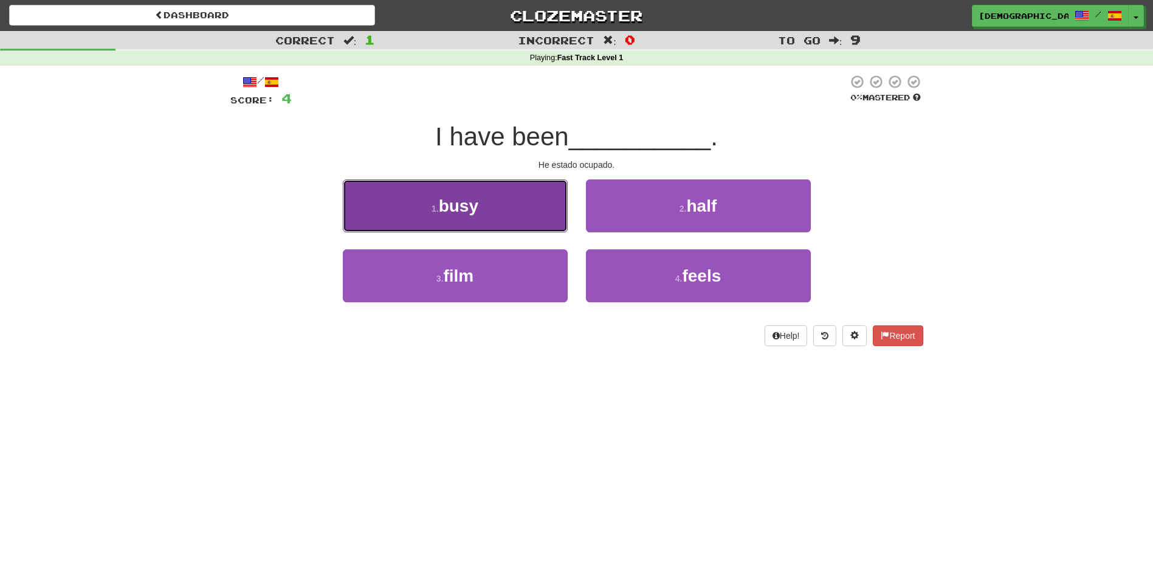
click at [565, 221] on button "1 . busy" at bounding box center [455, 205] width 225 height 53
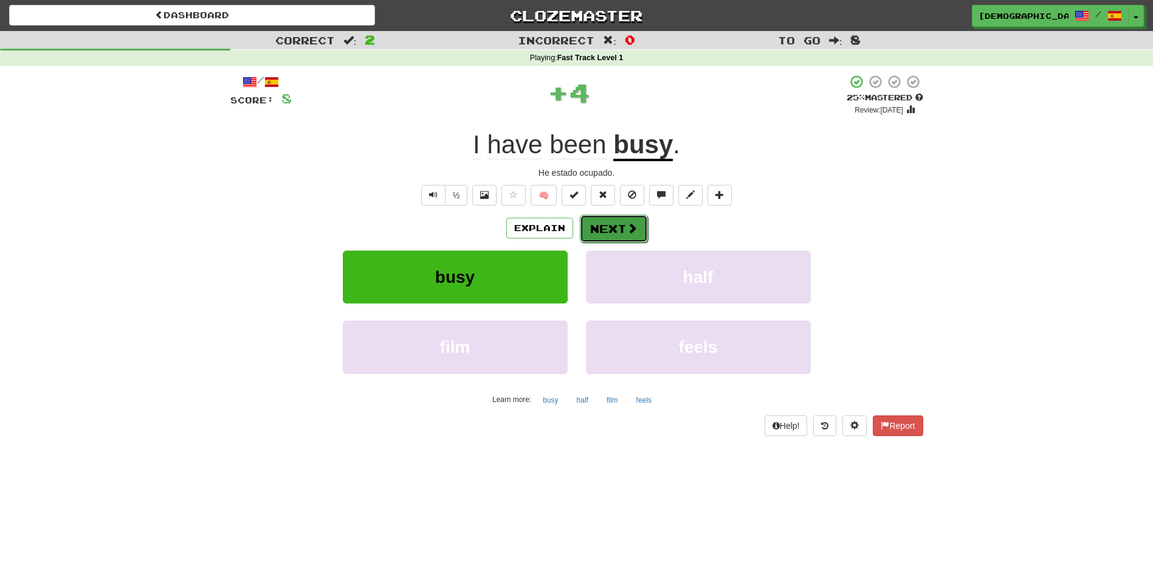
click at [613, 227] on button "Next" at bounding box center [614, 229] width 68 height 28
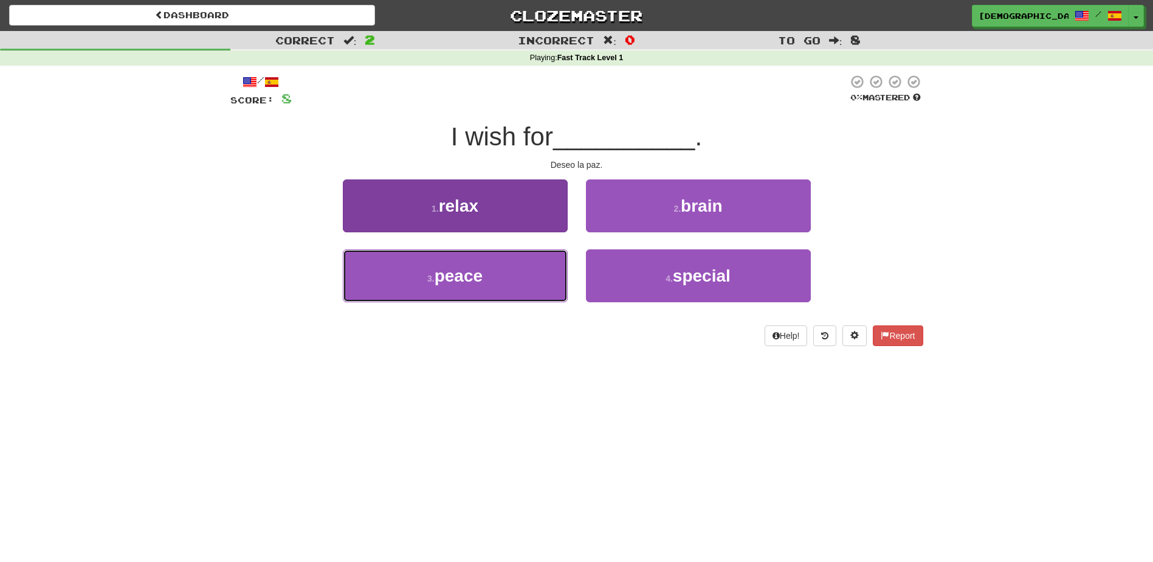
drag, startPoint x: 531, startPoint y: 281, endPoint x: 550, endPoint y: 256, distance: 31.6
click at [532, 280] on button "3 . peace" at bounding box center [455, 275] width 225 height 53
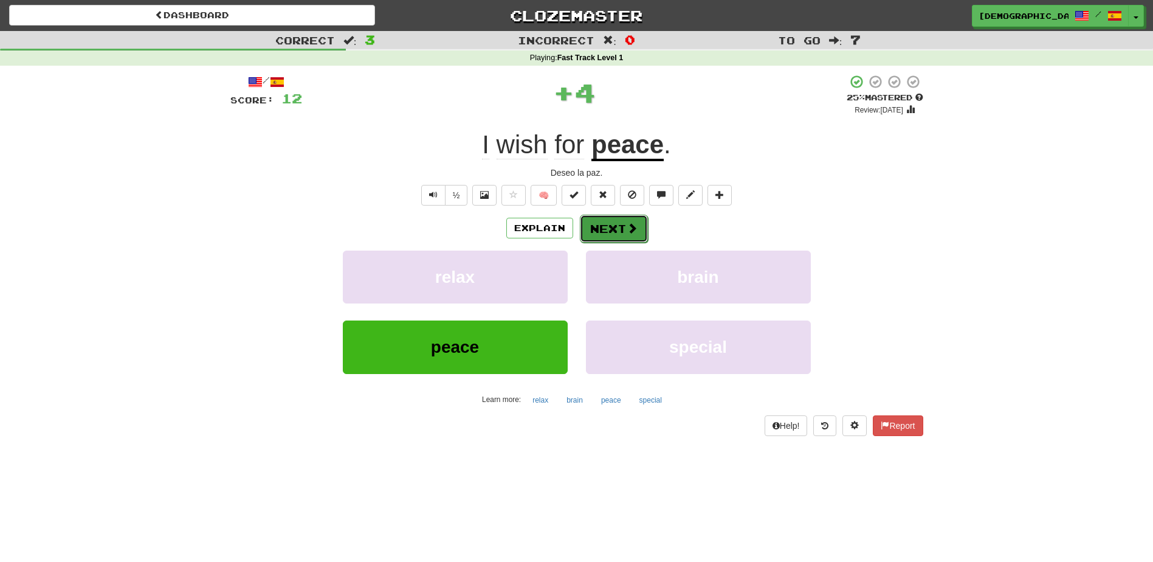
click at [601, 223] on button "Next" at bounding box center [614, 229] width 68 height 28
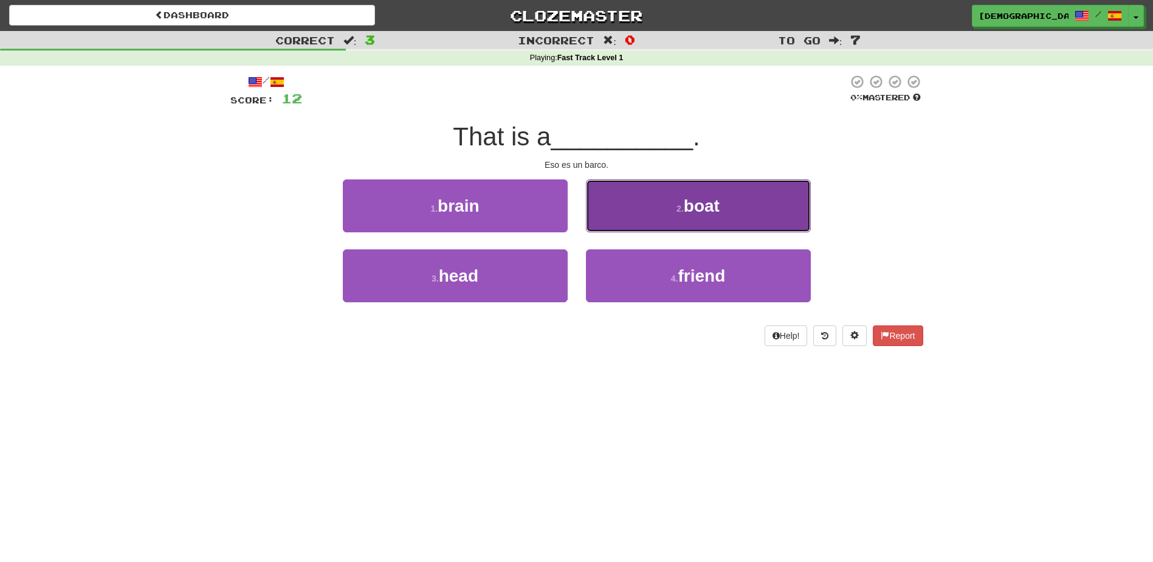
click at [702, 224] on button "2 . boat" at bounding box center [698, 205] width 225 height 53
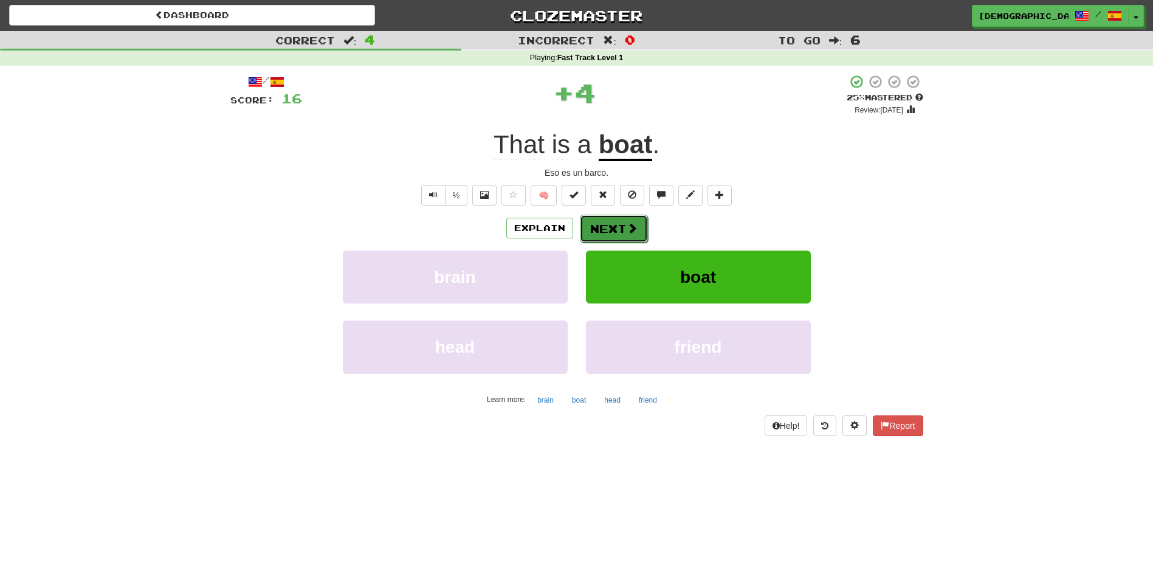
click at [613, 222] on button "Next" at bounding box center [614, 229] width 68 height 28
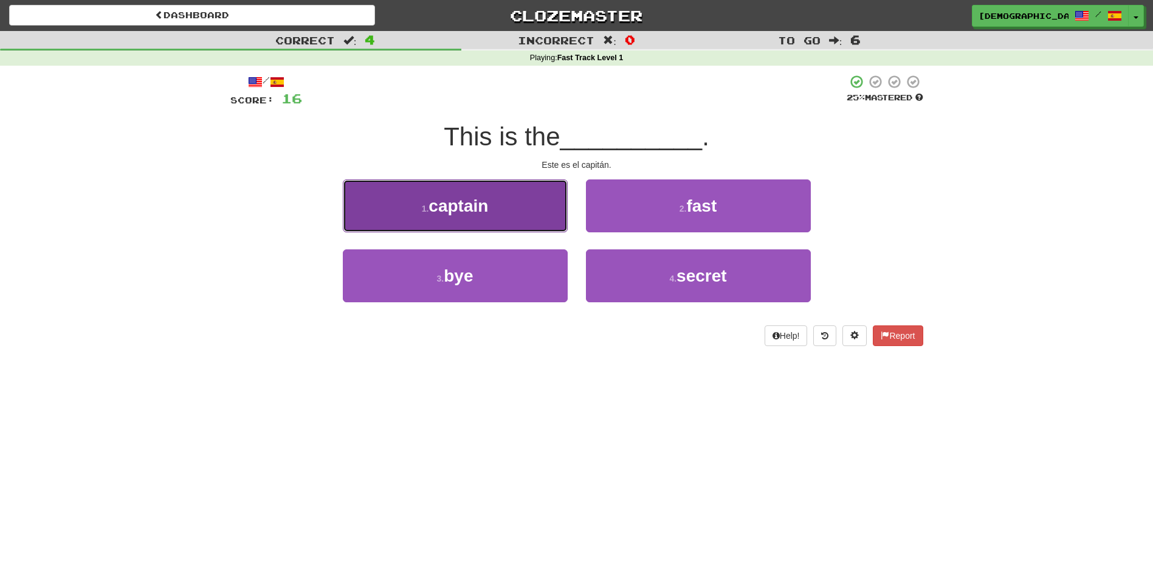
click at [557, 220] on button "1 . captain" at bounding box center [455, 205] width 225 height 53
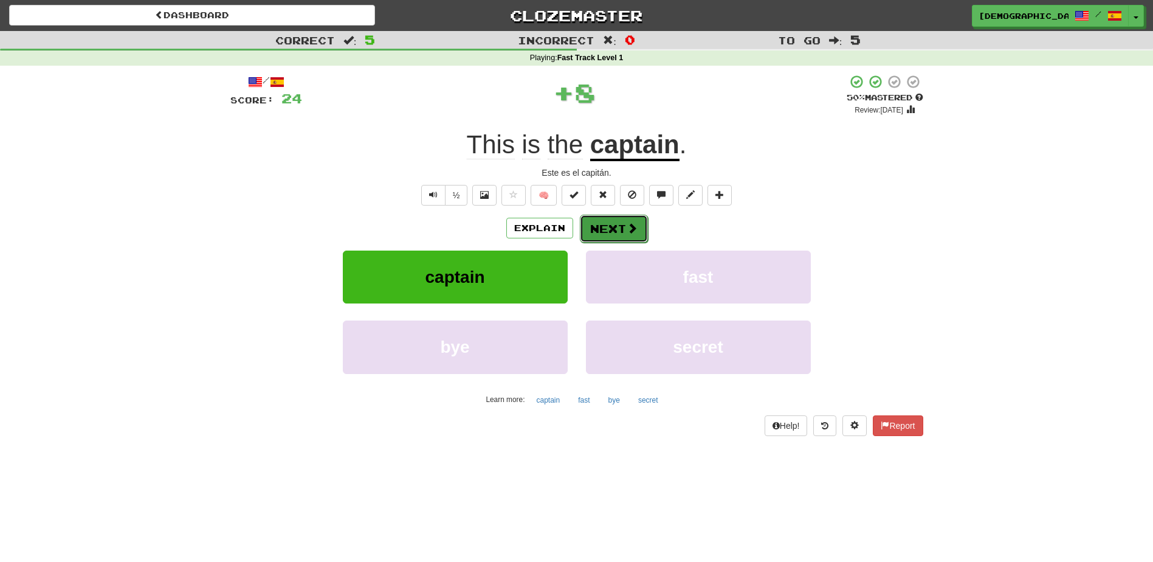
click at [608, 227] on button "Next" at bounding box center [614, 229] width 68 height 28
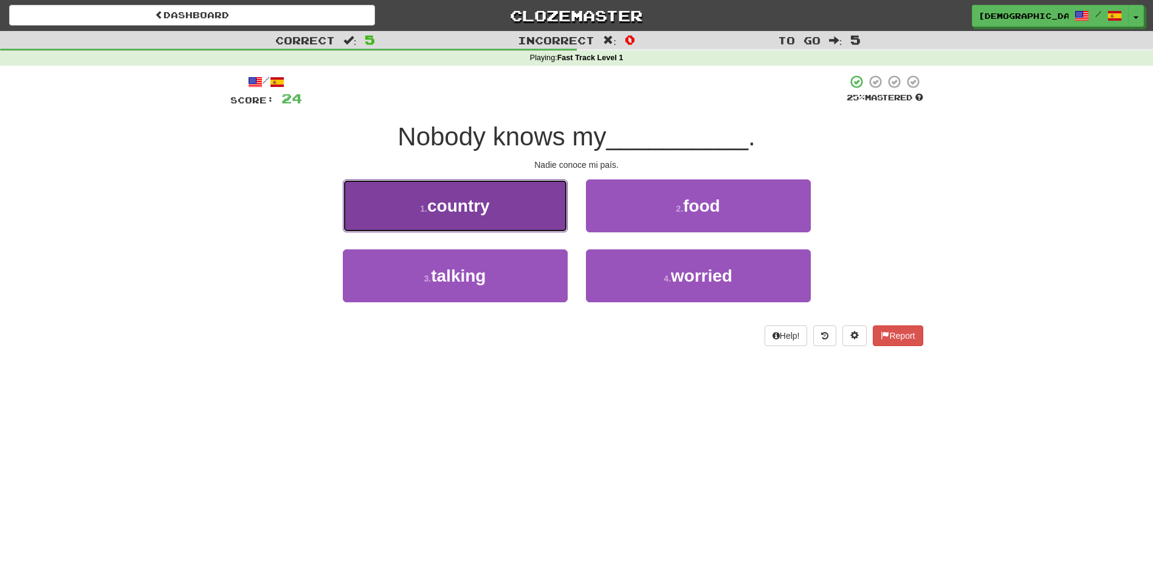
click at [566, 226] on button "1 . country" at bounding box center [455, 205] width 225 height 53
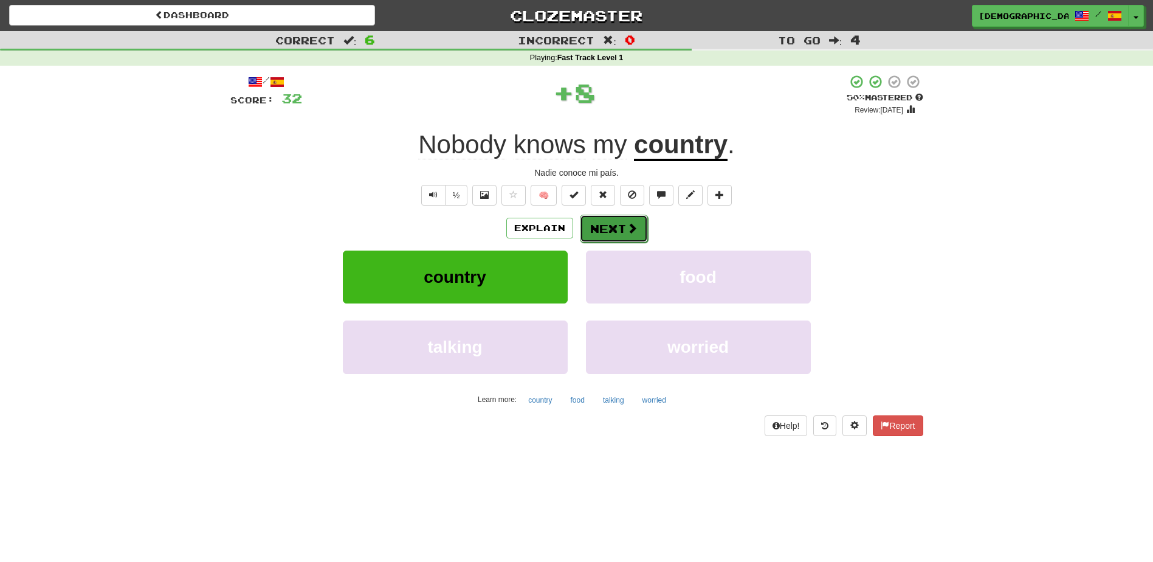
click at [598, 224] on button "Next" at bounding box center [614, 229] width 68 height 28
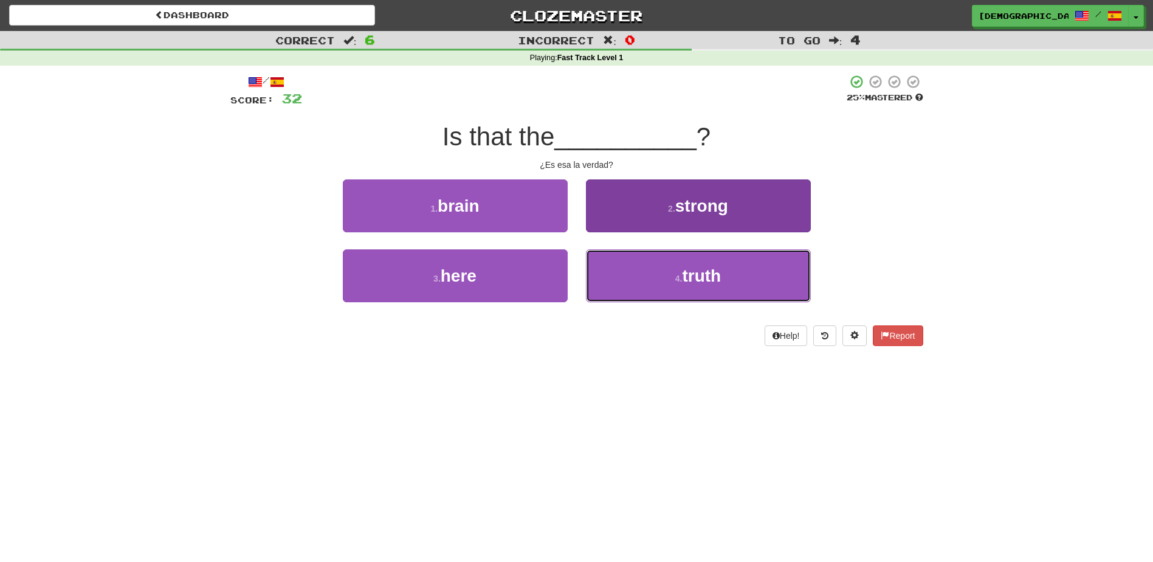
drag, startPoint x: 681, startPoint y: 276, endPoint x: 636, endPoint y: 255, distance: 48.9
click at [679, 275] on small "4 ." at bounding box center [678, 278] width 7 height 10
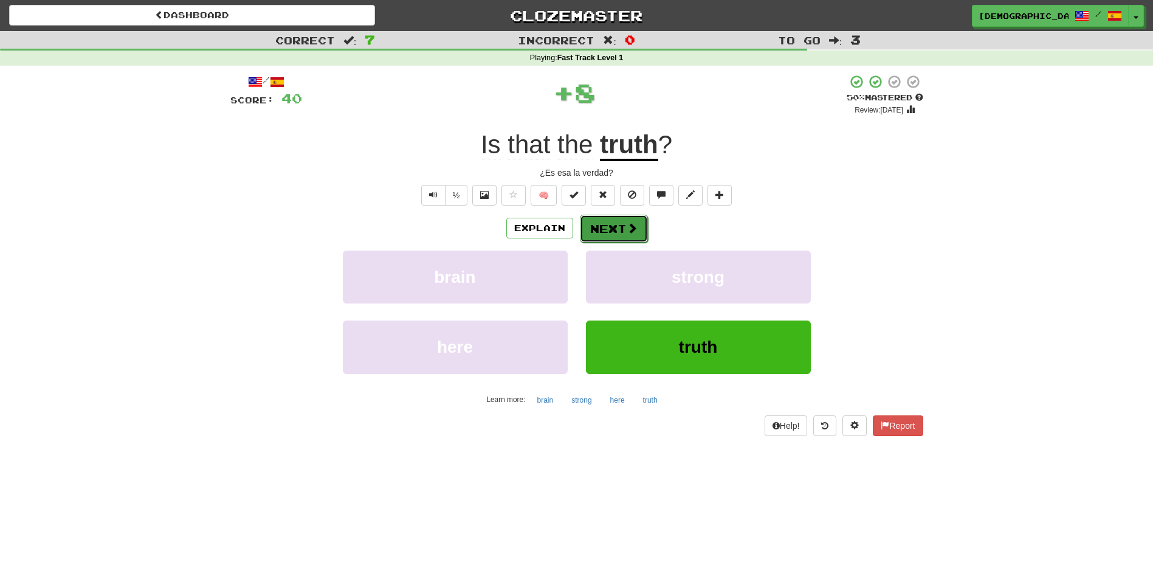
click at [609, 232] on button "Next" at bounding box center [614, 229] width 68 height 28
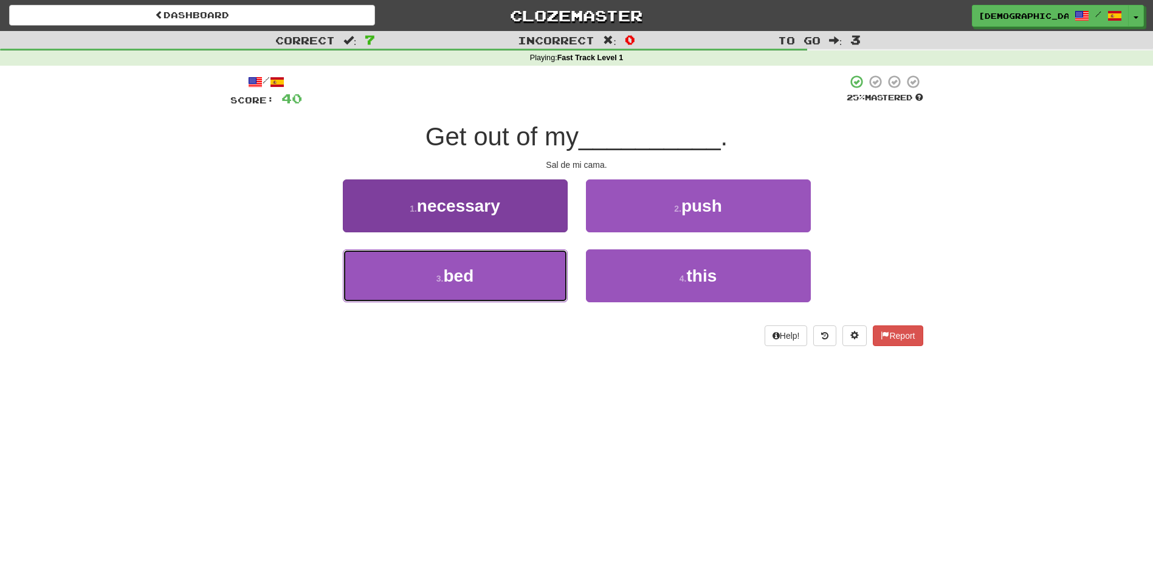
drag, startPoint x: 512, startPoint y: 272, endPoint x: 518, endPoint y: 269, distance: 6.8
click at [515, 270] on button "3 . bed" at bounding box center [455, 275] width 225 height 53
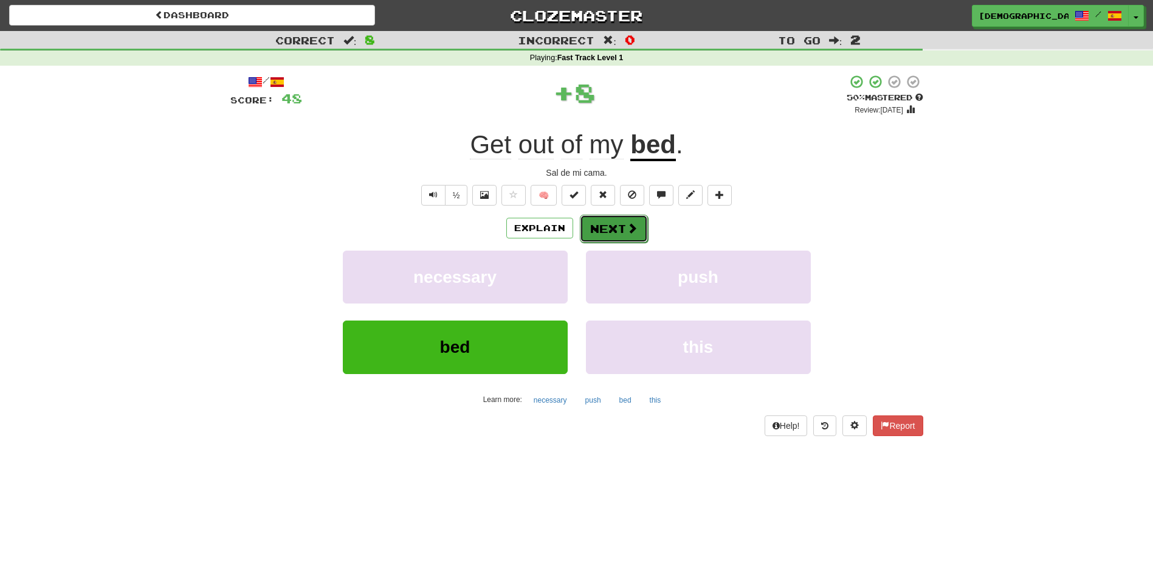
click at [606, 230] on button "Next" at bounding box center [614, 229] width 68 height 28
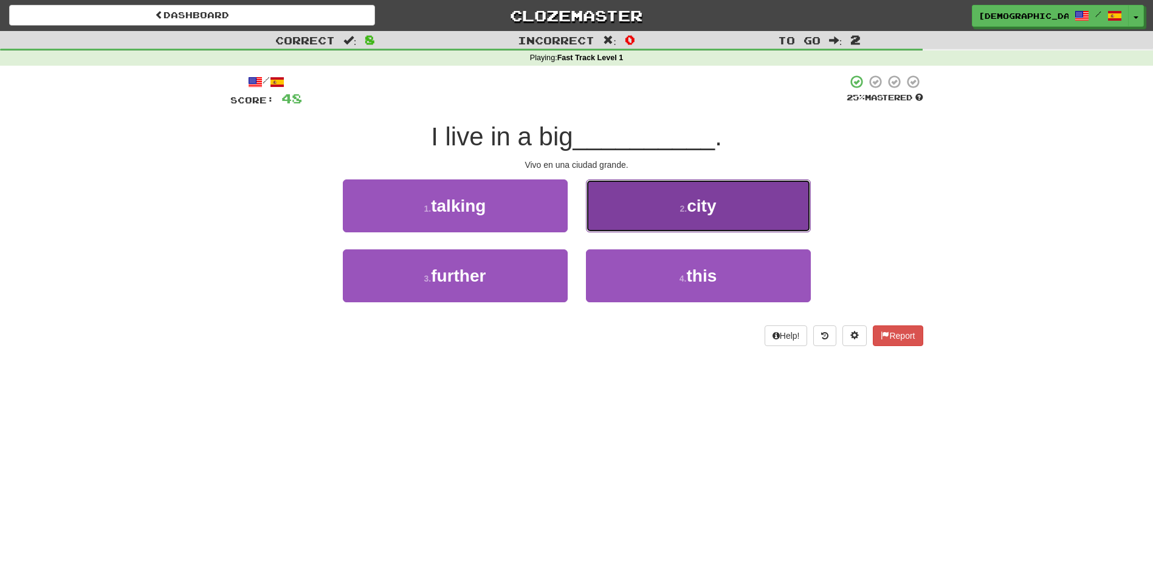
click at [654, 217] on button "2 . city" at bounding box center [698, 205] width 225 height 53
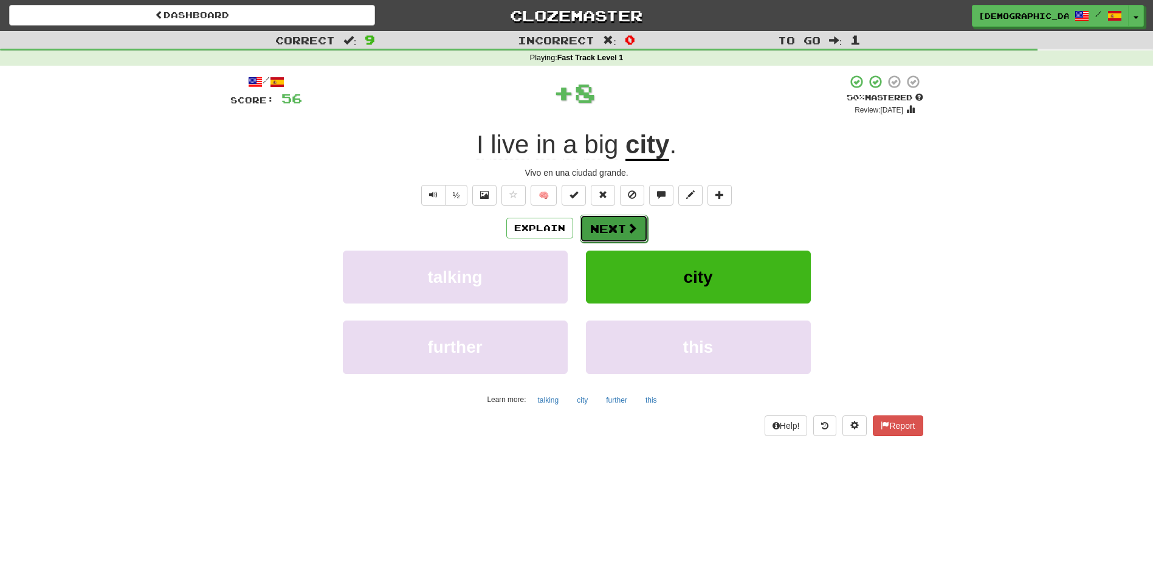
click at [601, 224] on button "Next" at bounding box center [614, 229] width 68 height 28
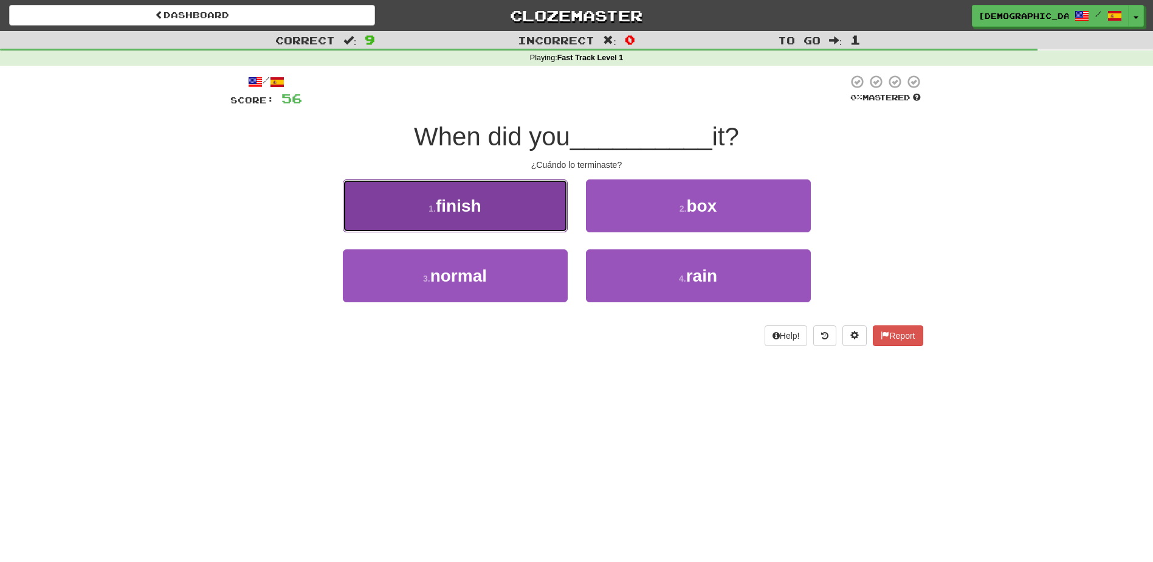
click at [540, 220] on button "1 . finish" at bounding box center [455, 205] width 225 height 53
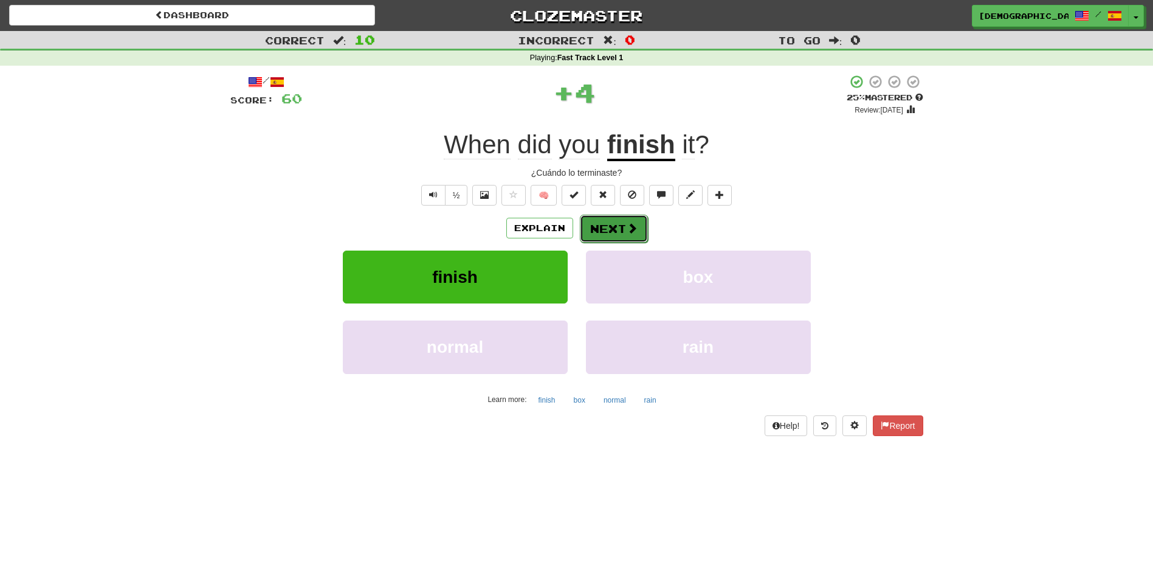
click at [600, 224] on button "Next" at bounding box center [614, 229] width 68 height 28
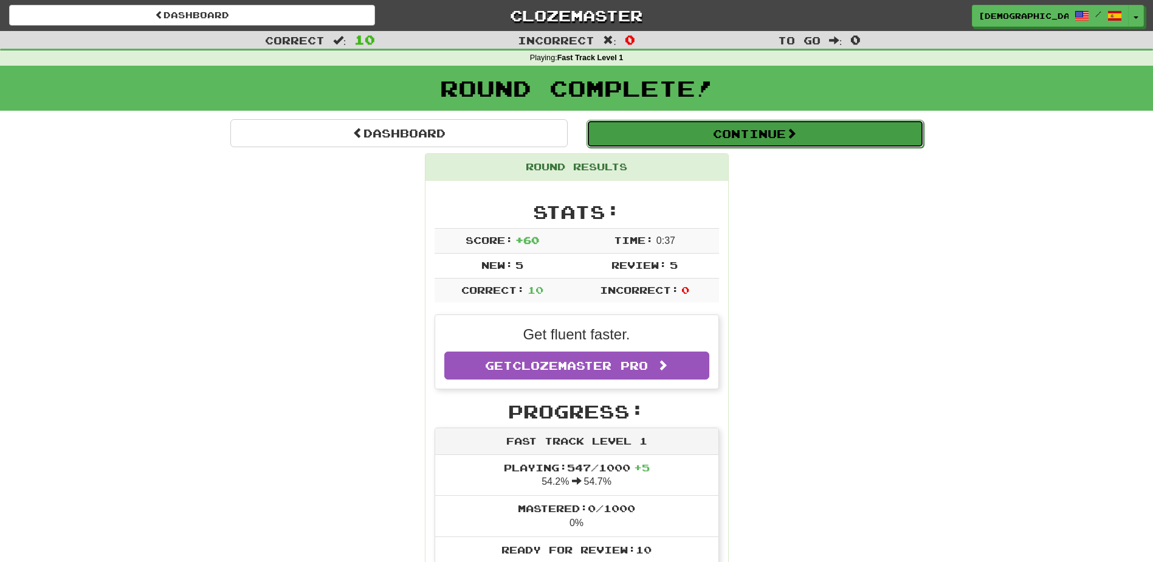
click at [676, 137] on button "Continue" at bounding box center [754, 134] width 337 height 28
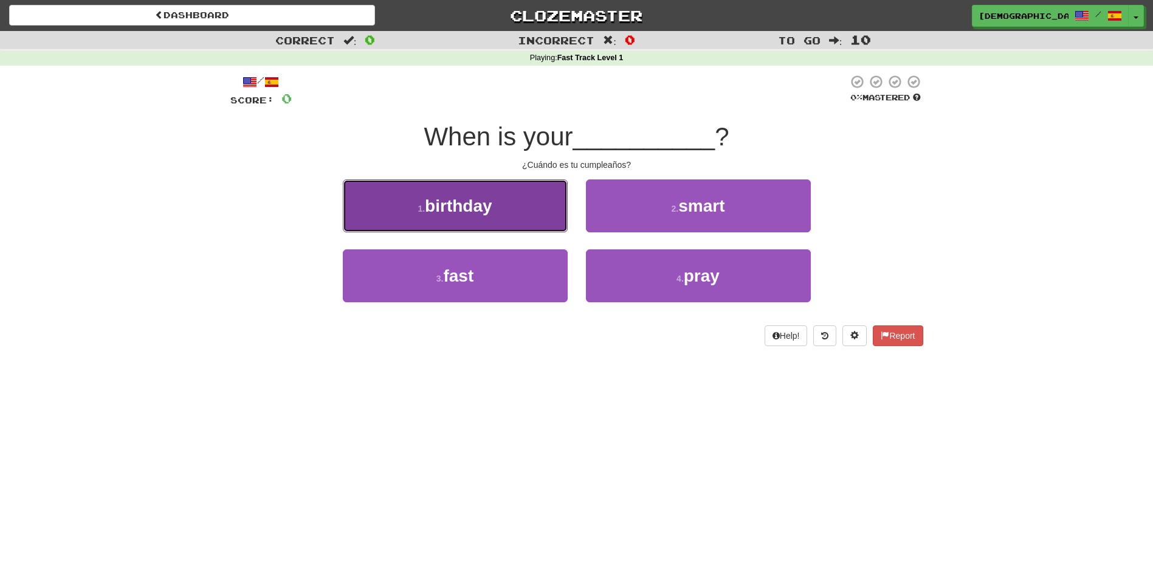
click at [548, 190] on button "1 . birthday" at bounding box center [455, 205] width 225 height 53
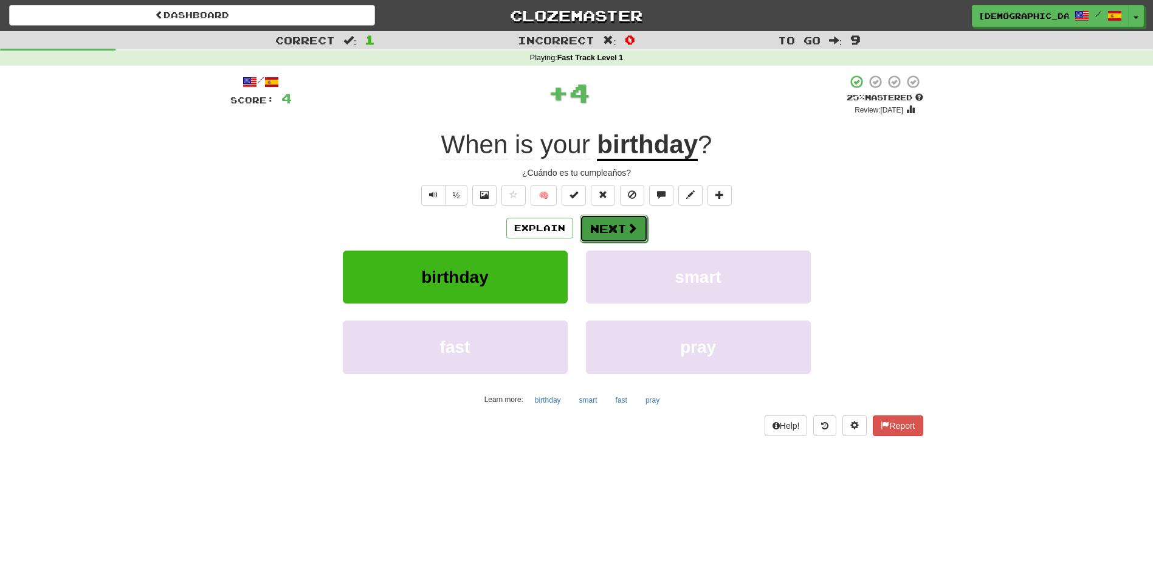
click at [608, 219] on button "Next" at bounding box center [614, 229] width 68 height 28
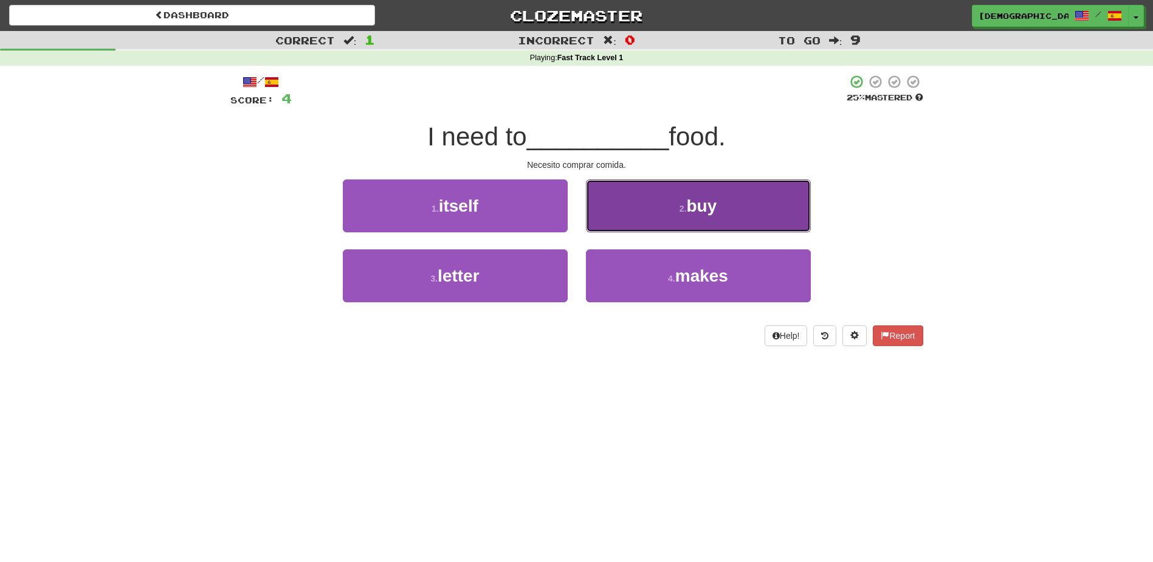
click at [681, 218] on button "2 . buy" at bounding box center [698, 205] width 225 height 53
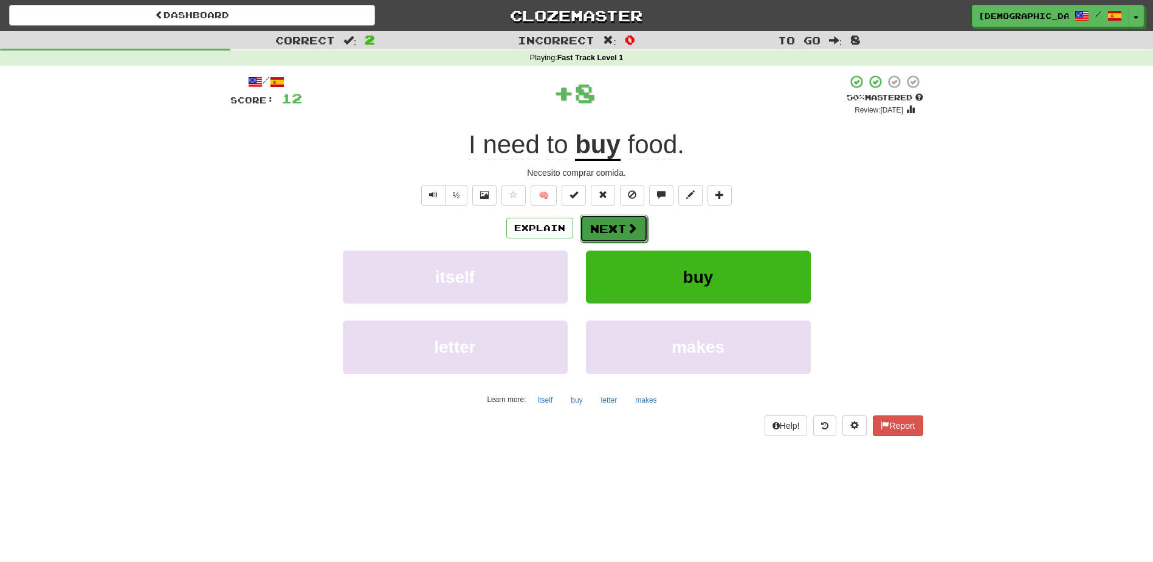
click at [600, 221] on button "Next" at bounding box center [614, 229] width 68 height 28
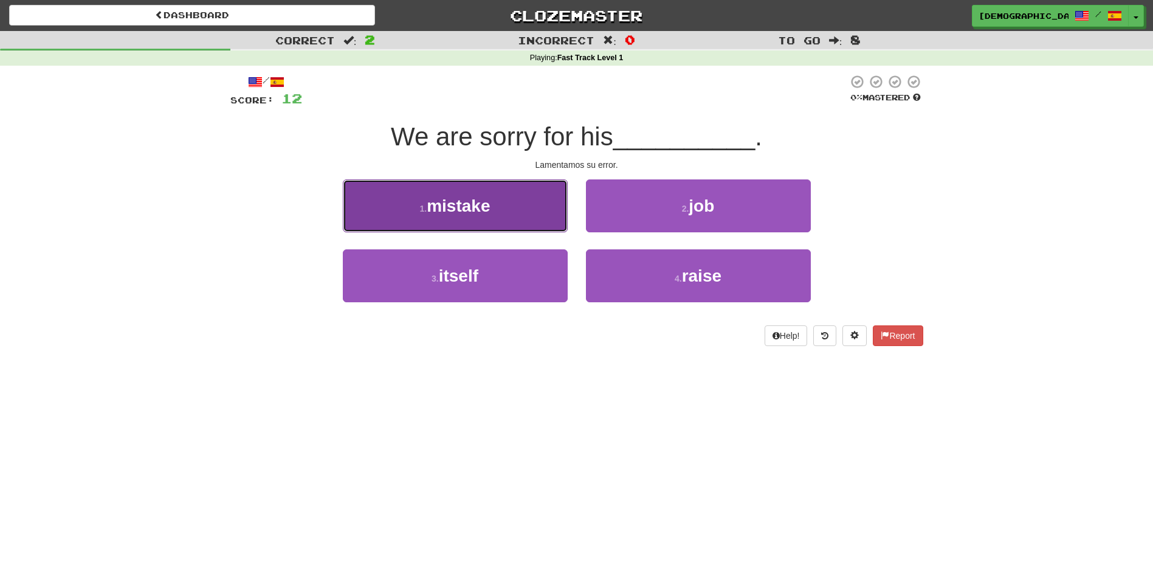
click at [541, 217] on button "1 . mistake" at bounding box center [455, 205] width 225 height 53
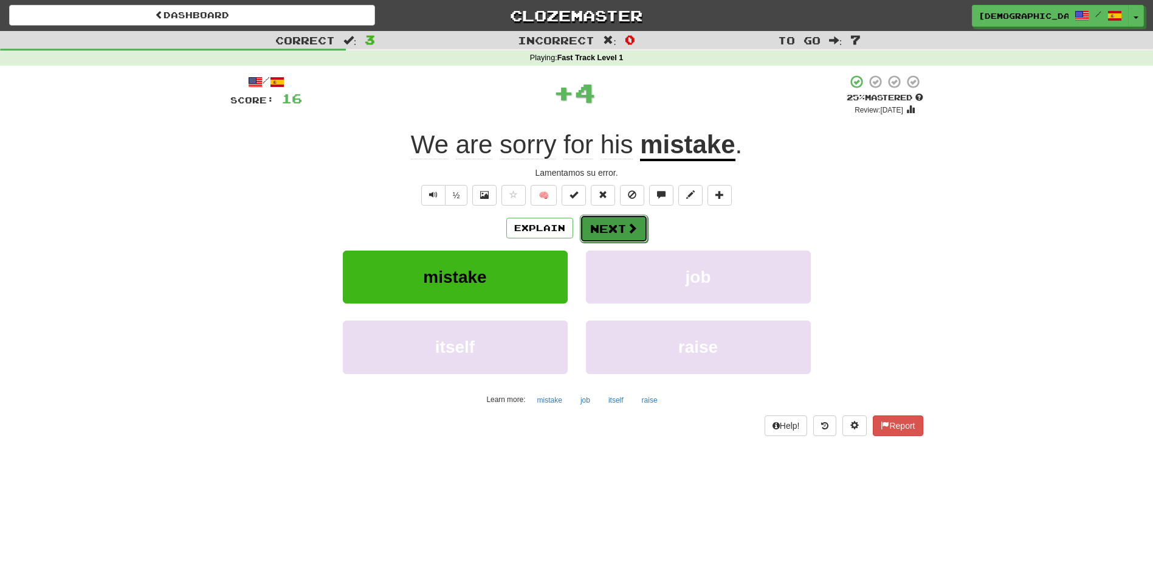
click at [600, 221] on button "Next" at bounding box center [614, 229] width 68 height 28
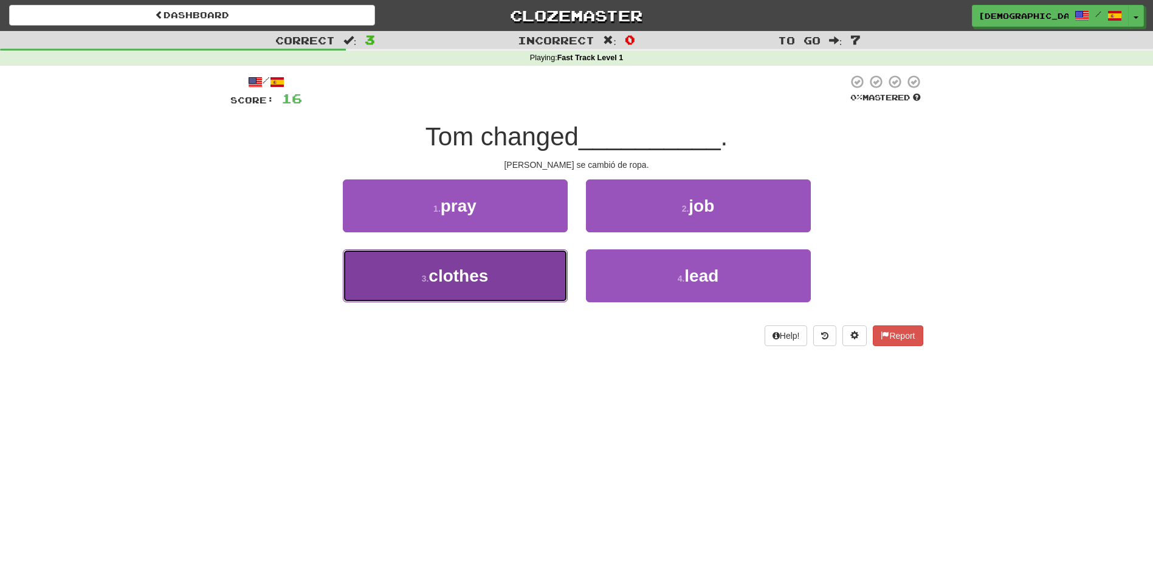
click at [543, 268] on button "3 . clothes" at bounding box center [455, 275] width 225 height 53
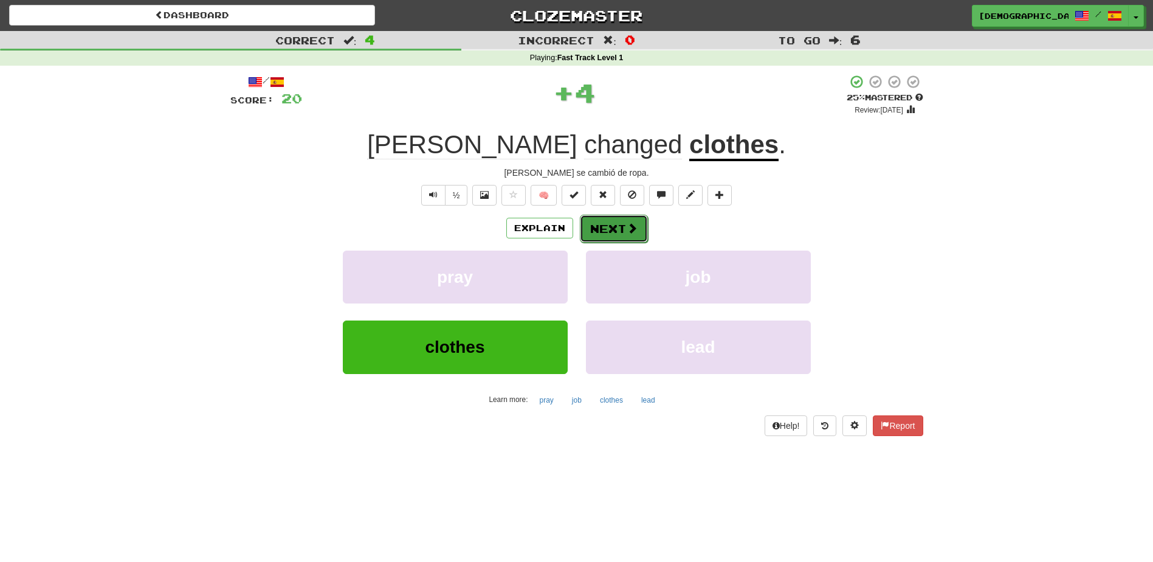
click at [592, 218] on button "Next" at bounding box center [614, 229] width 68 height 28
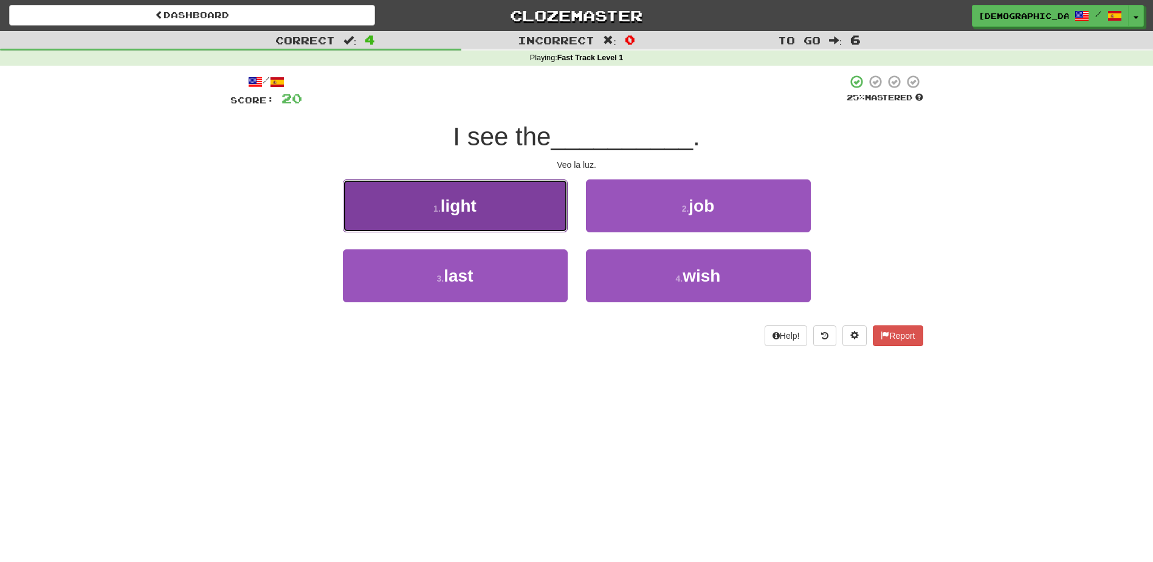
click at [548, 216] on button "1 . light" at bounding box center [455, 205] width 225 height 53
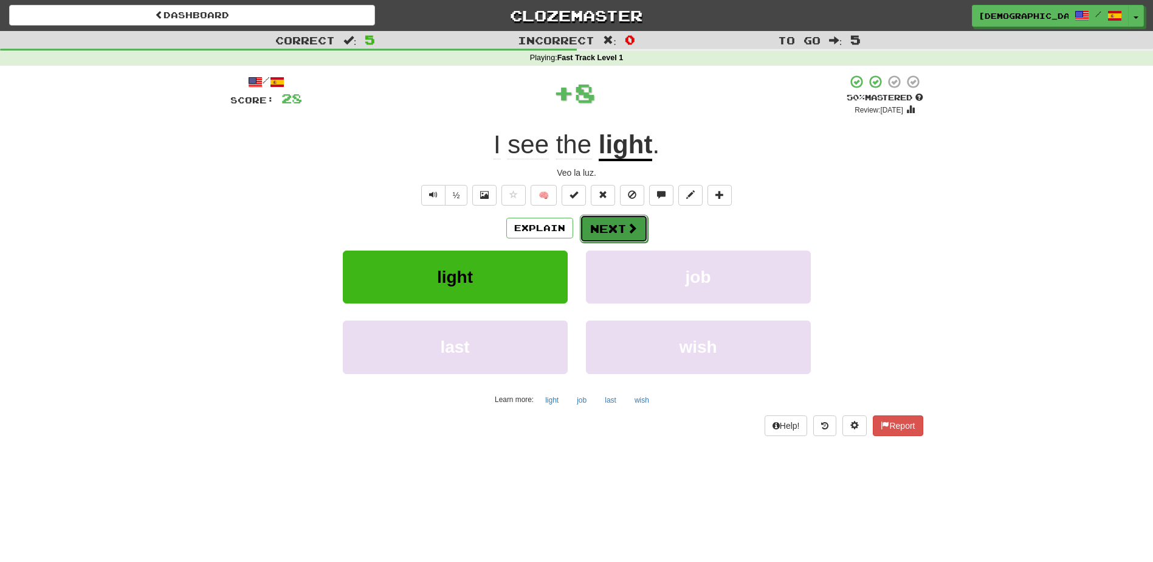
click at [600, 224] on button "Next" at bounding box center [614, 229] width 68 height 28
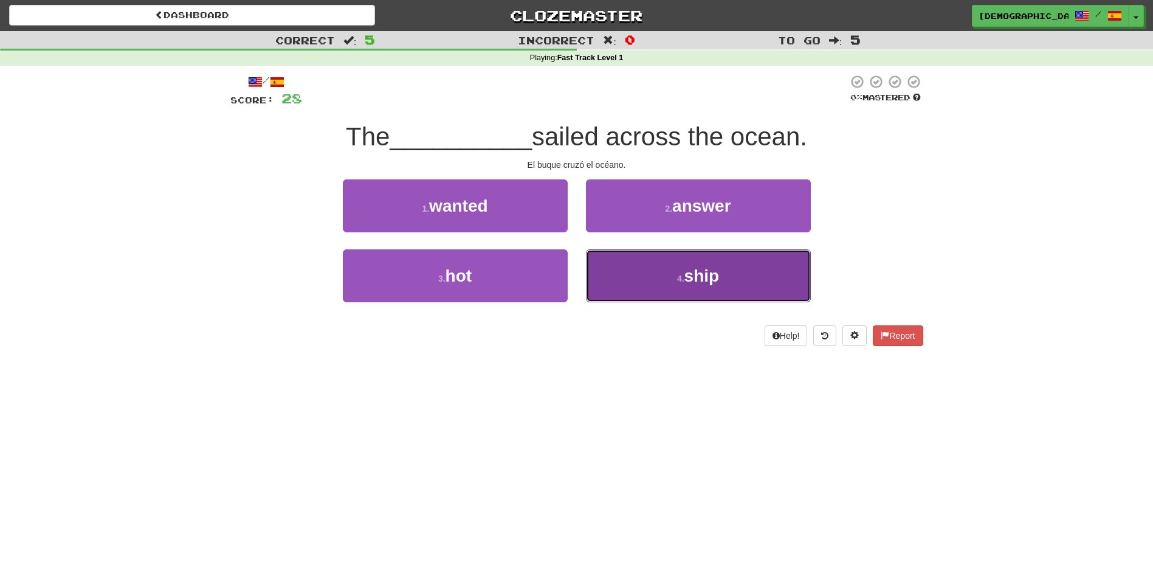
click at [675, 271] on button "4 . ship" at bounding box center [698, 275] width 225 height 53
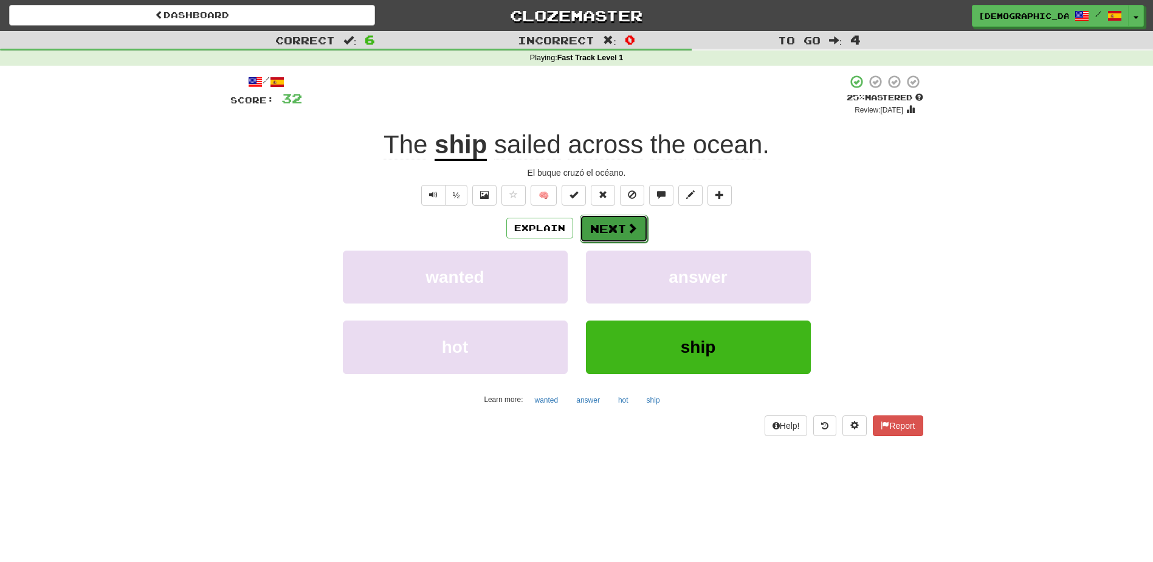
click at [603, 228] on button "Next" at bounding box center [614, 229] width 68 height 28
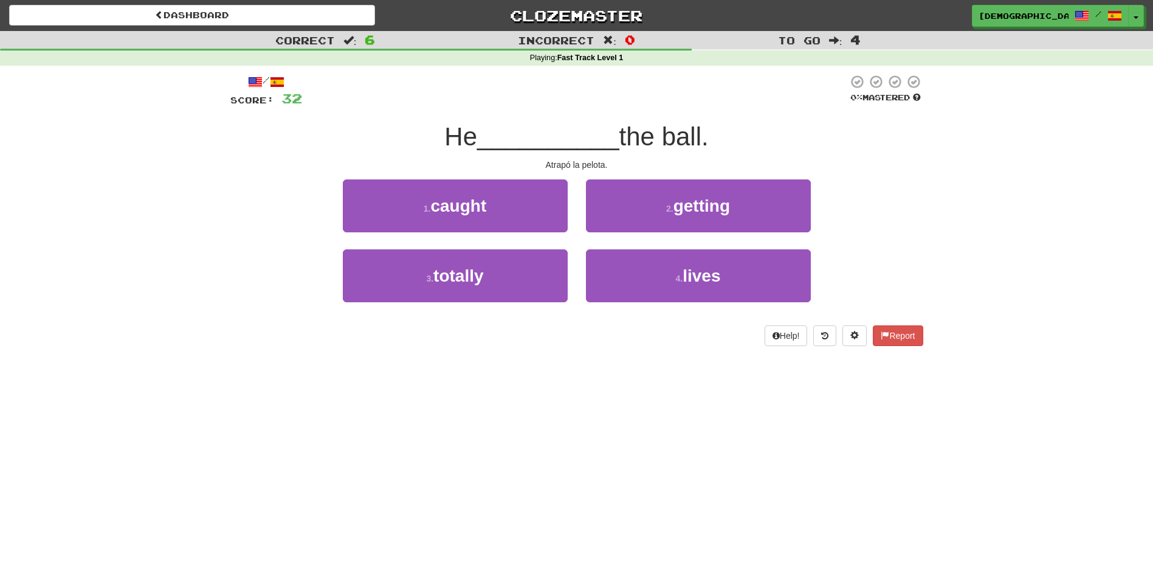
click at [569, 221] on div "1 . caught" at bounding box center [455, 214] width 243 height 70
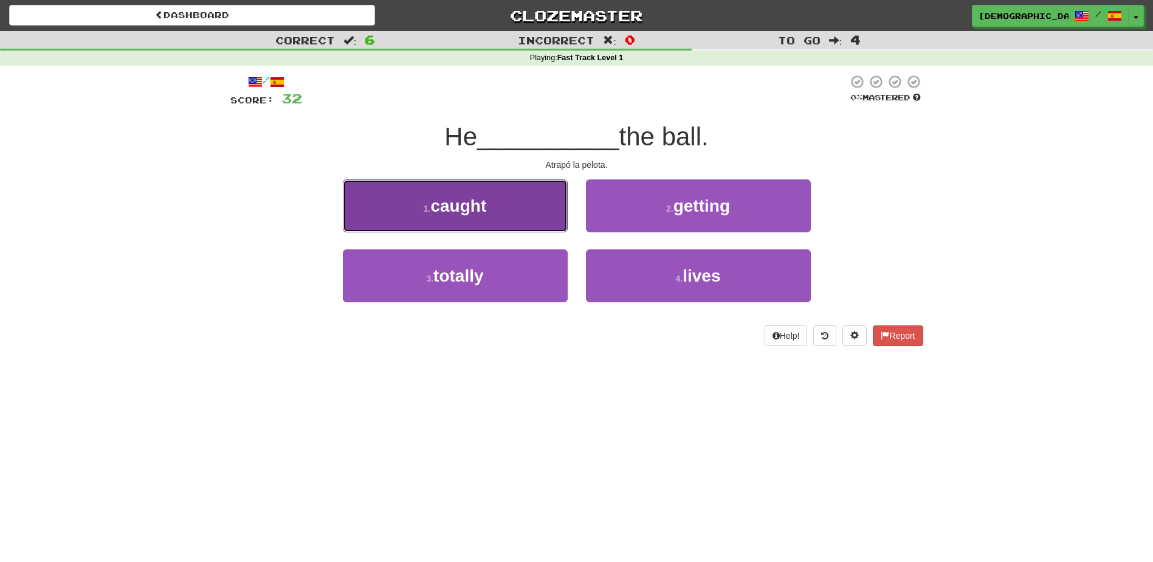
click at [563, 220] on button "1 . caught" at bounding box center [455, 205] width 225 height 53
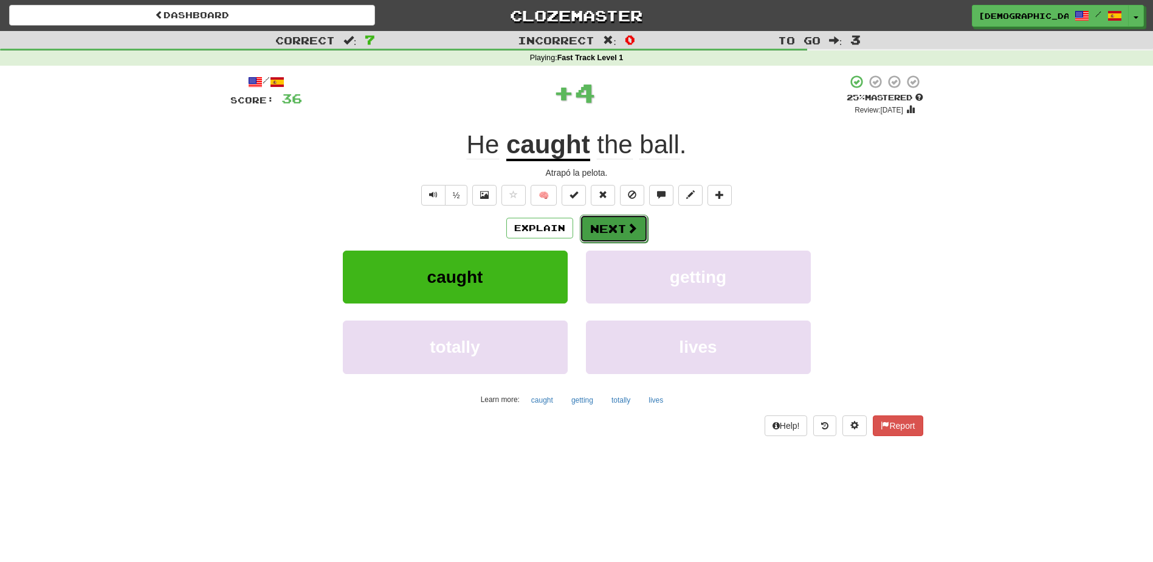
click at [602, 225] on button "Next" at bounding box center [614, 229] width 68 height 28
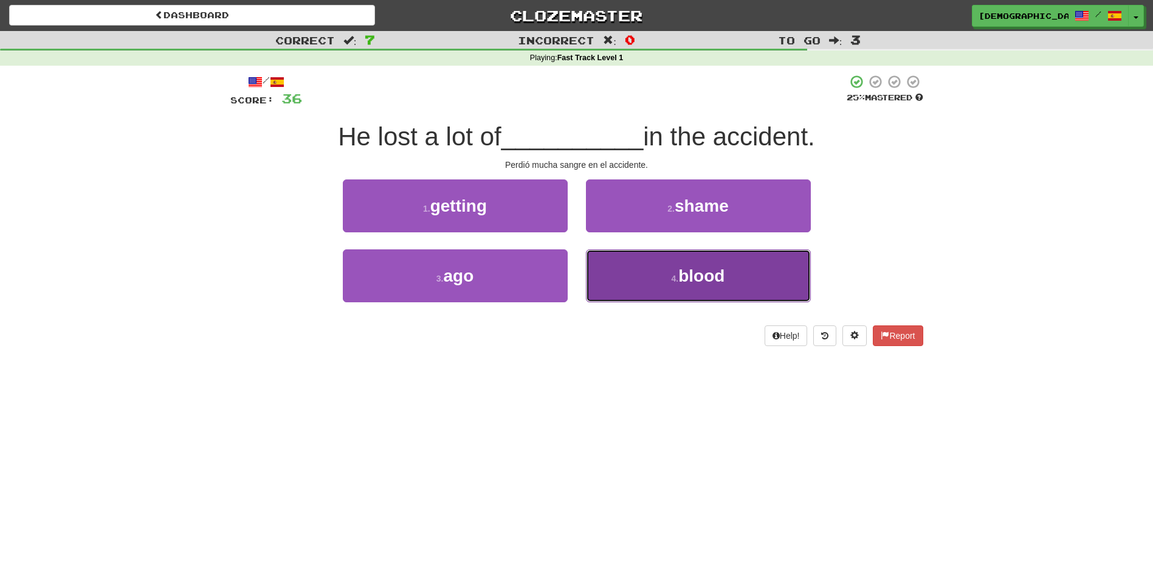
click at [683, 273] on span "blood" at bounding box center [701, 275] width 46 height 19
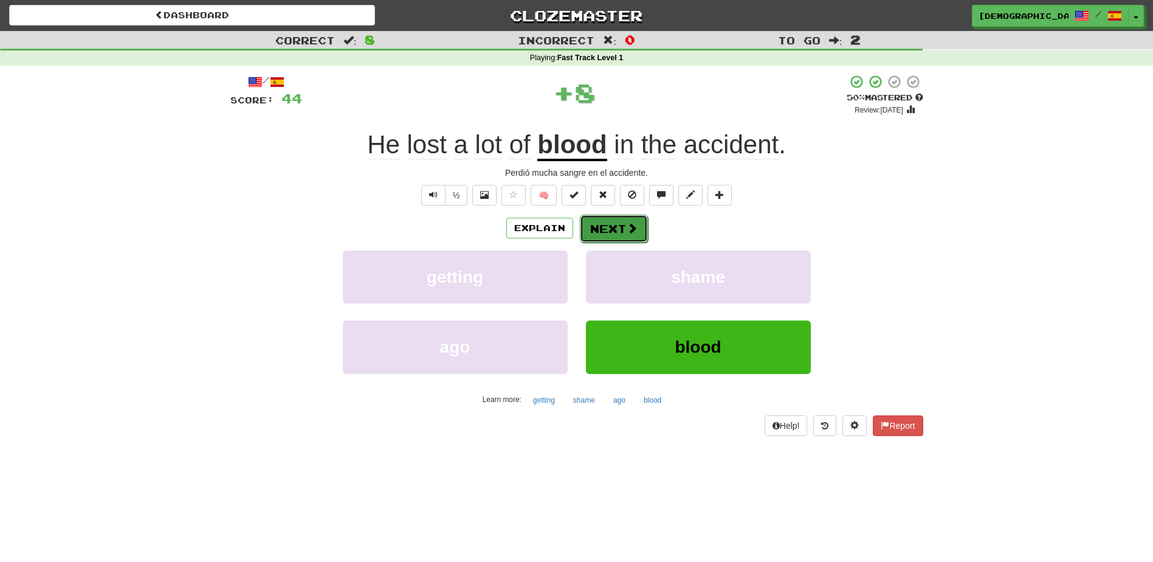
click at [618, 231] on button "Next" at bounding box center [614, 229] width 68 height 28
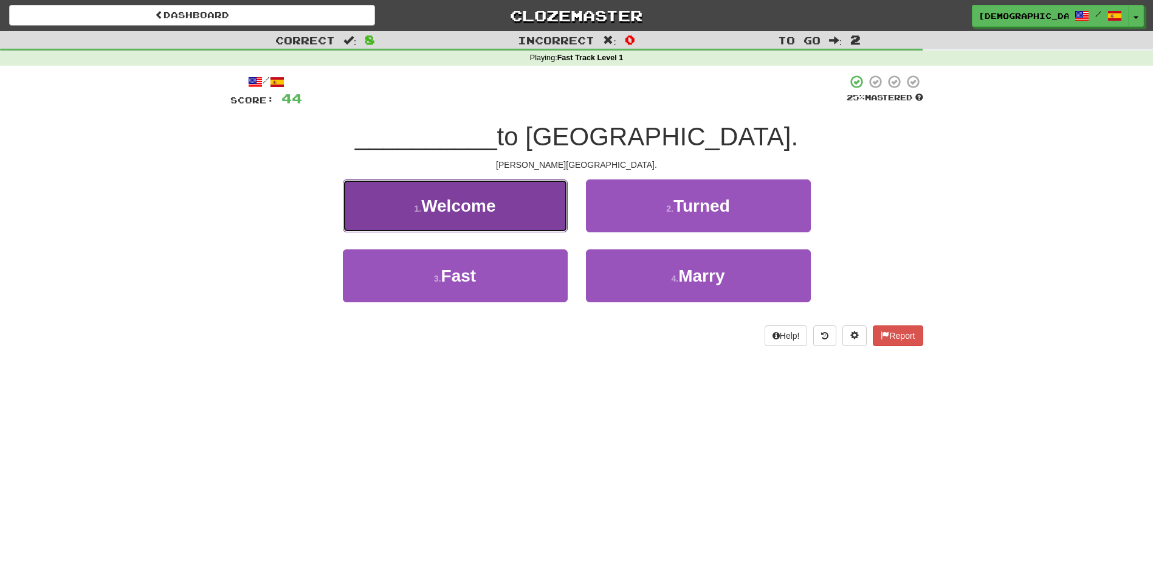
click at [563, 221] on button "1 . Welcome" at bounding box center [455, 205] width 225 height 53
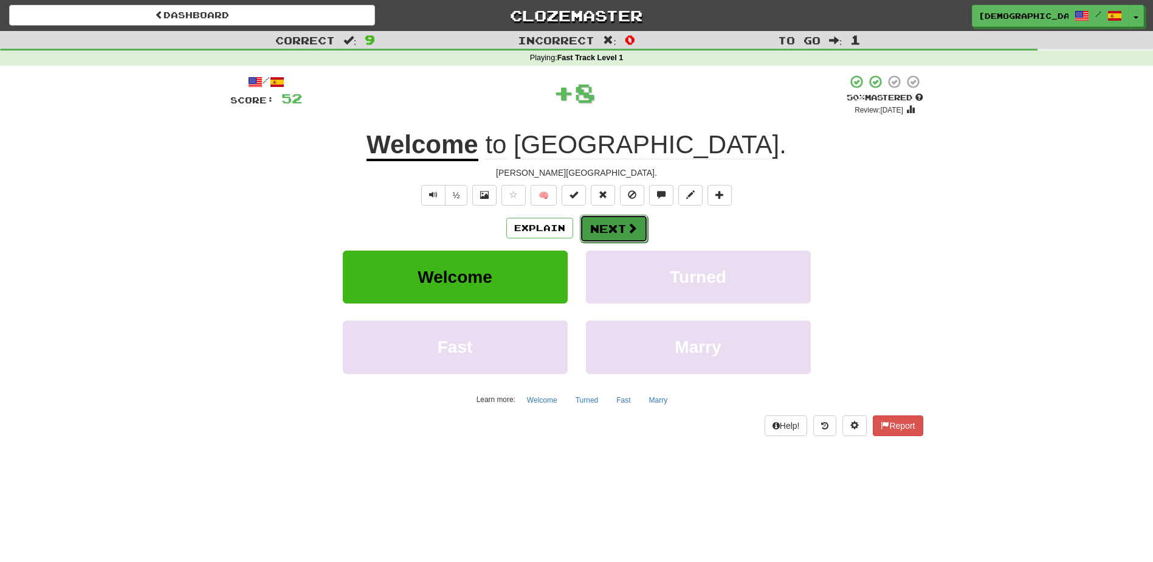
click at [595, 222] on button "Next" at bounding box center [614, 229] width 68 height 28
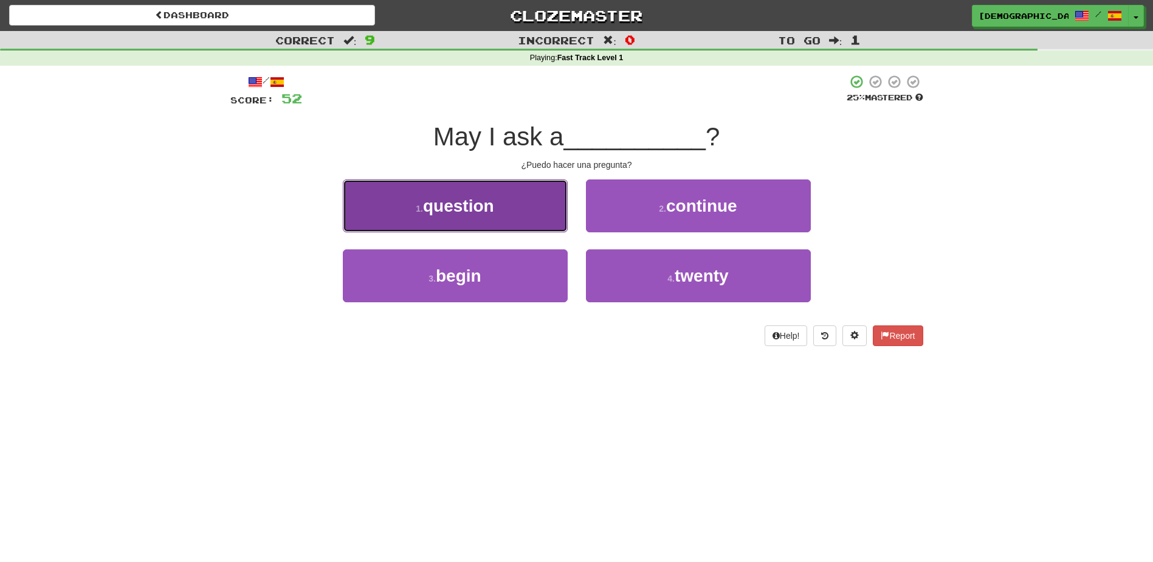
click at [562, 217] on button "1 . question" at bounding box center [455, 205] width 225 height 53
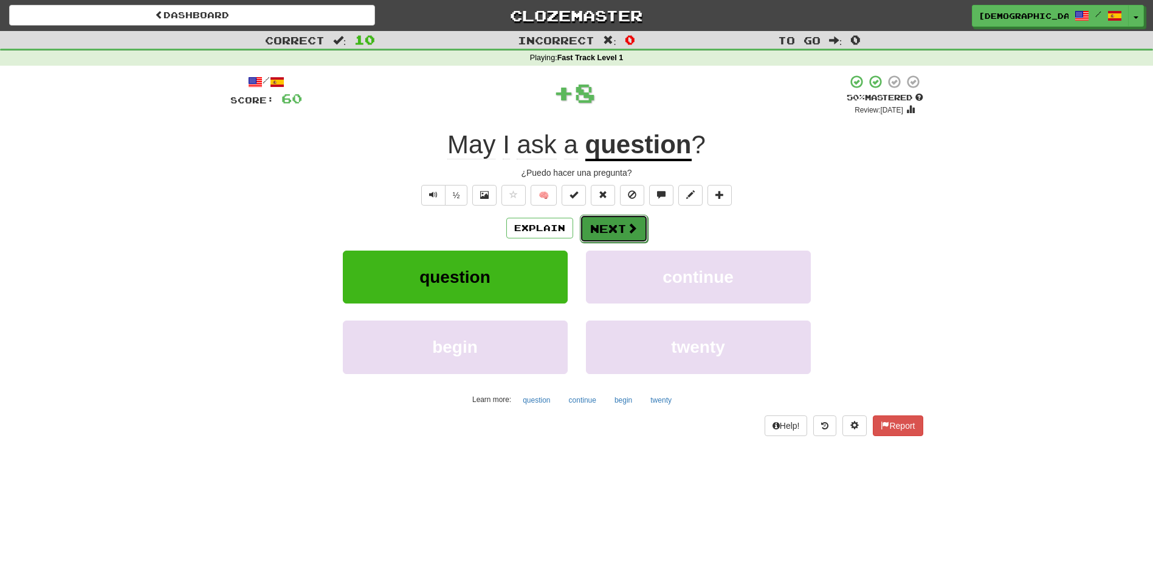
click at [610, 228] on button "Next" at bounding box center [614, 229] width 68 height 28
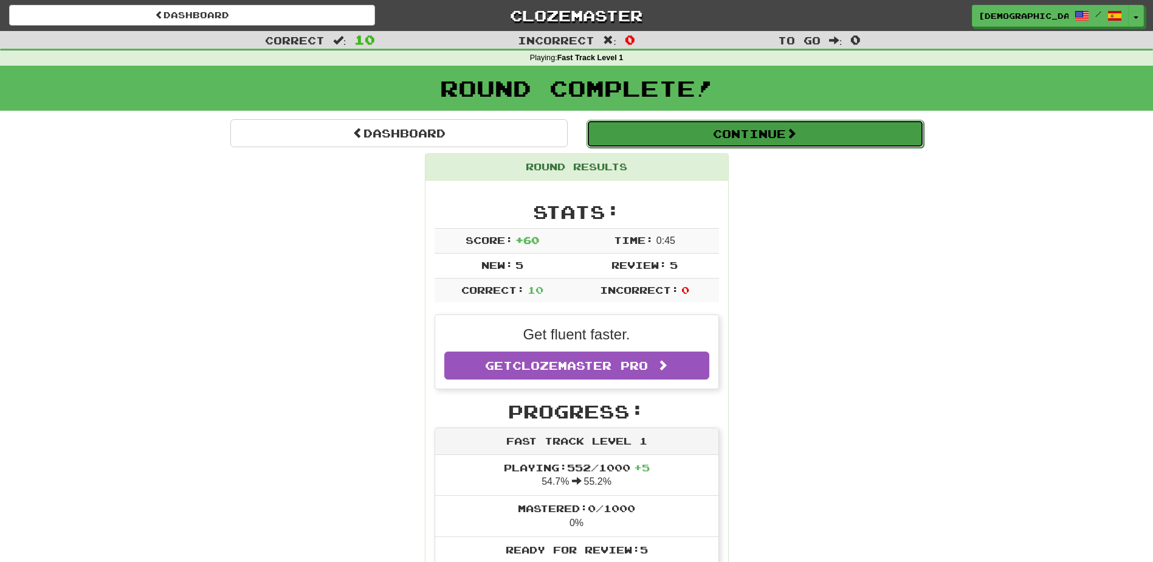
click at [658, 146] on button "Continue" at bounding box center [754, 134] width 337 height 28
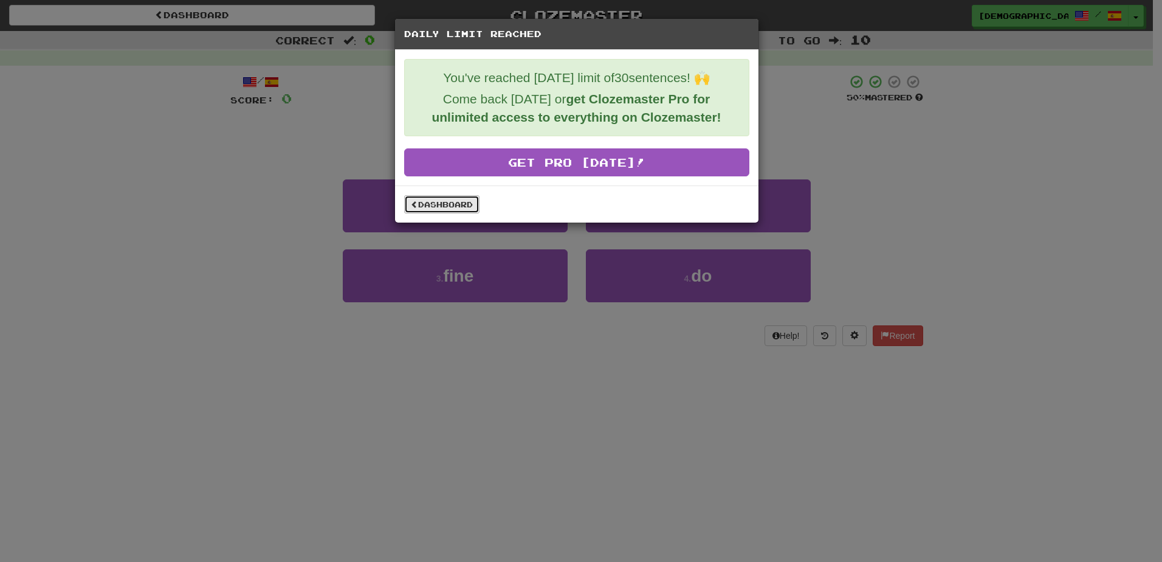
click at [452, 205] on link "Dashboard" at bounding box center [441, 204] width 75 height 18
